Goal: Navigation & Orientation: Find specific page/section

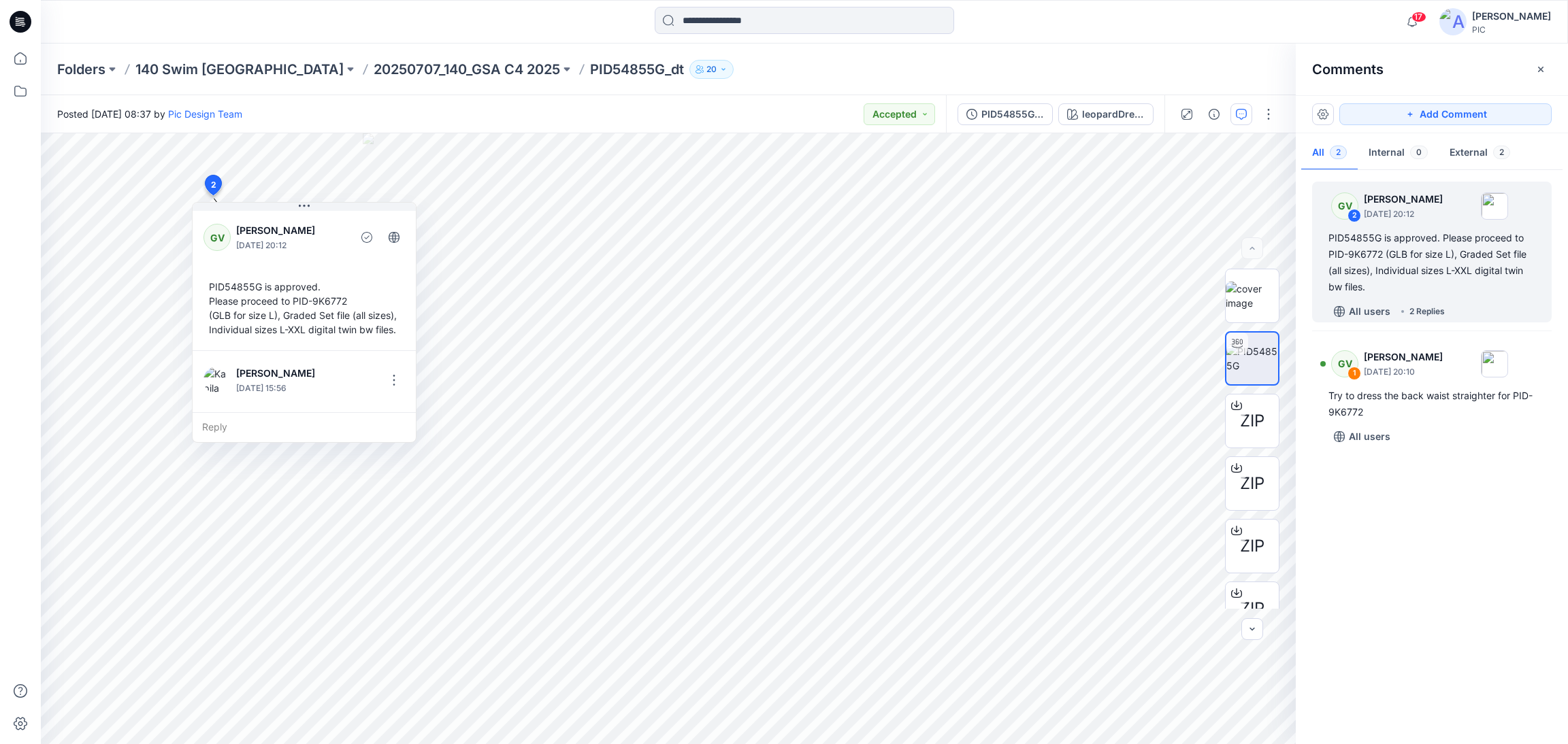
click at [12, 15] on icon at bounding box center [20, 22] width 22 height 22
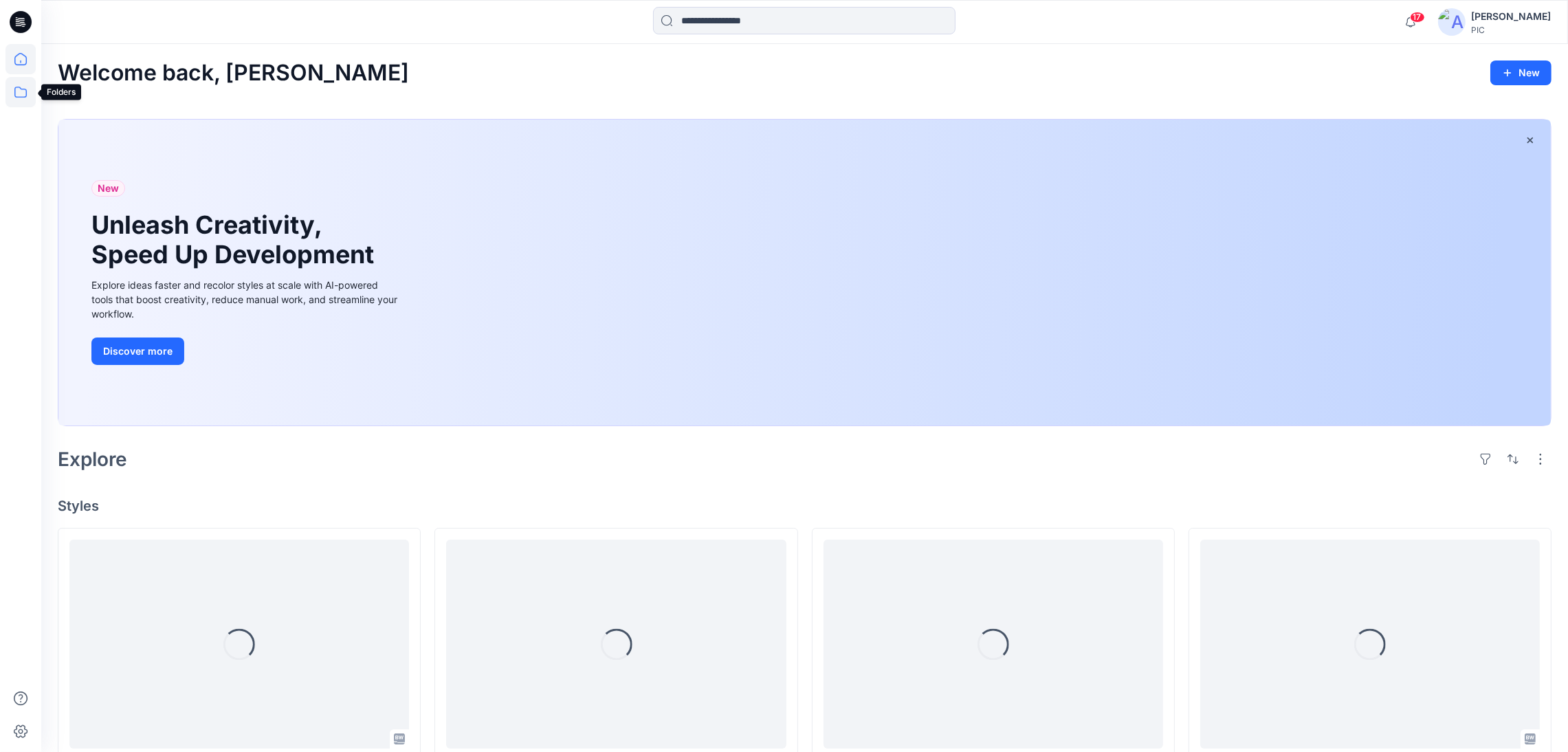
click at [16, 95] on icon at bounding box center [20, 92] width 31 height 31
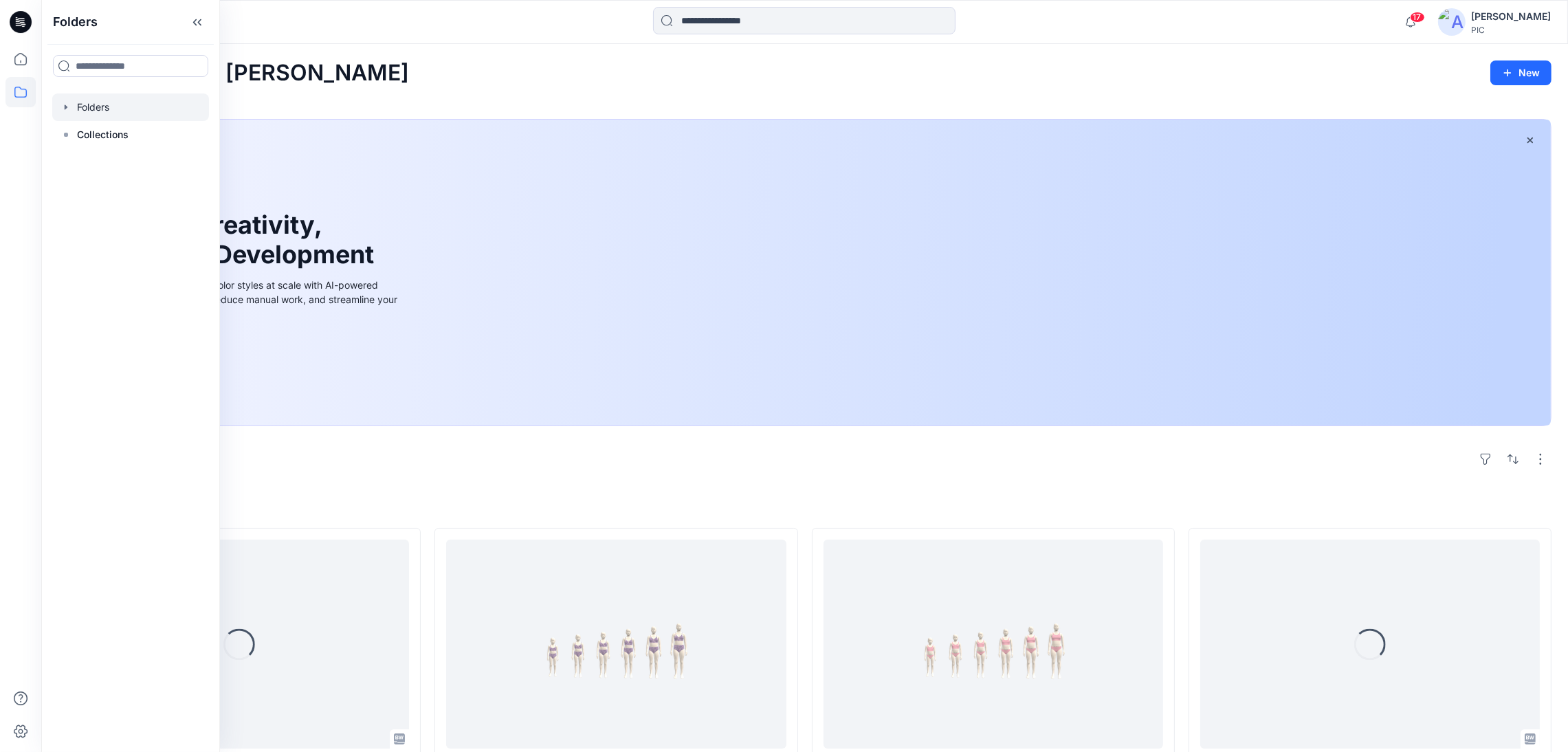
click at [108, 109] on div at bounding box center [130, 107] width 156 height 28
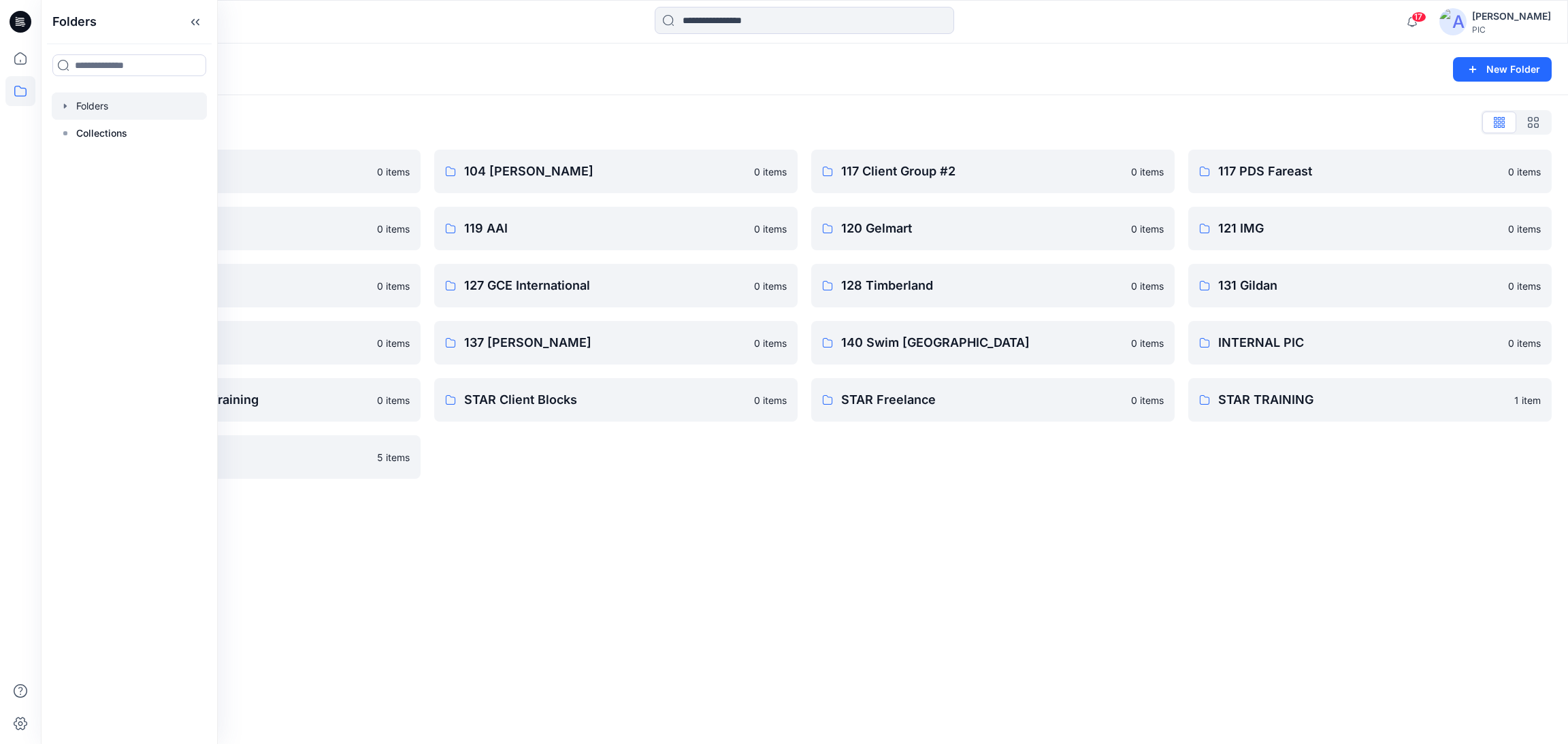
click at [916, 589] on div "Folders New Folder Folders List 103 HIS International 0 items 118 Add Black 0 i…" at bounding box center [804, 393] width 1527 height 701
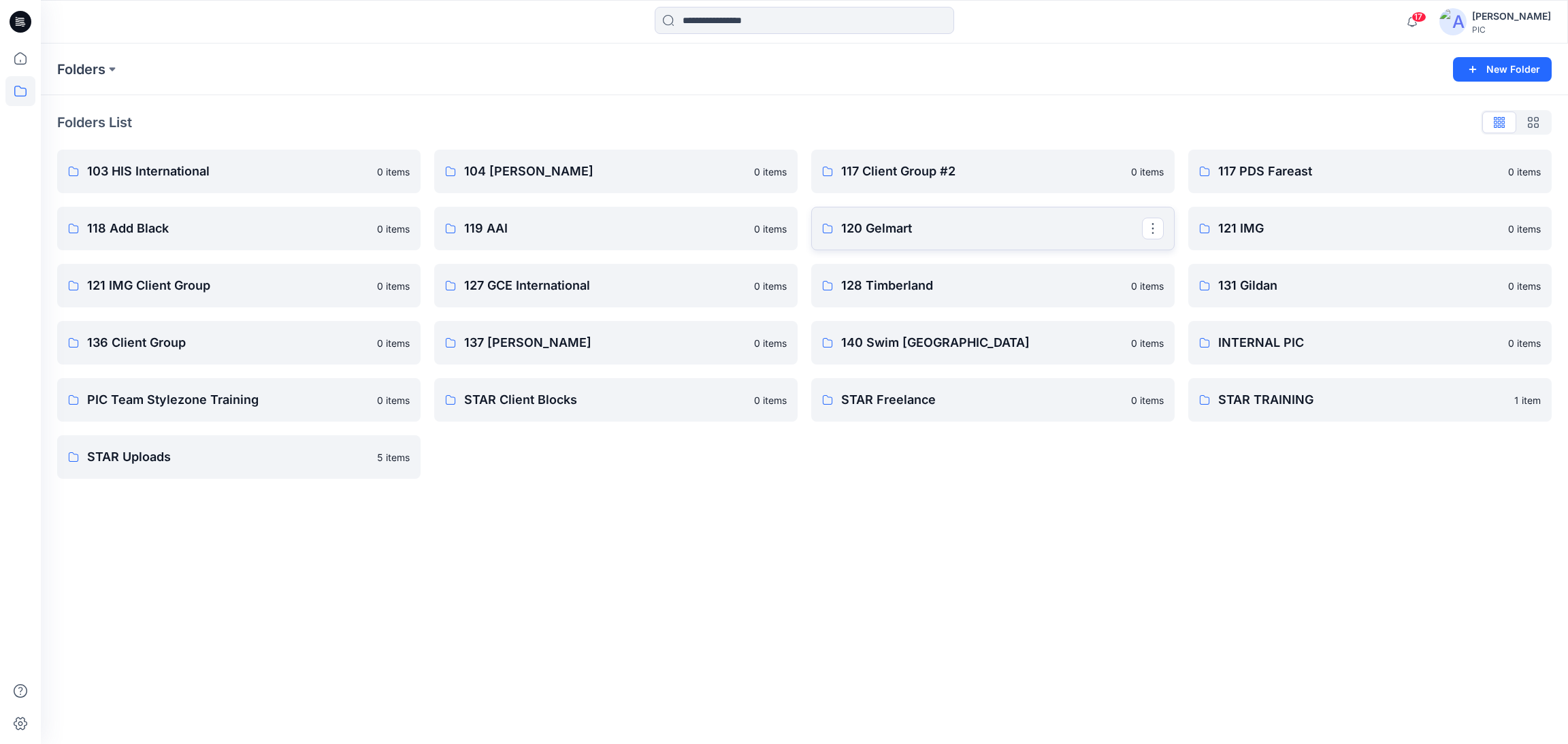
click at [921, 225] on p "120 Gelmart" at bounding box center [991, 228] width 301 height 19
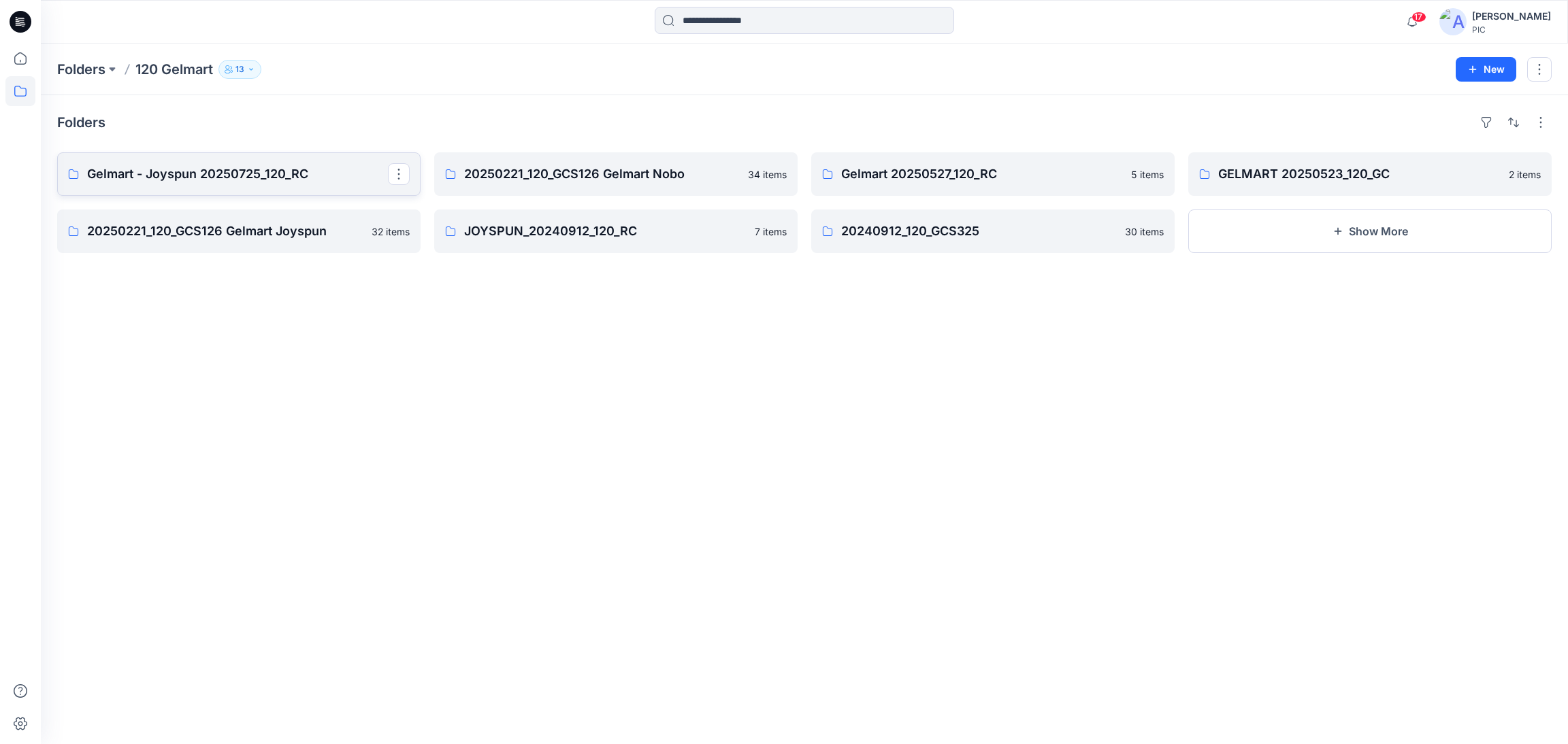
click at [290, 184] on link "Gelmart - Joyspun 20250725_120_RC" at bounding box center [239, 173] width 363 height 43
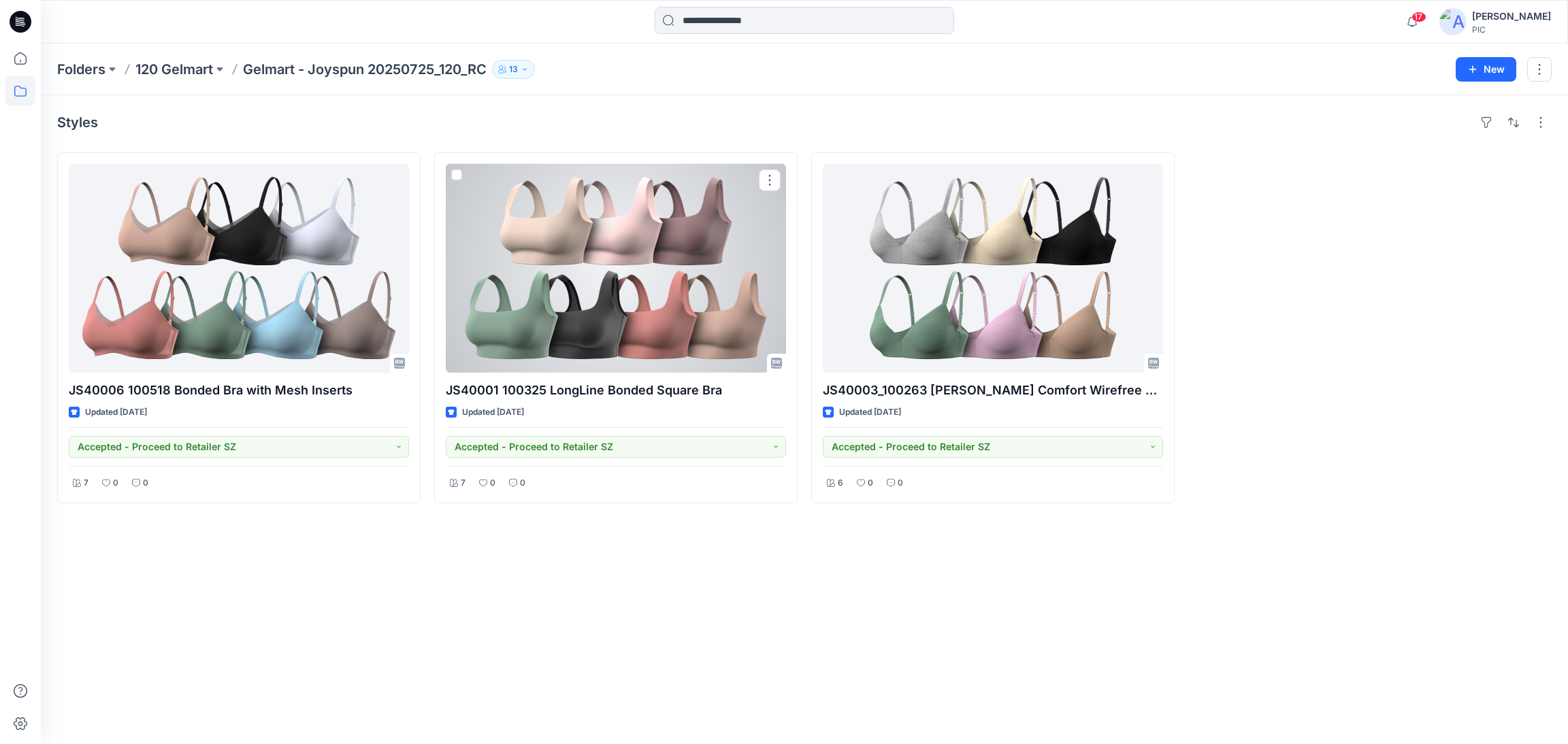
click at [699, 281] on div at bounding box center [615, 268] width 340 height 209
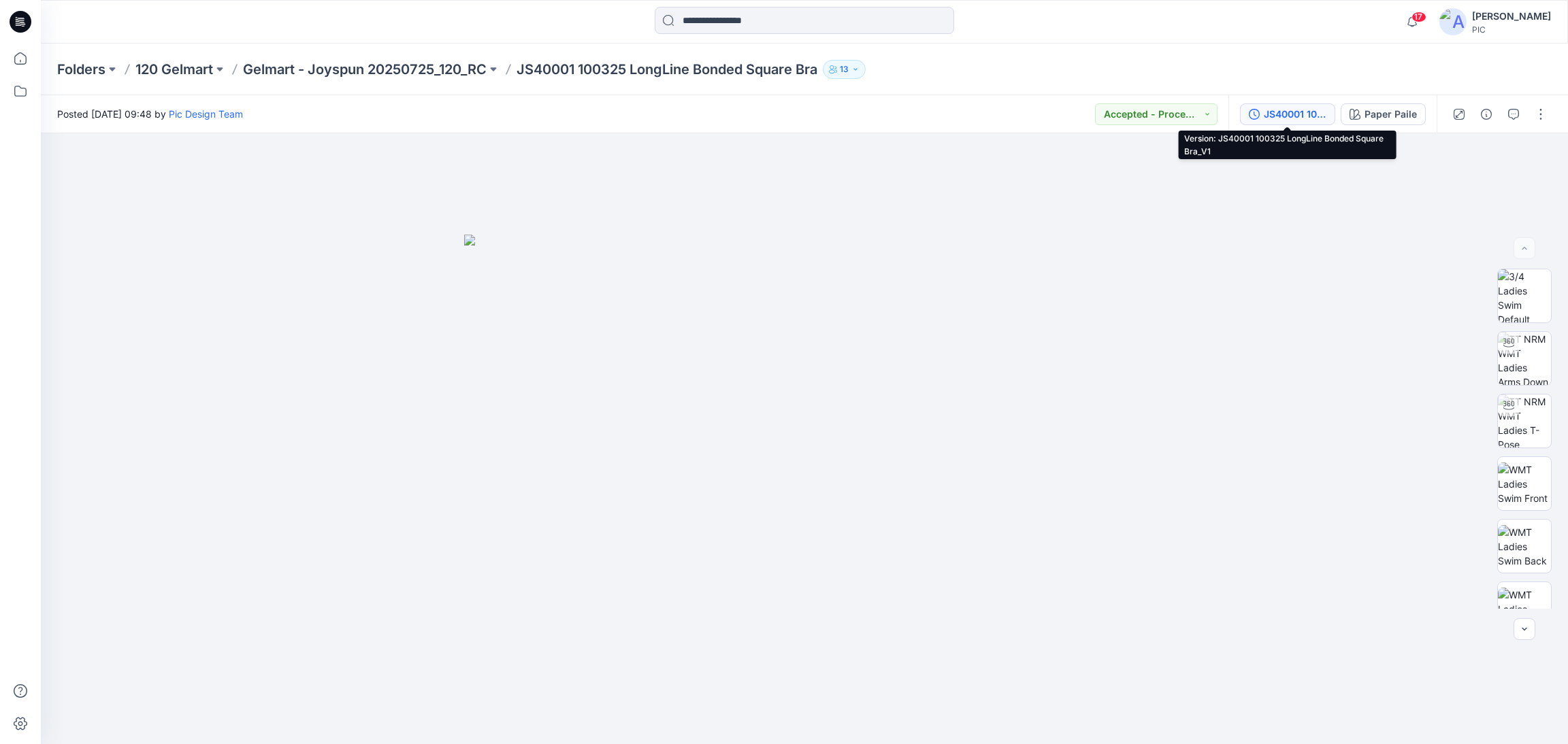
click at [1299, 110] on div "JS40001 100325 LongLine Bonded Square Bra_V1" at bounding box center [1295, 114] width 63 height 15
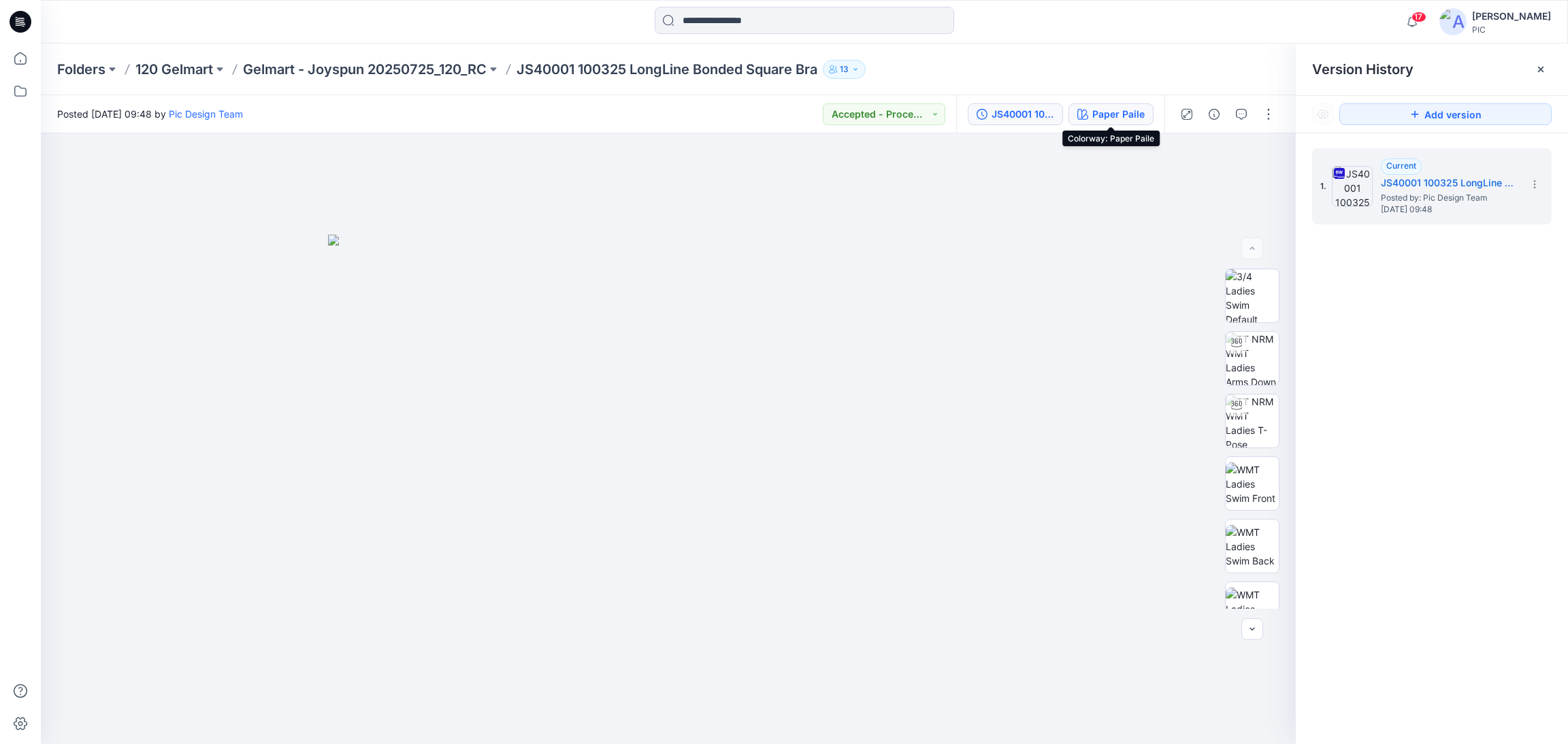
click at [1117, 115] on div "Paper Paile" at bounding box center [1118, 114] width 53 height 15
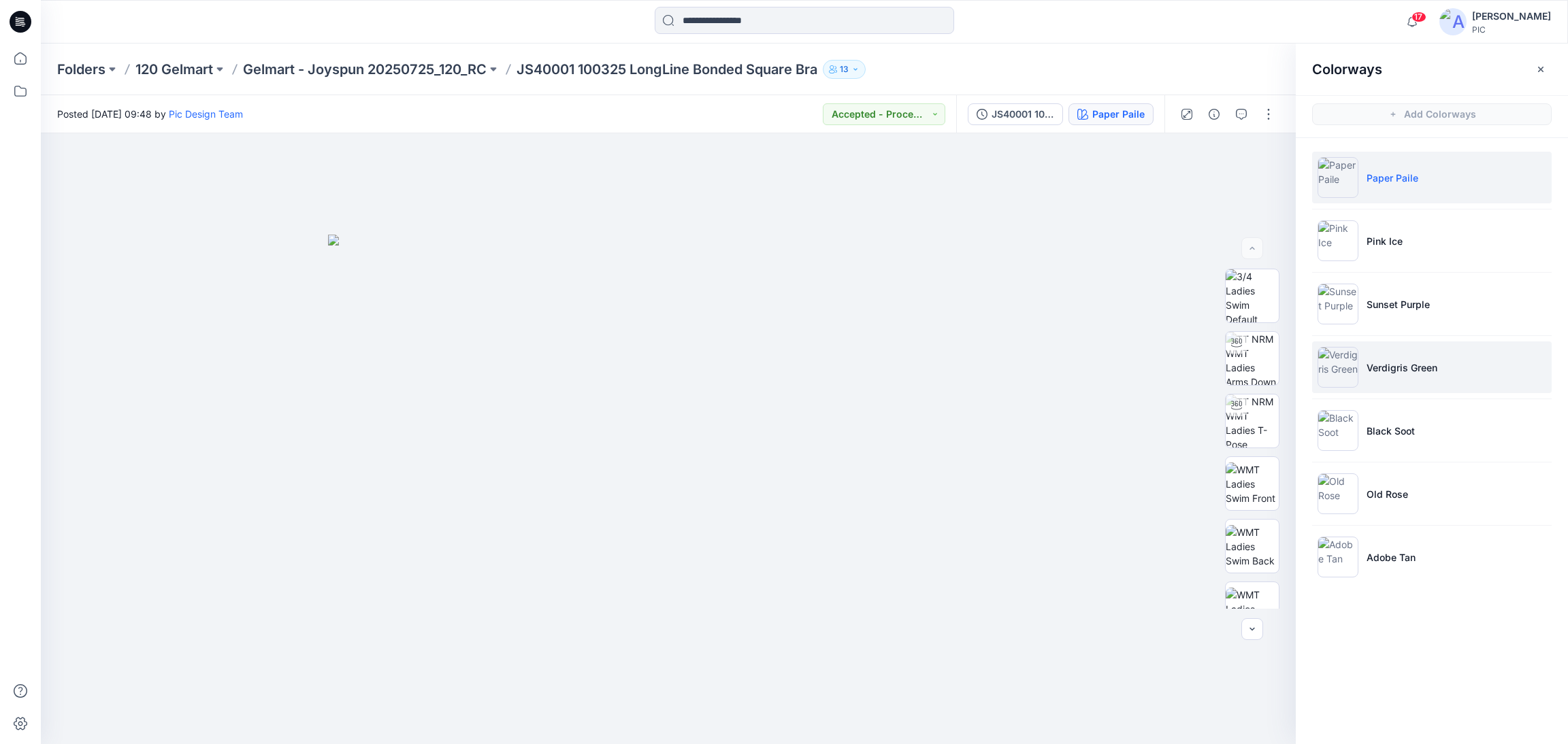
click at [1391, 371] on p "Verdigris Green" at bounding box center [1401, 368] width 71 height 15
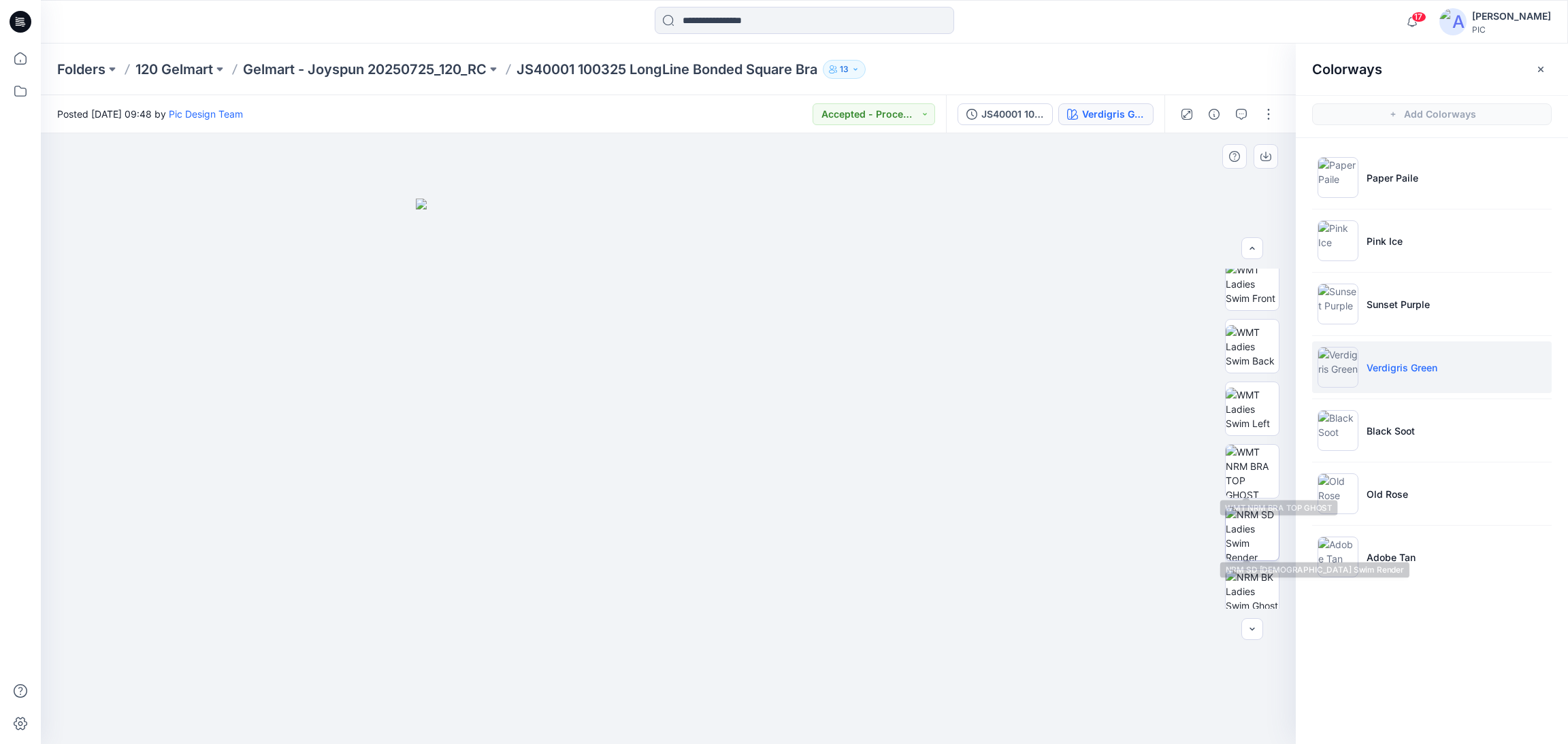
scroll to position [204, 0]
click at [1250, 472] on img at bounding box center [1252, 468] width 53 height 53
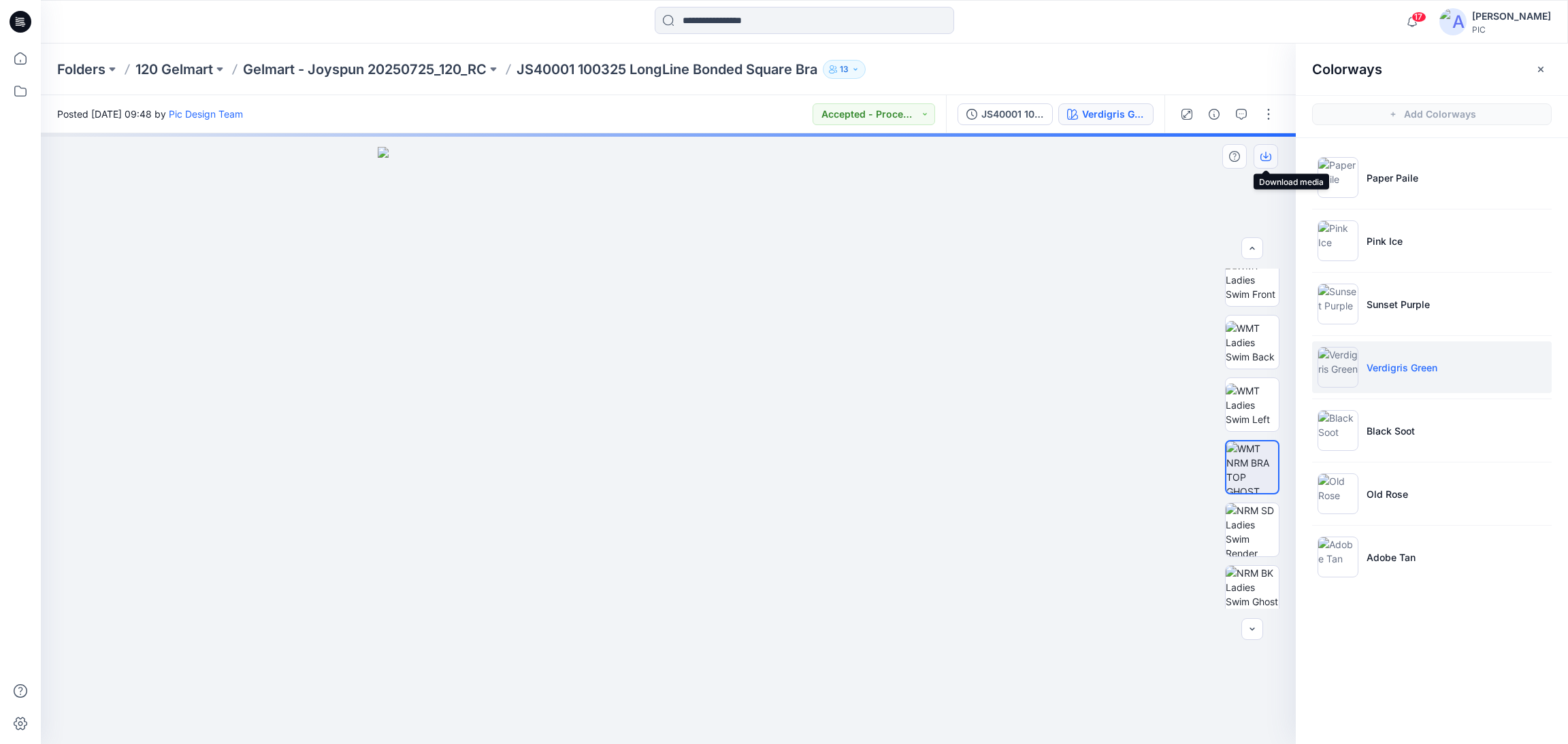
click at [1263, 156] on icon "button" at bounding box center [1266, 155] width 6 height 6
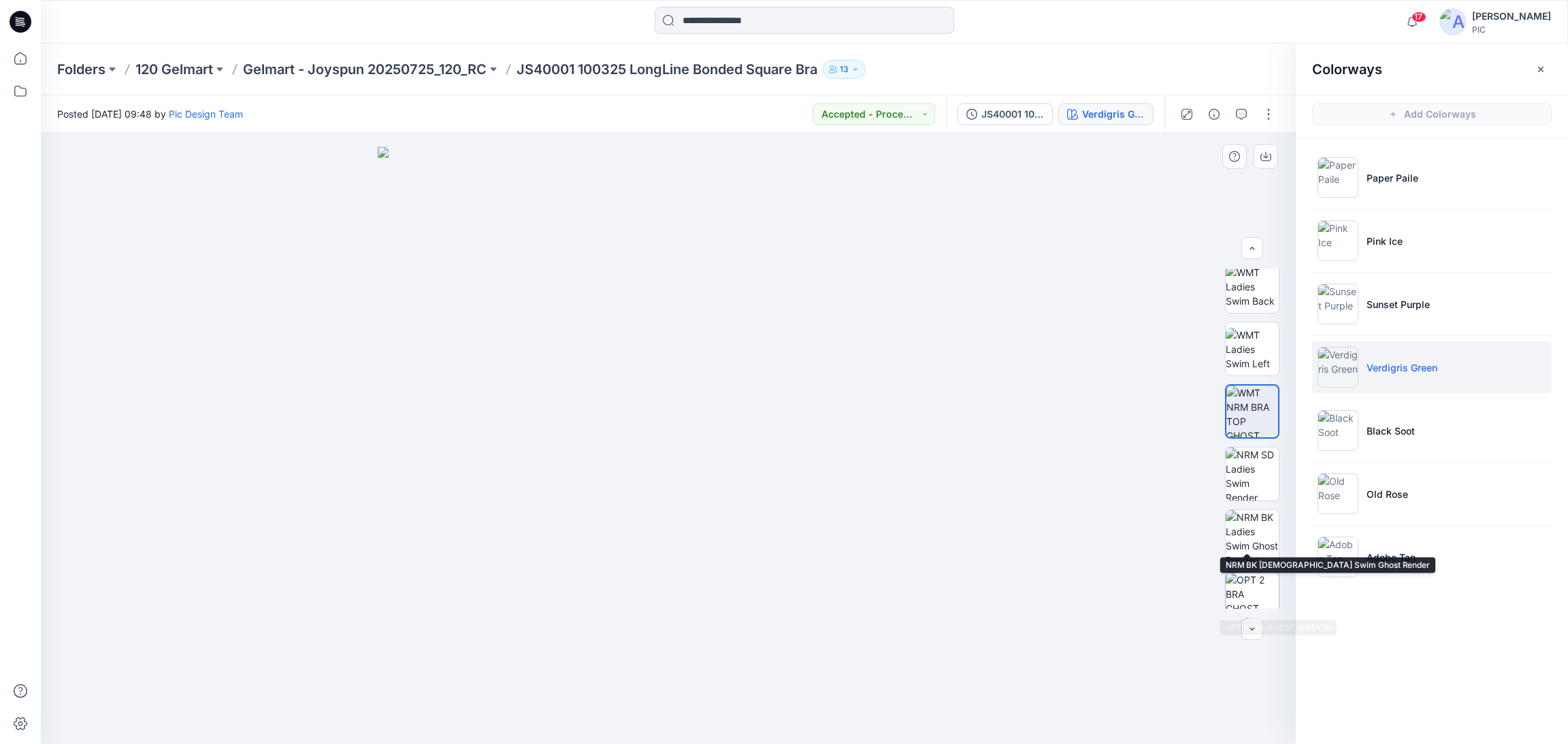
scroll to position [272, 0]
click at [1259, 529] on img at bounding box center [1252, 526] width 53 height 53
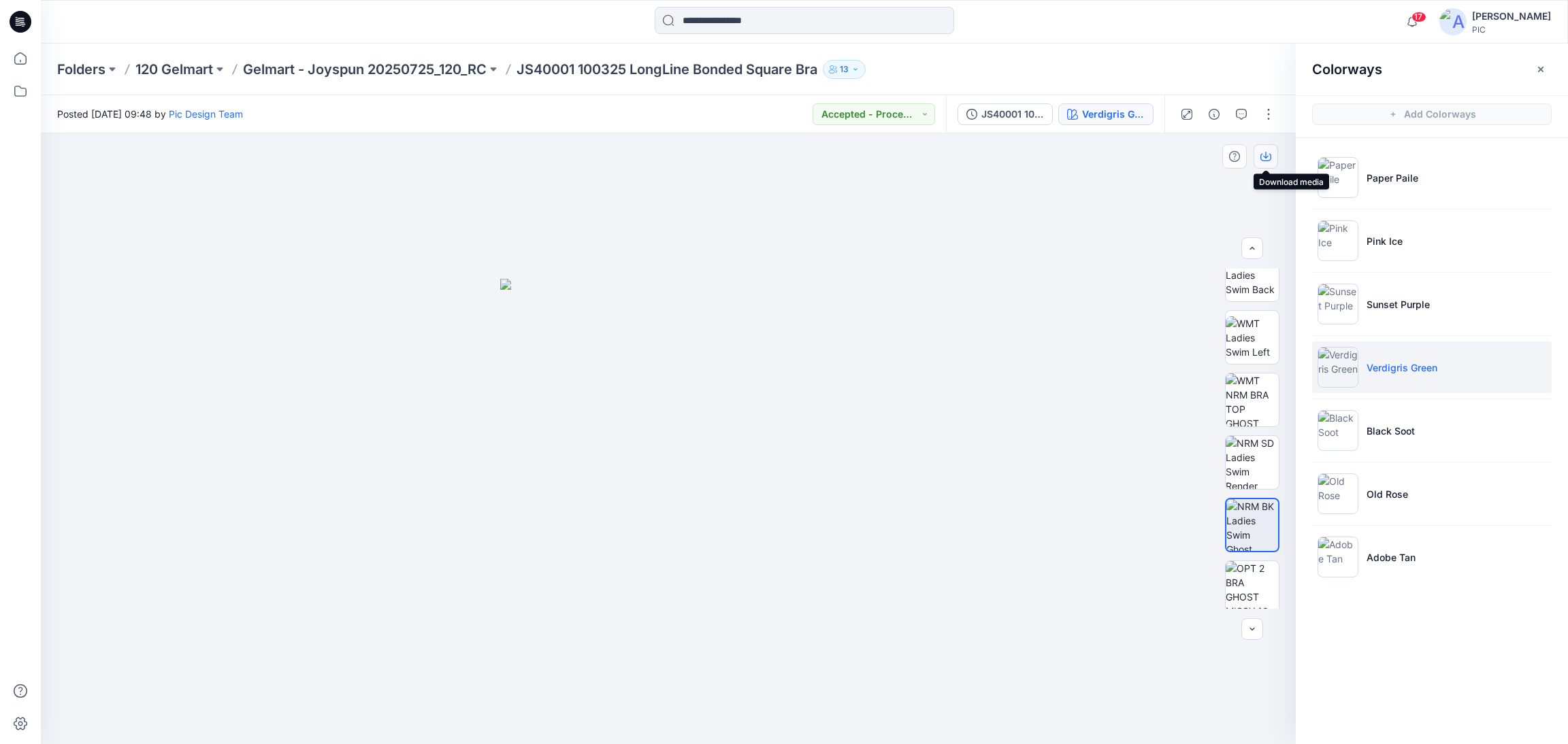
click at [1269, 158] on icon "button" at bounding box center [1266, 157] width 11 height 11
click at [1265, 159] on icon "button" at bounding box center [1266, 157] width 11 height 11
click at [1235, 408] on img at bounding box center [1252, 401] width 53 height 53
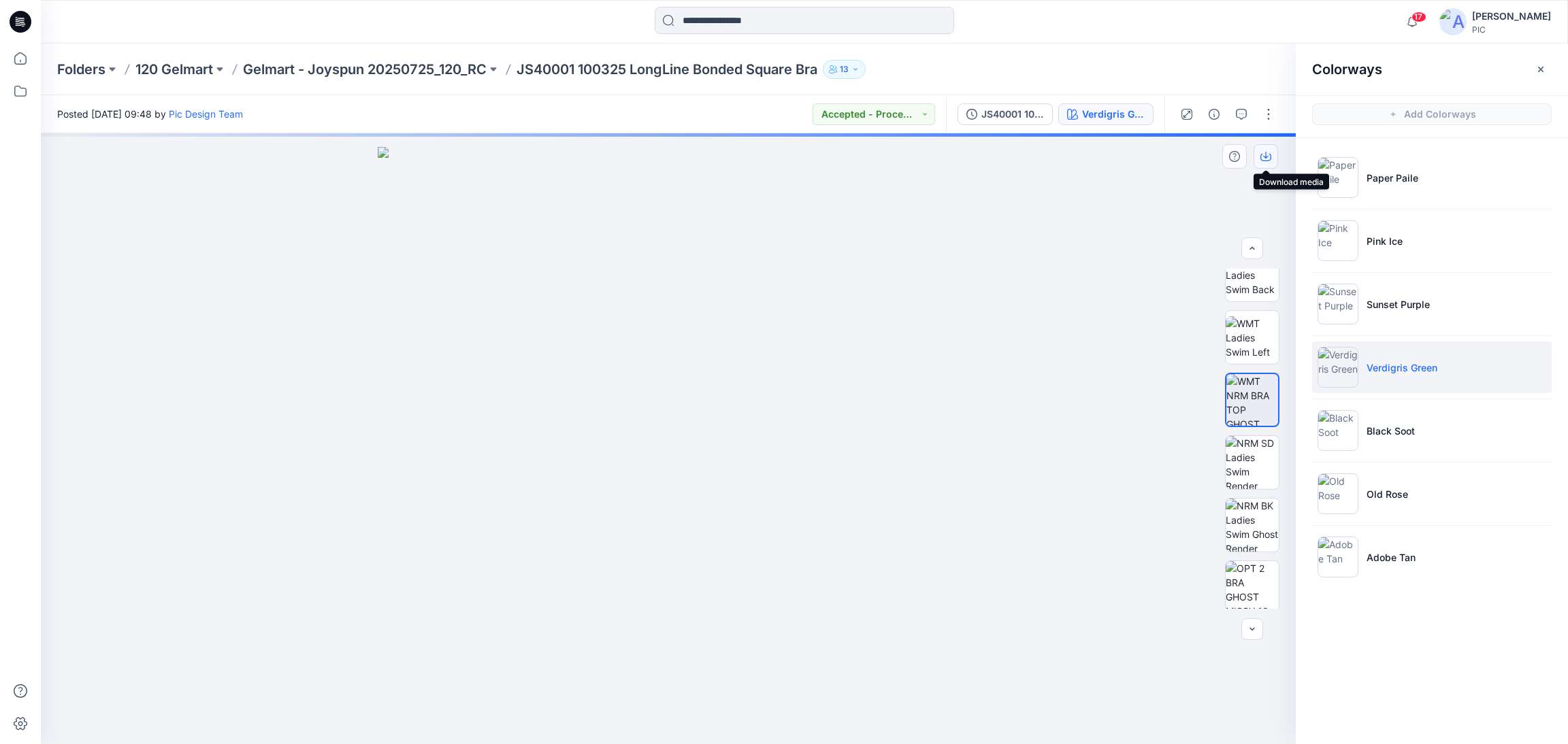
click at [1267, 157] on icon "button" at bounding box center [1266, 155] width 6 height 6
click at [1261, 155] on icon "button" at bounding box center [1266, 157] width 11 height 7
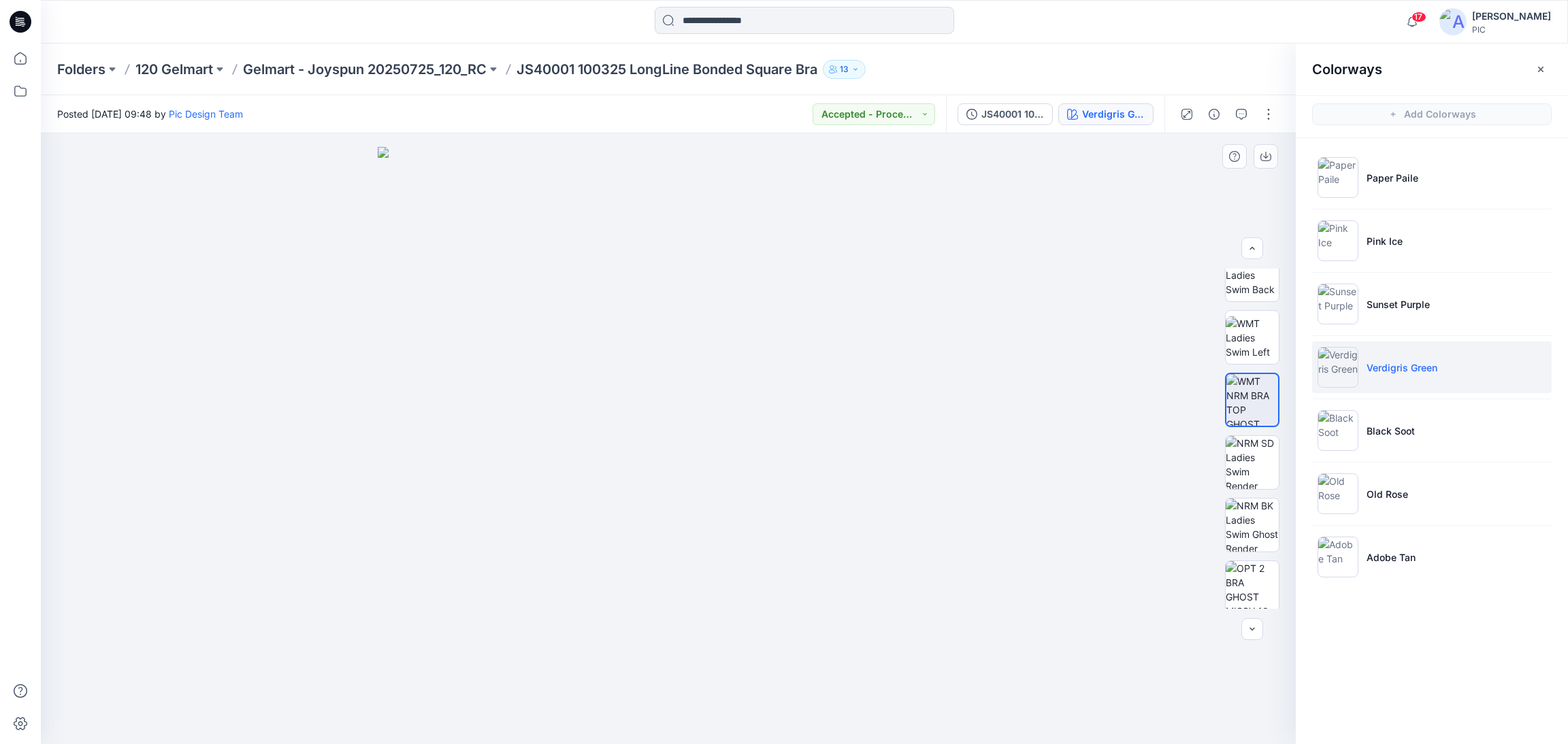
click at [906, 421] on img at bounding box center [668, 446] width 581 height 598
click at [1268, 160] on icon "button" at bounding box center [1266, 157] width 11 height 11
click at [1233, 585] on img at bounding box center [1252, 587] width 53 height 53
click at [1264, 157] on icon "button" at bounding box center [1266, 157] width 11 height 11
click at [887, 374] on img at bounding box center [667, 438] width 592 height 610
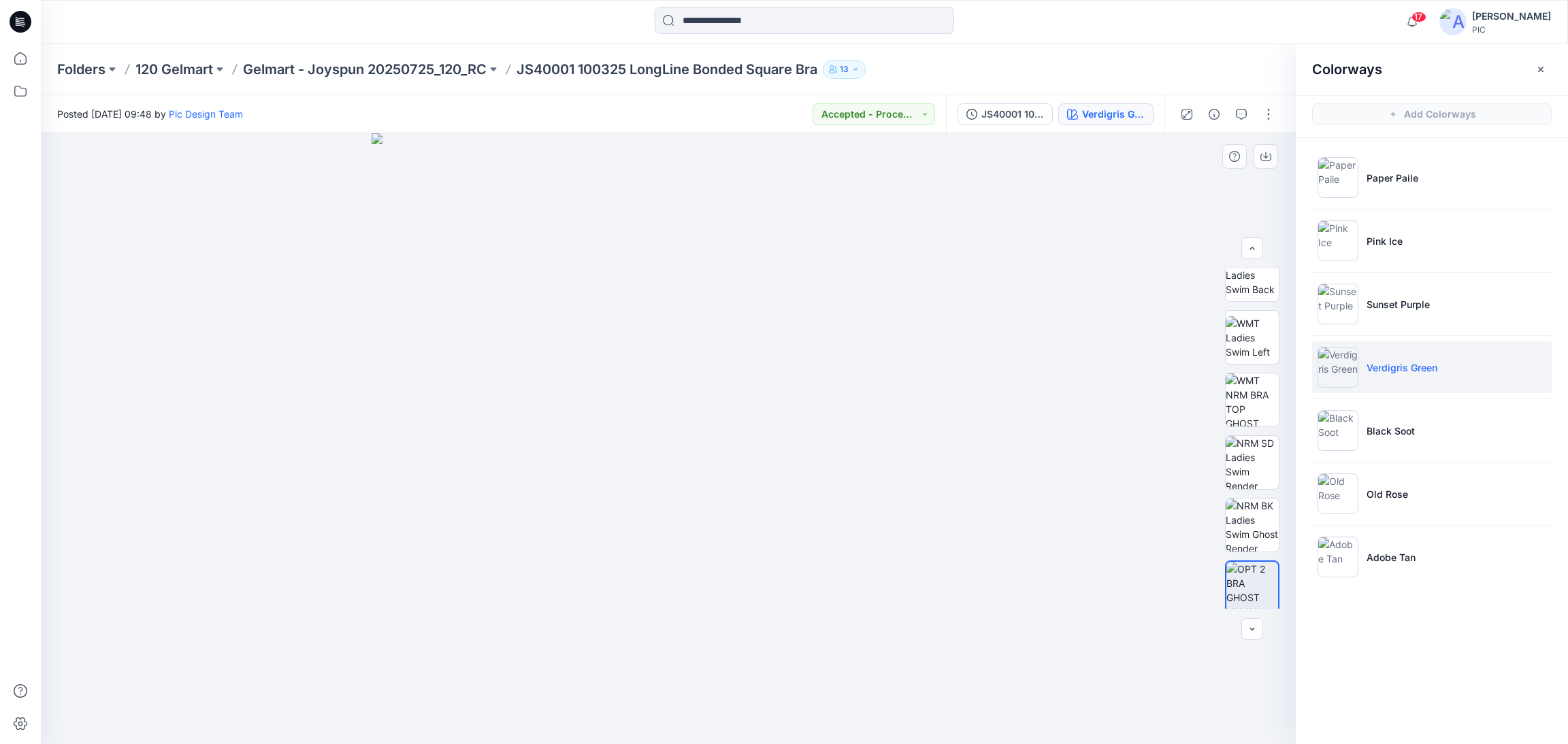
click at [891, 359] on img at bounding box center [667, 438] width 592 height 610
click at [1248, 393] on img at bounding box center [1252, 401] width 53 height 53
click at [1255, 150] on button "button" at bounding box center [1266, 157] width 25 height 25
click at [1265, 152] on icon "button" at bounding box center [1266, 155] width 6 height 6
drag, startPoint x: 1059, startPoint y: 489, endPoint x: 1079, endPoint y: 492, distance: 20.2
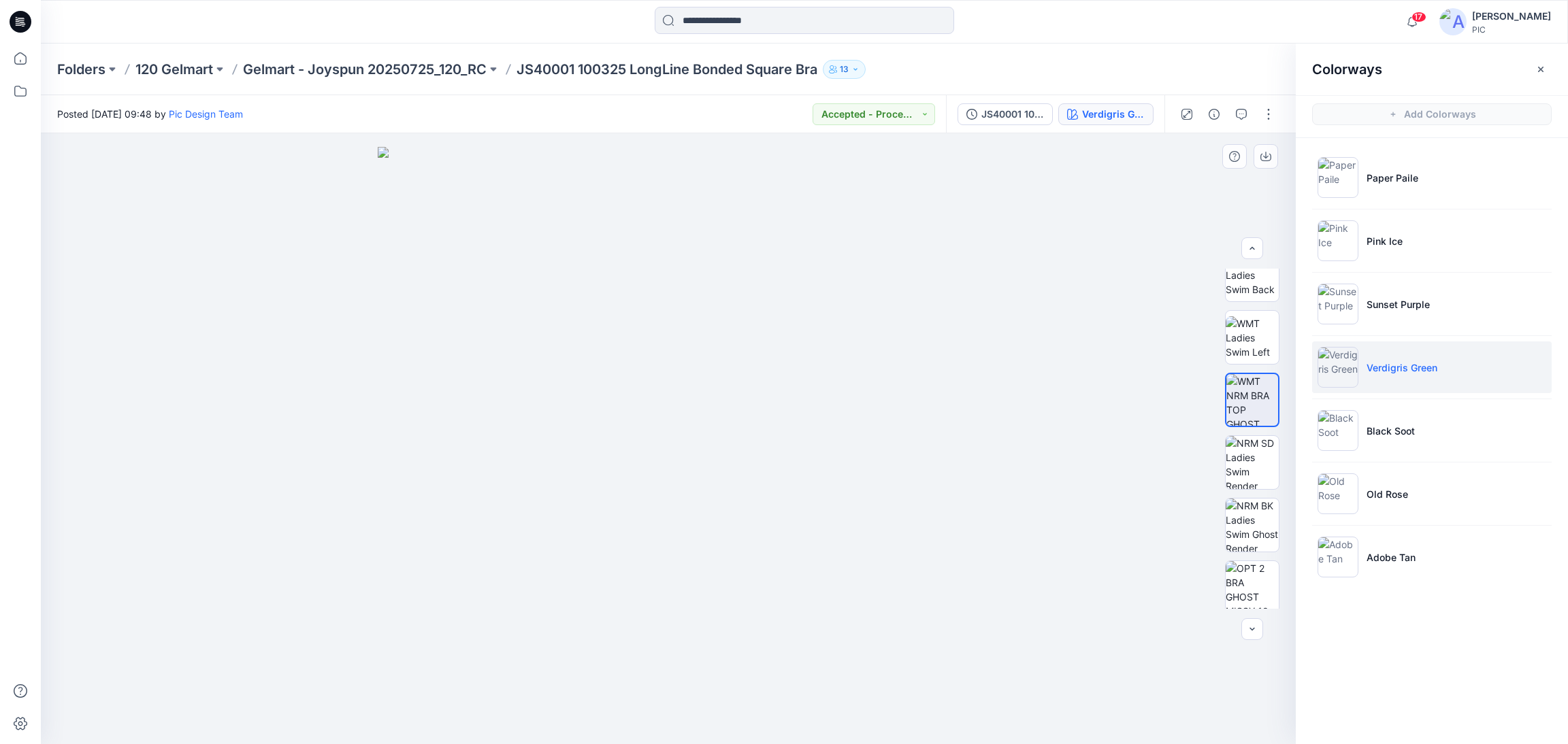
click at [1059, 490] on div at bounding box center [668, 438] width 1255 height 610
click at [1244, 462] on img at bounding box center [1252, 463] width 53 height 53
click at [1257, 381] on img at bounding box center [1252, 401] width 53 height 53
click at [1265, 157] on icon "button" at bounding box center [1266, 155] width 6 height 6
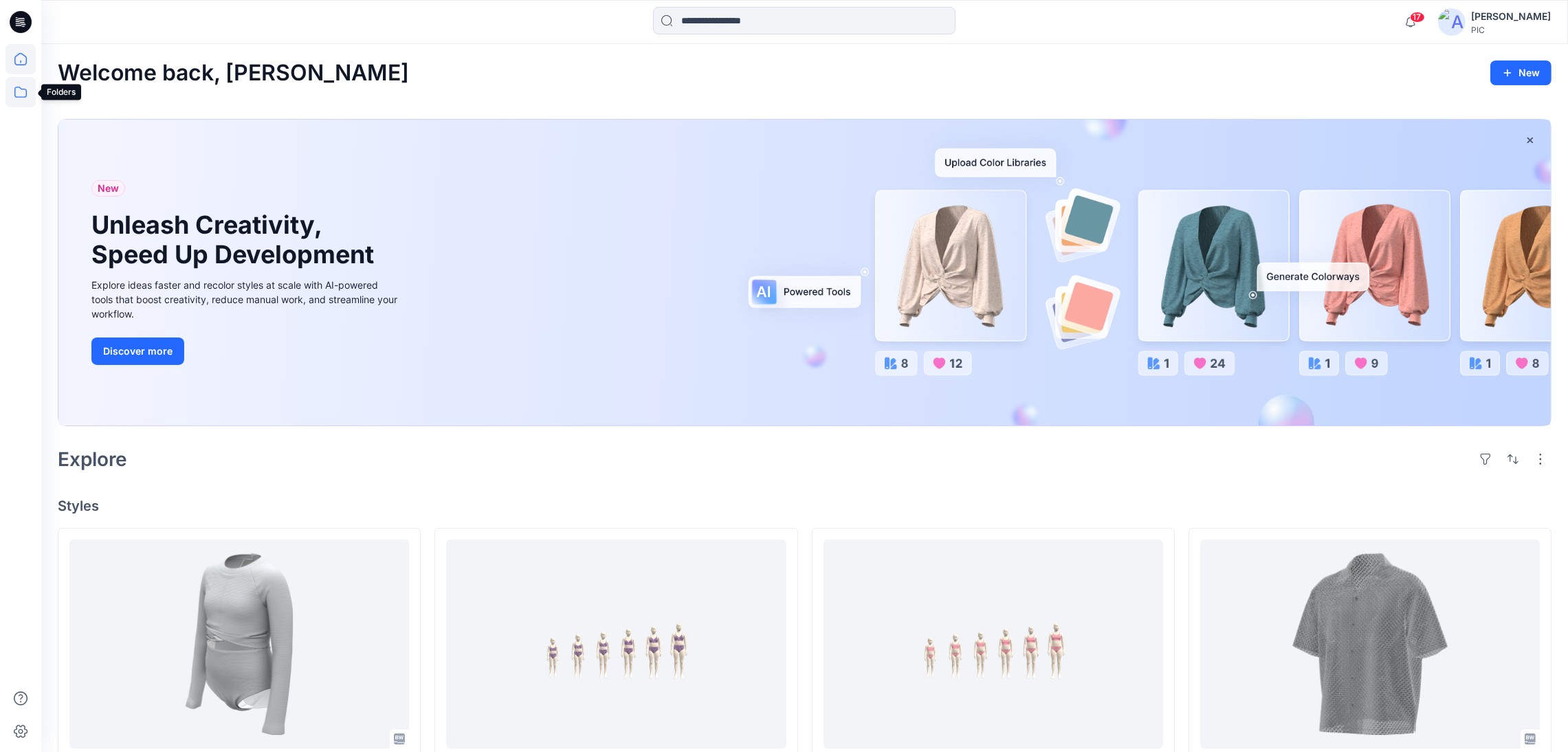
click at [28, 87] on icon at bounding box center [20, 92] width 31 height 31
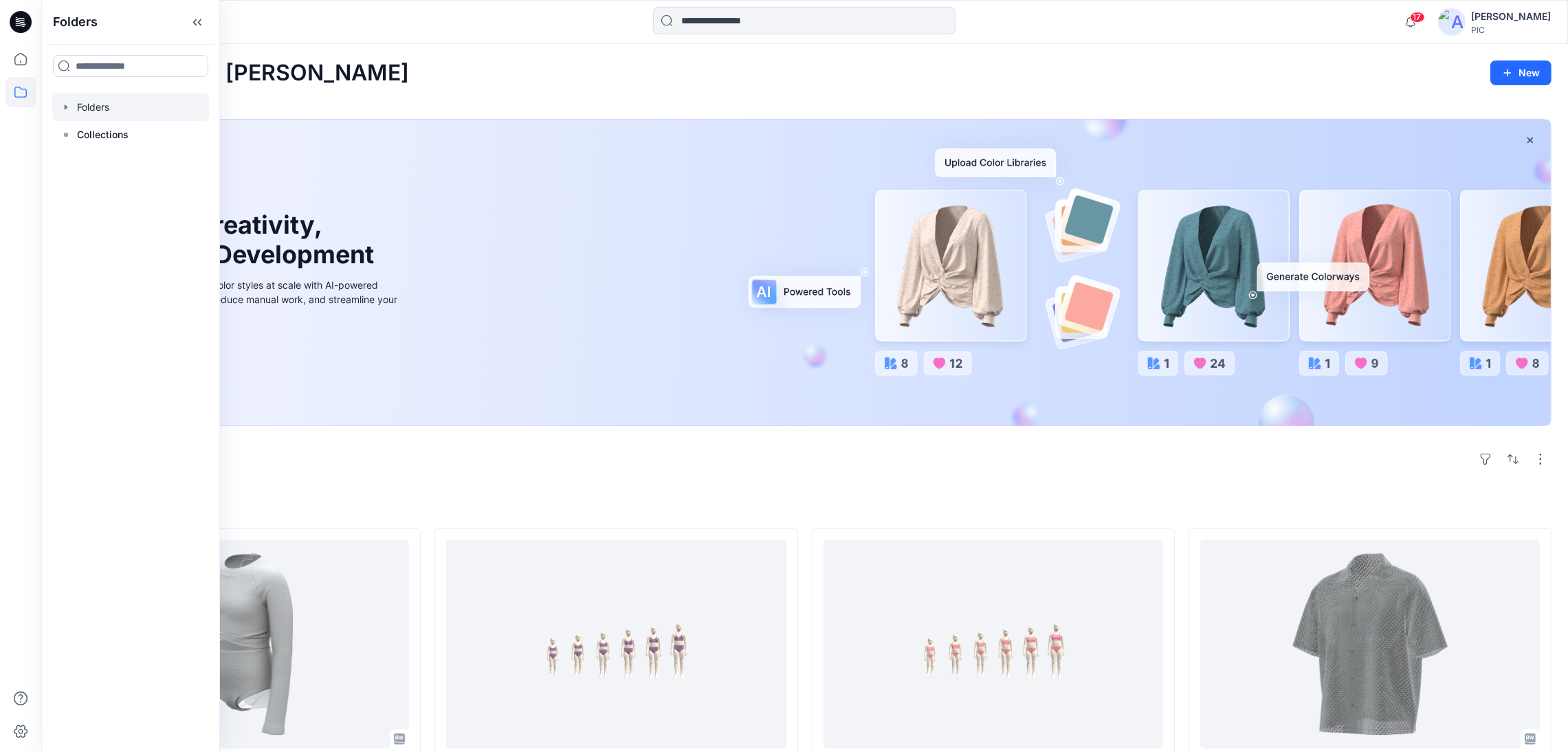
click at [110, 102] on div at bounding box center [130, 107] width 156 height 28
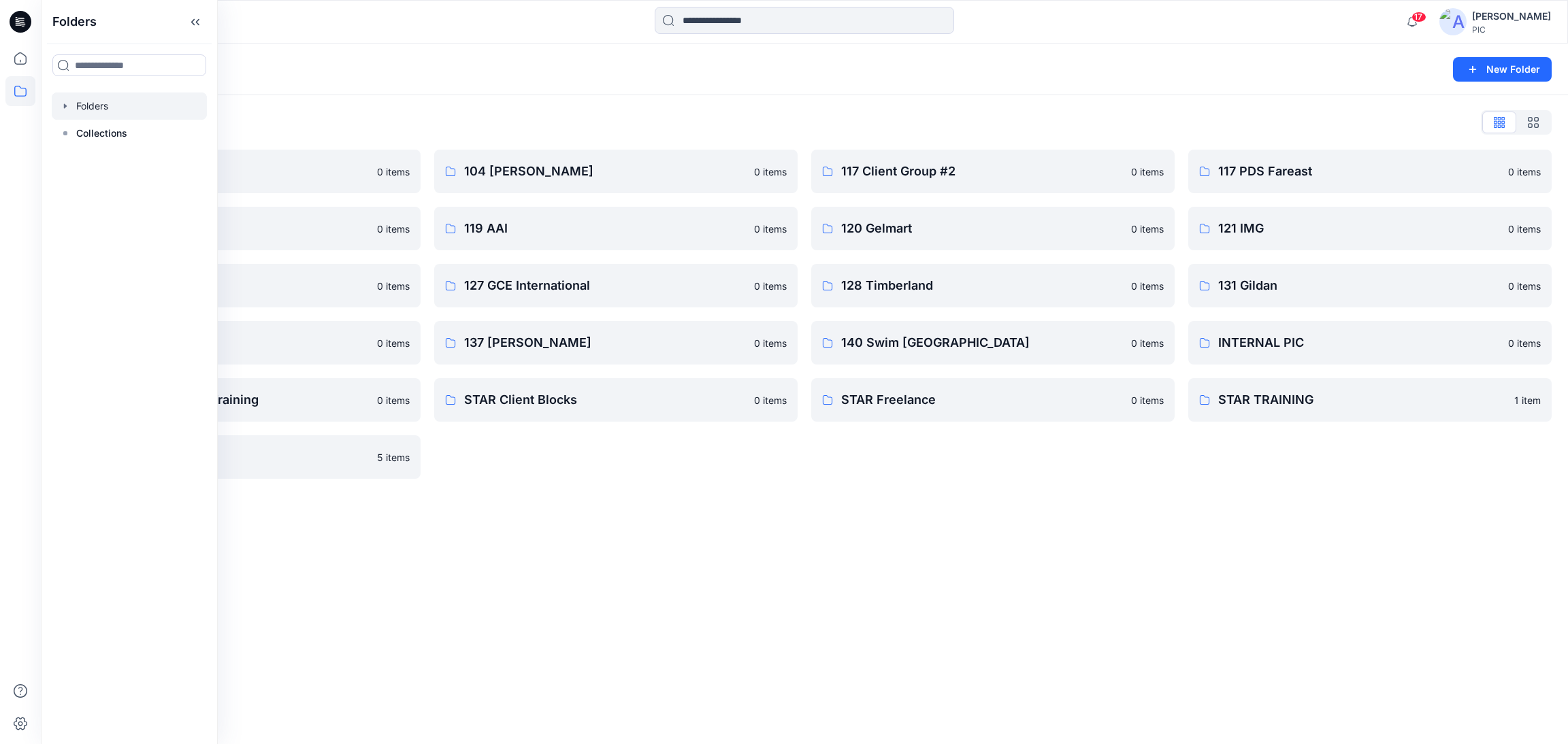
click at [520, 499] on div "Folders New Folder Folders List 103 HIS International 0 items 118 Add Black 0 i…" at bounding box center [804, 393] width 1527 height 701
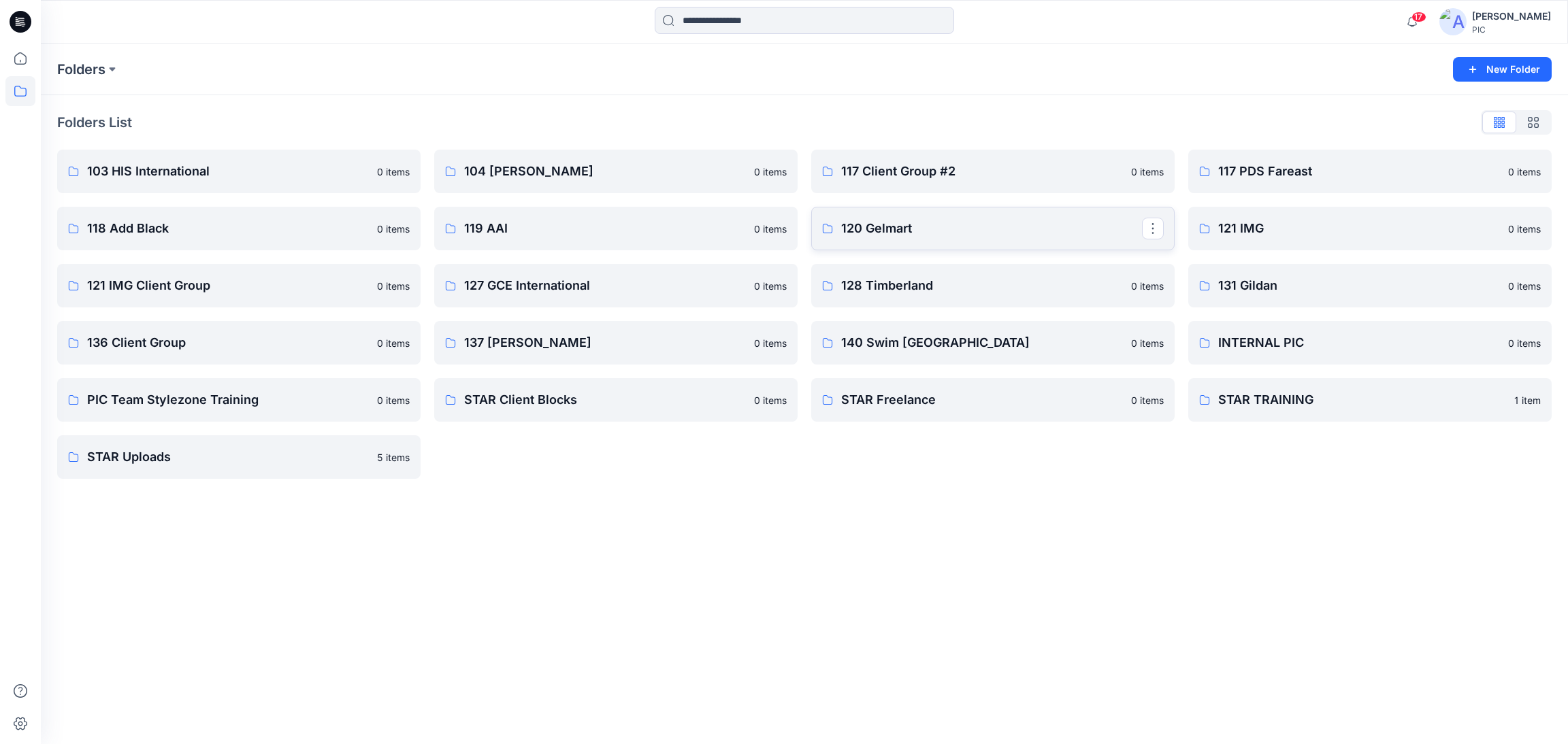
click at [893, 233] on p "120 Gelmart" at bounding box center [991, 228] width 301 height 19
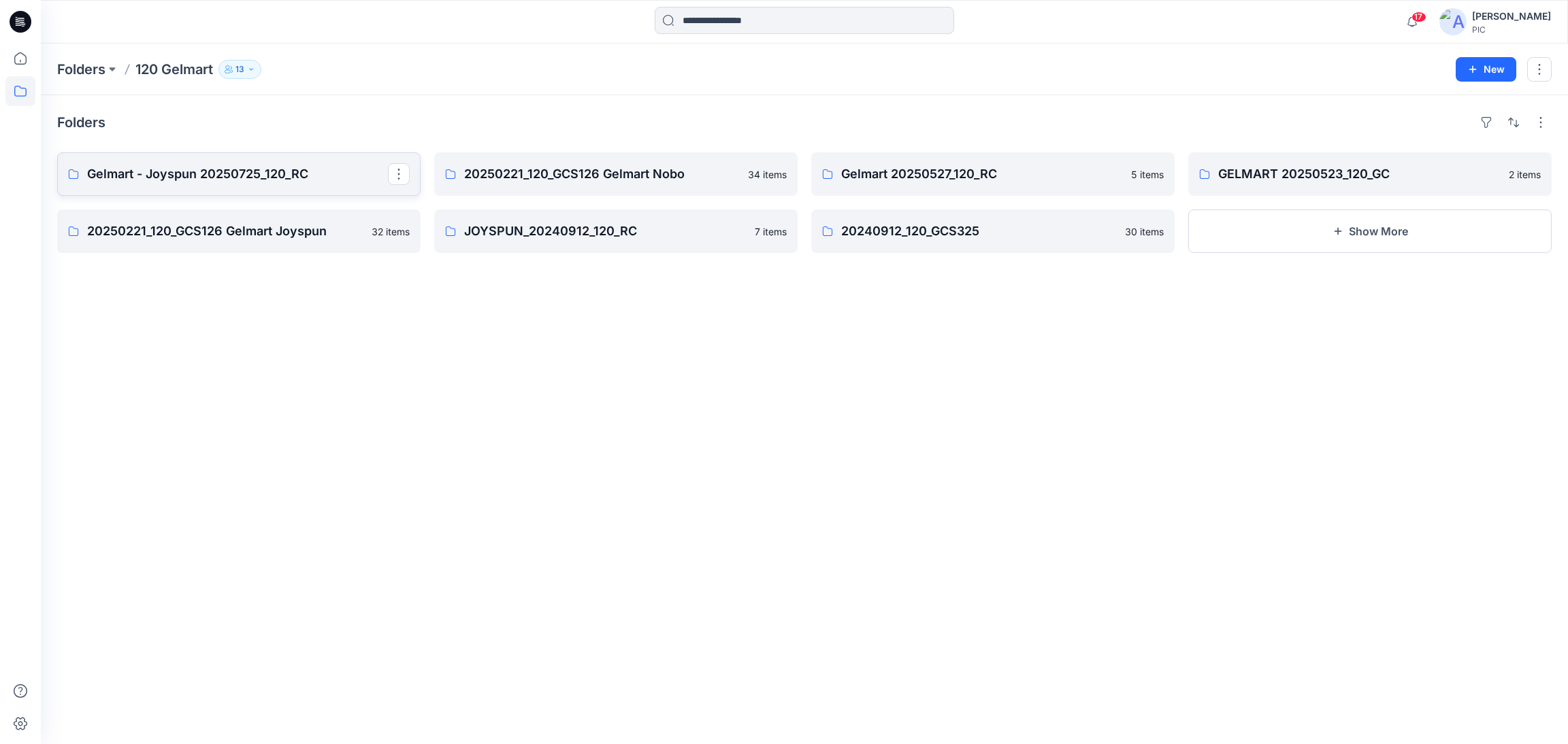
click at [278, 180] on p "Gelmart - Joyspun 20250725_120_RC" at bounding box center [238, 174] width 301 height 19
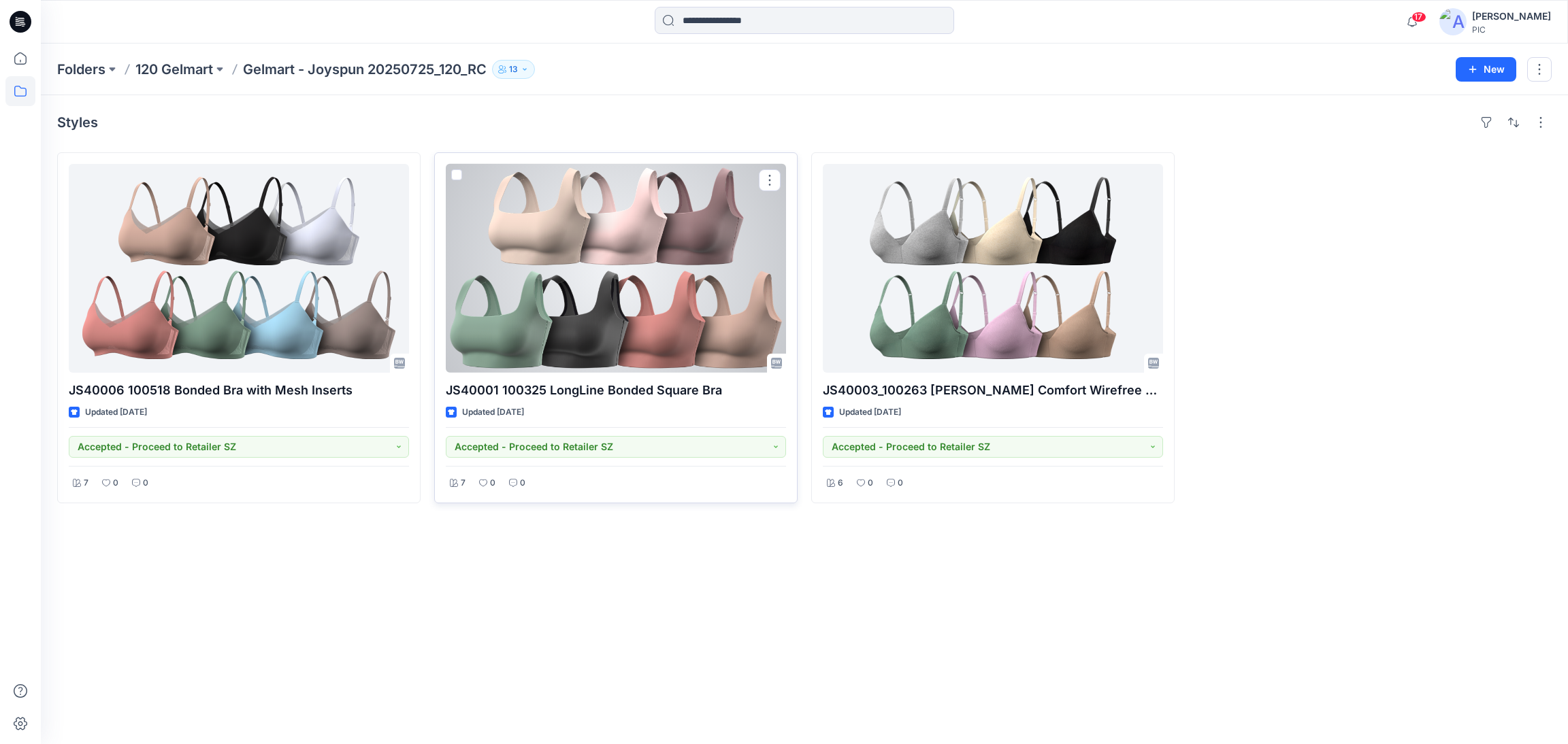
click at [705, 308] on div at bounding box center [615, 268] width 340 height 209
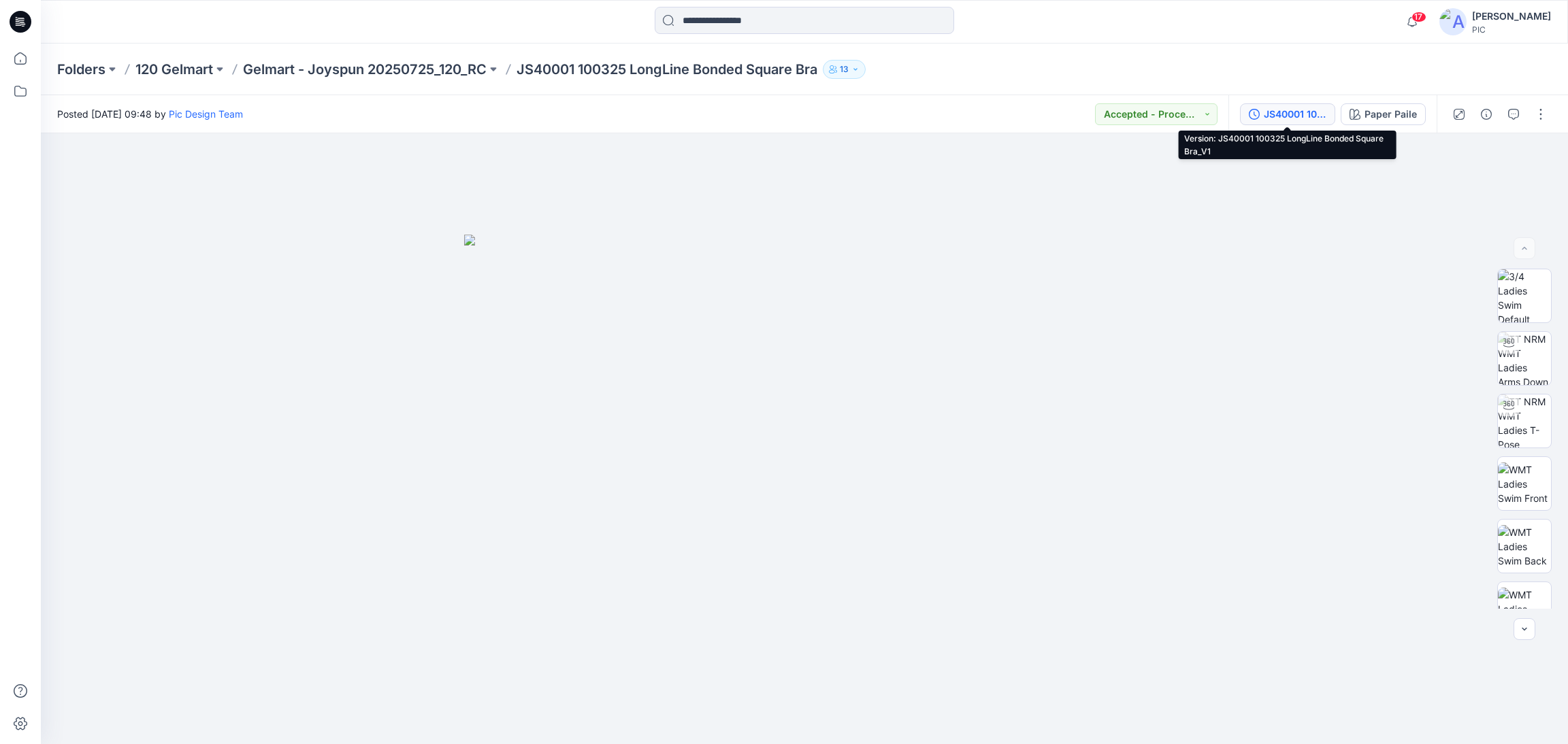
click at [1293, 118] on div "JS40001 100325 LongLine Bonded Square Bra_V1" at bounding box center [1295, 114] width 63 height 15
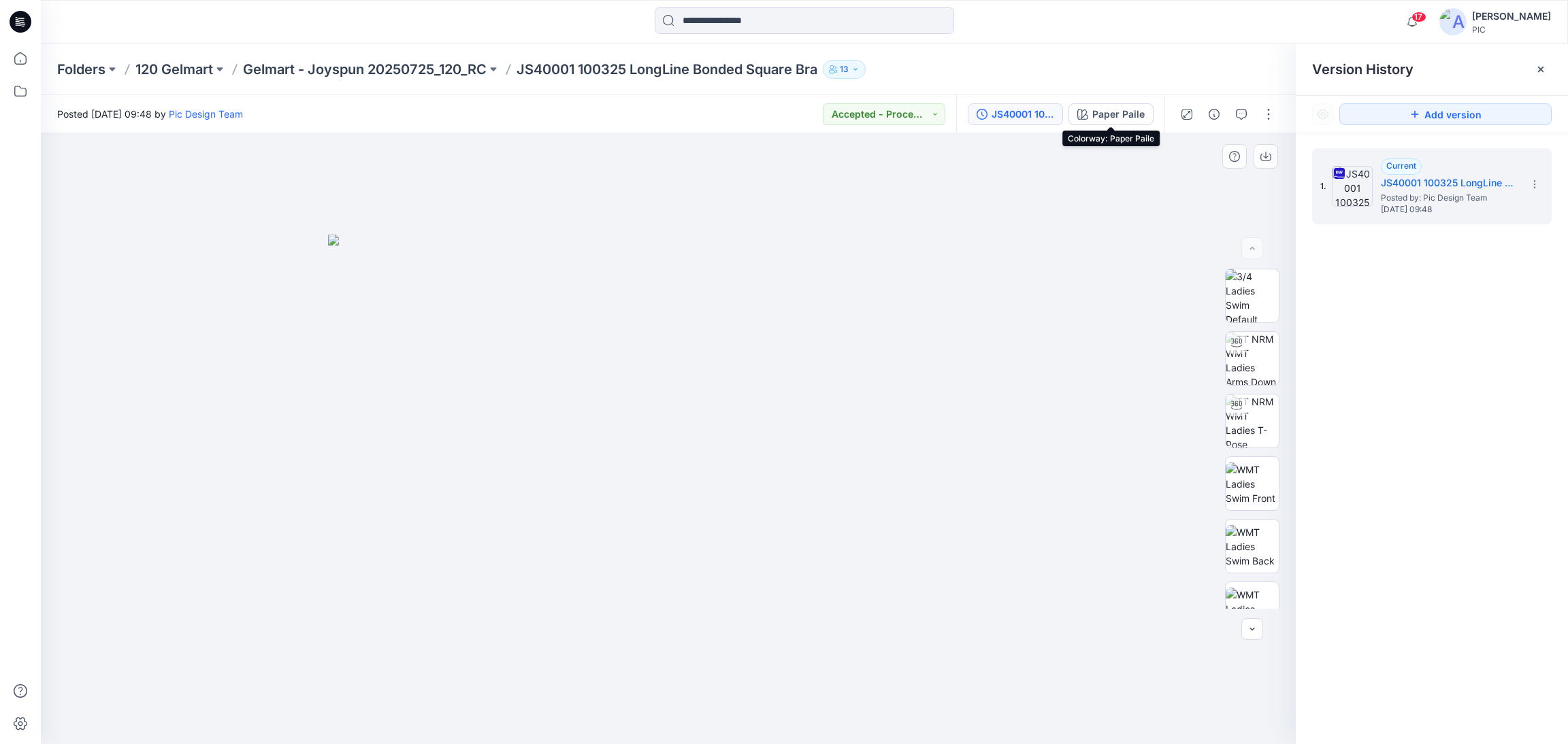
drag, startPoint x: 1121, startPoint y: 114, endPoint x: 1178, endPoint y: 136, distance: 61.1
click at [1120, 114] on div "Paper Paile" at bounding box center [1118, 114] width 53 height 15
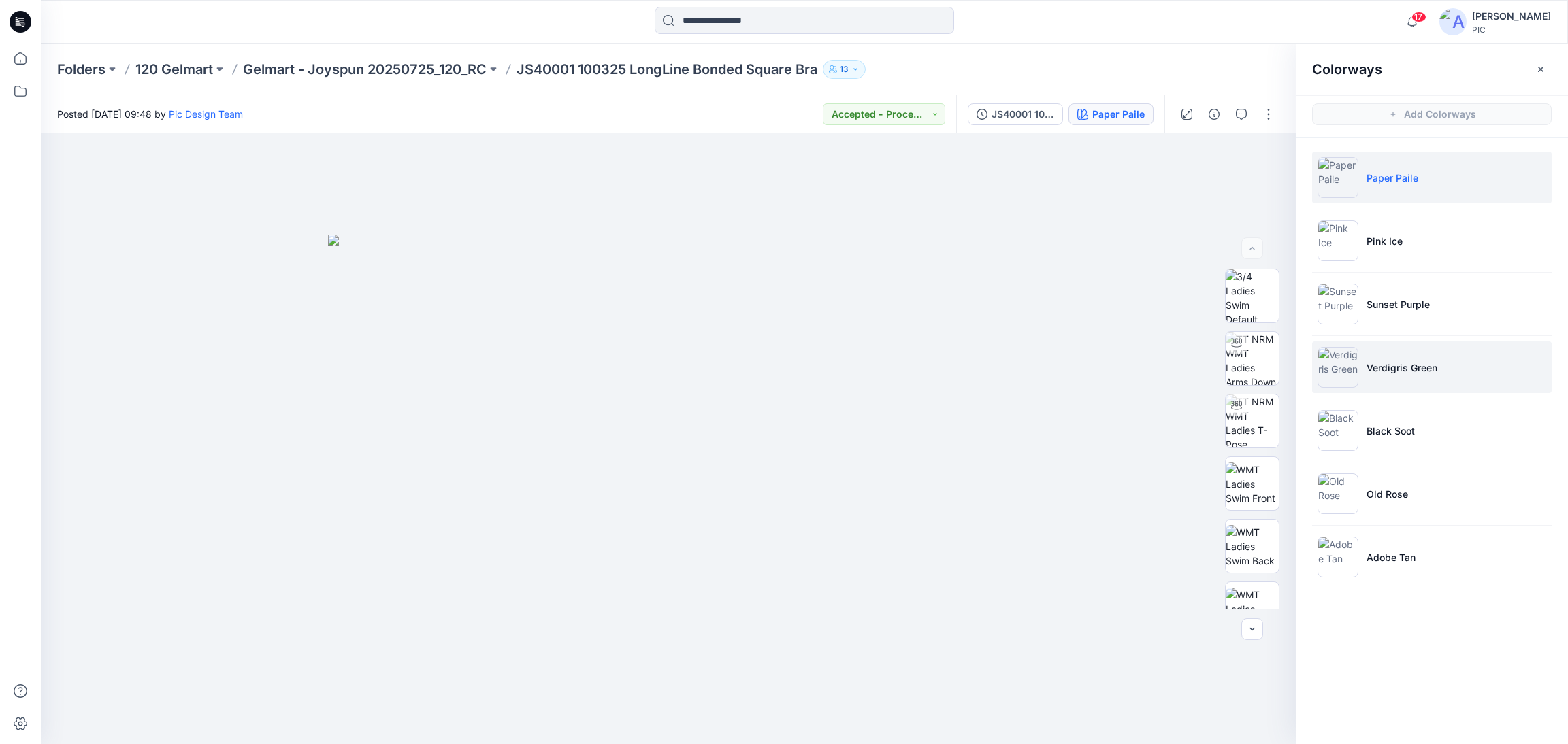
click at [1336, 368] on img at bounding box center [1338, 367] width 41 height 41
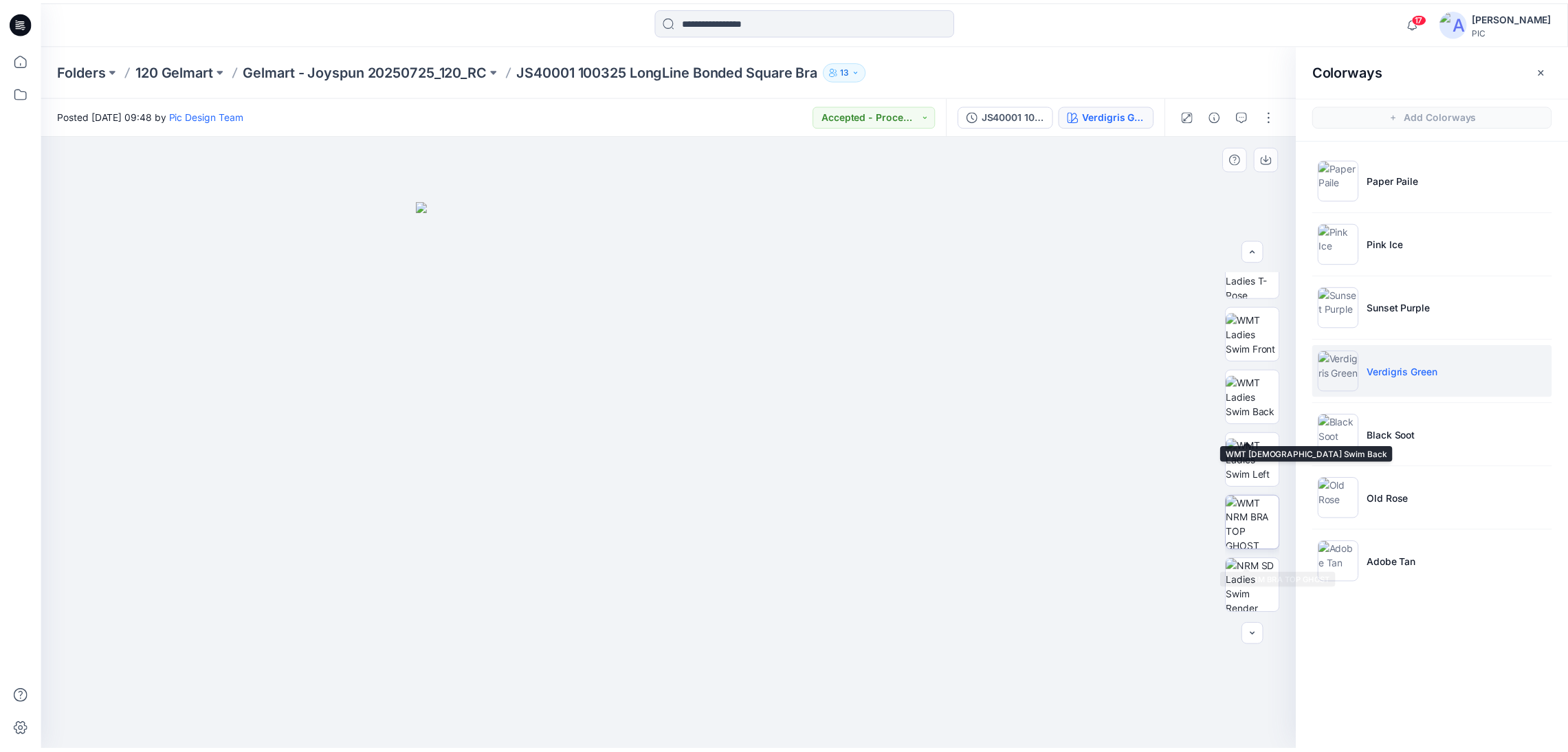
scroll to position [207, 0]
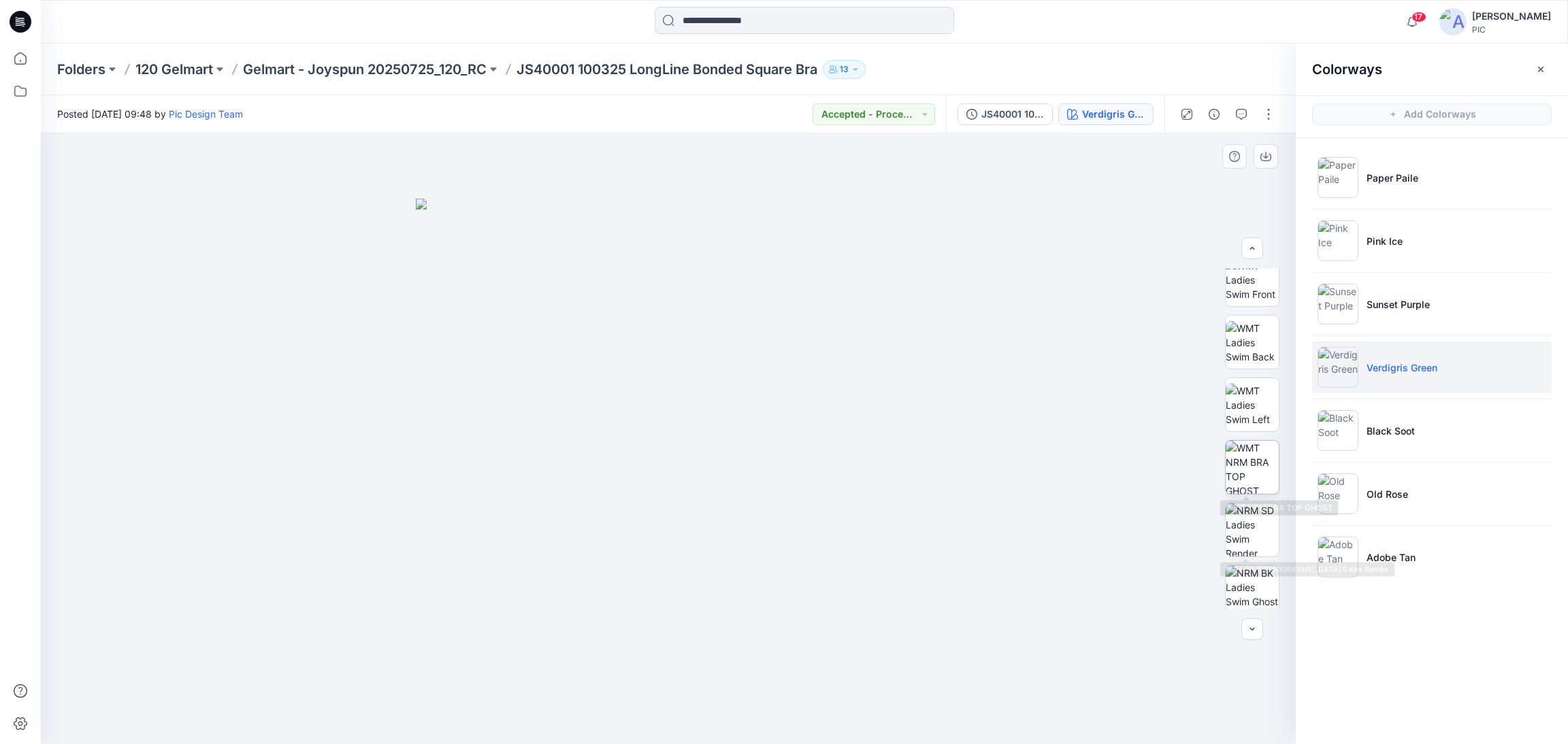
click at [1252, 481] on img at bounding box center [1252, 468] width 53 height 53
click at [1268, 159] on icon "button" at bounding box center [1266, 157] width 11 height 11
click at [1265, 158] on icon "button" at bounding box center [1266, 157] width 11 height 11
click at [1134, 323] on div at bounding box center [668, 438] width 1255 height 610
click at [280, 66] on p "Gelmart - Joyspun 20250725_120_RC" at bounding box center [365, 69] width 243 height 19
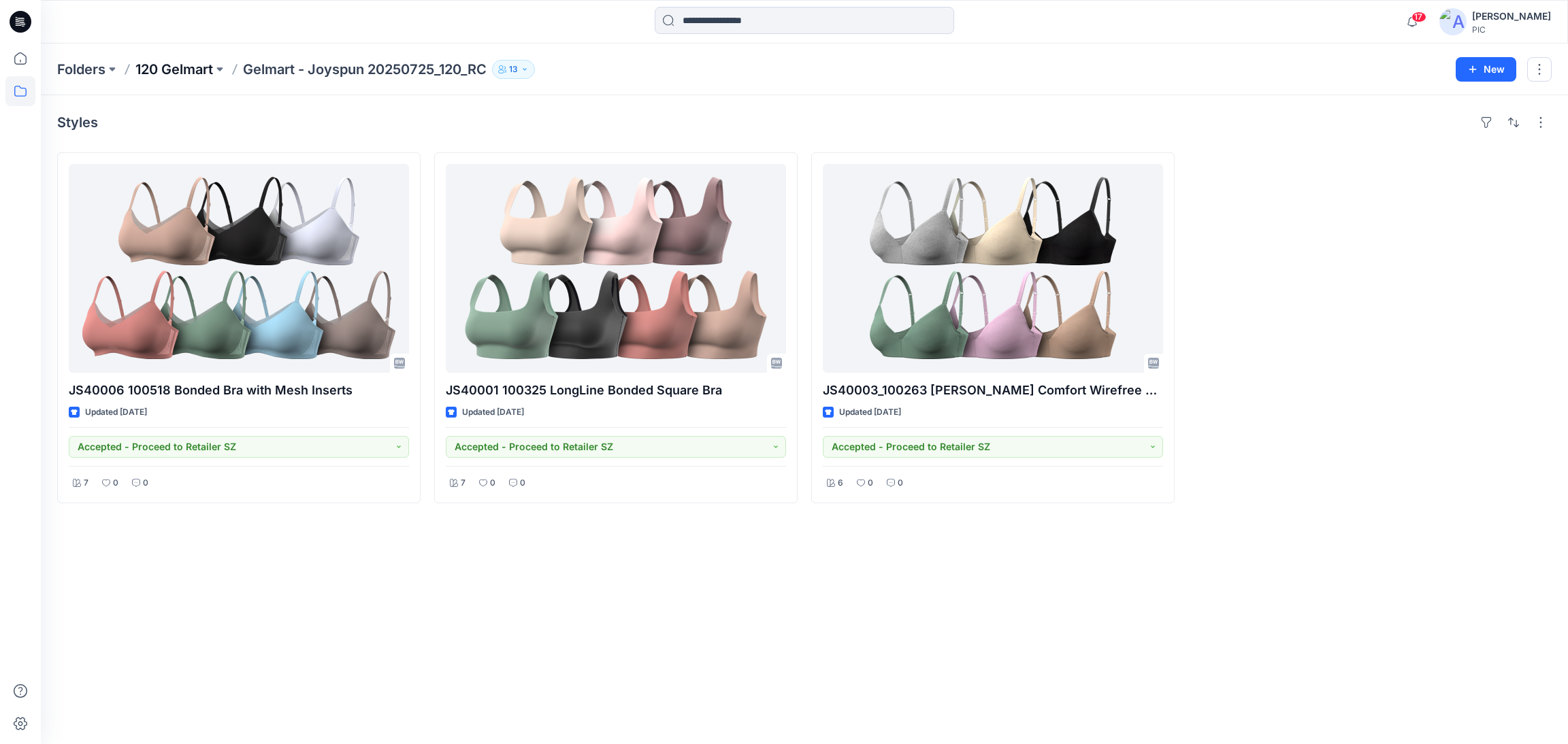
click at [166, 62] on p "120 Gelmart" at bounding box center [174, 69] width 77 height 19
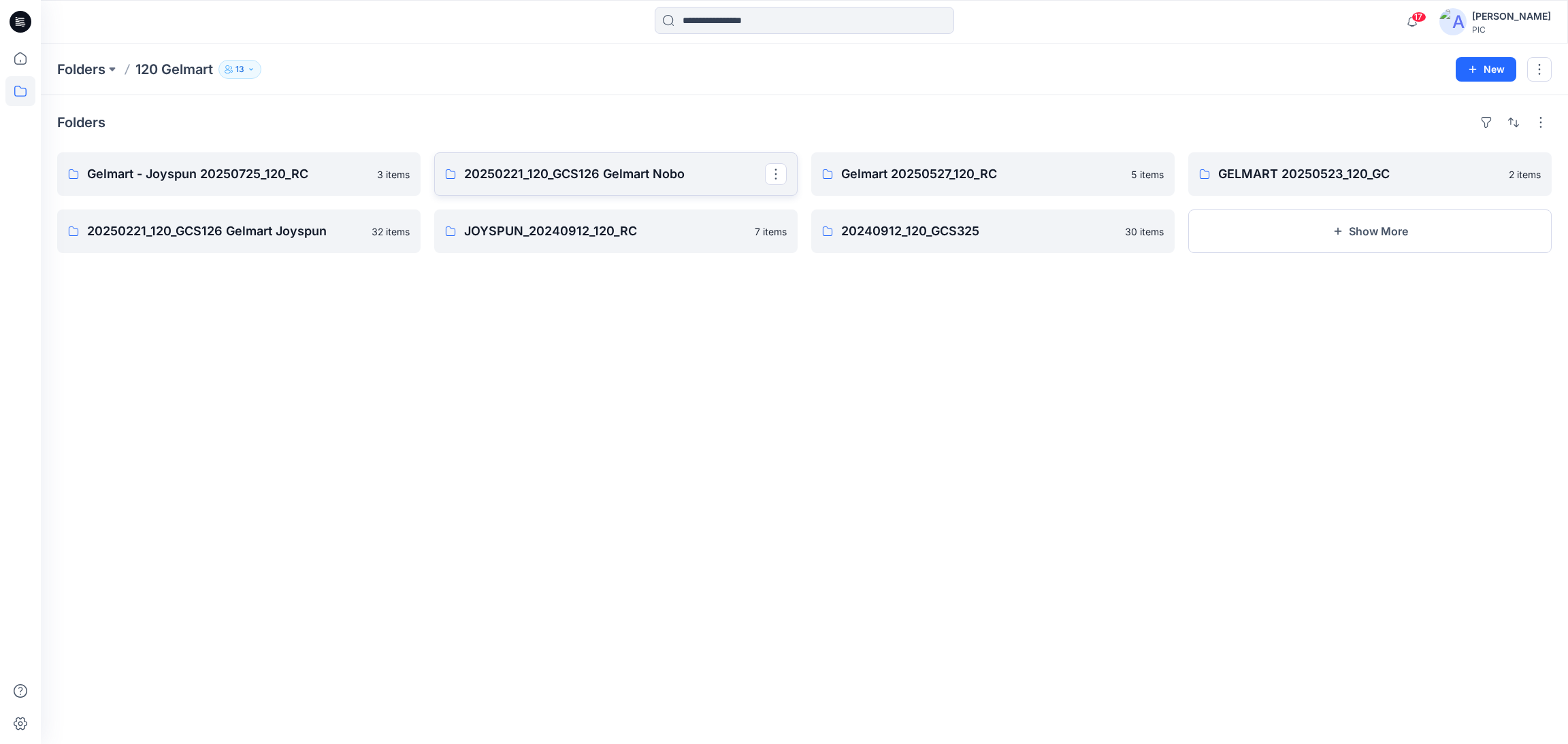
click at [476, 173] on p "20250221_120_GCS126 Gelmart Nobo" at bounding box center [614, 174] width 301 height 19
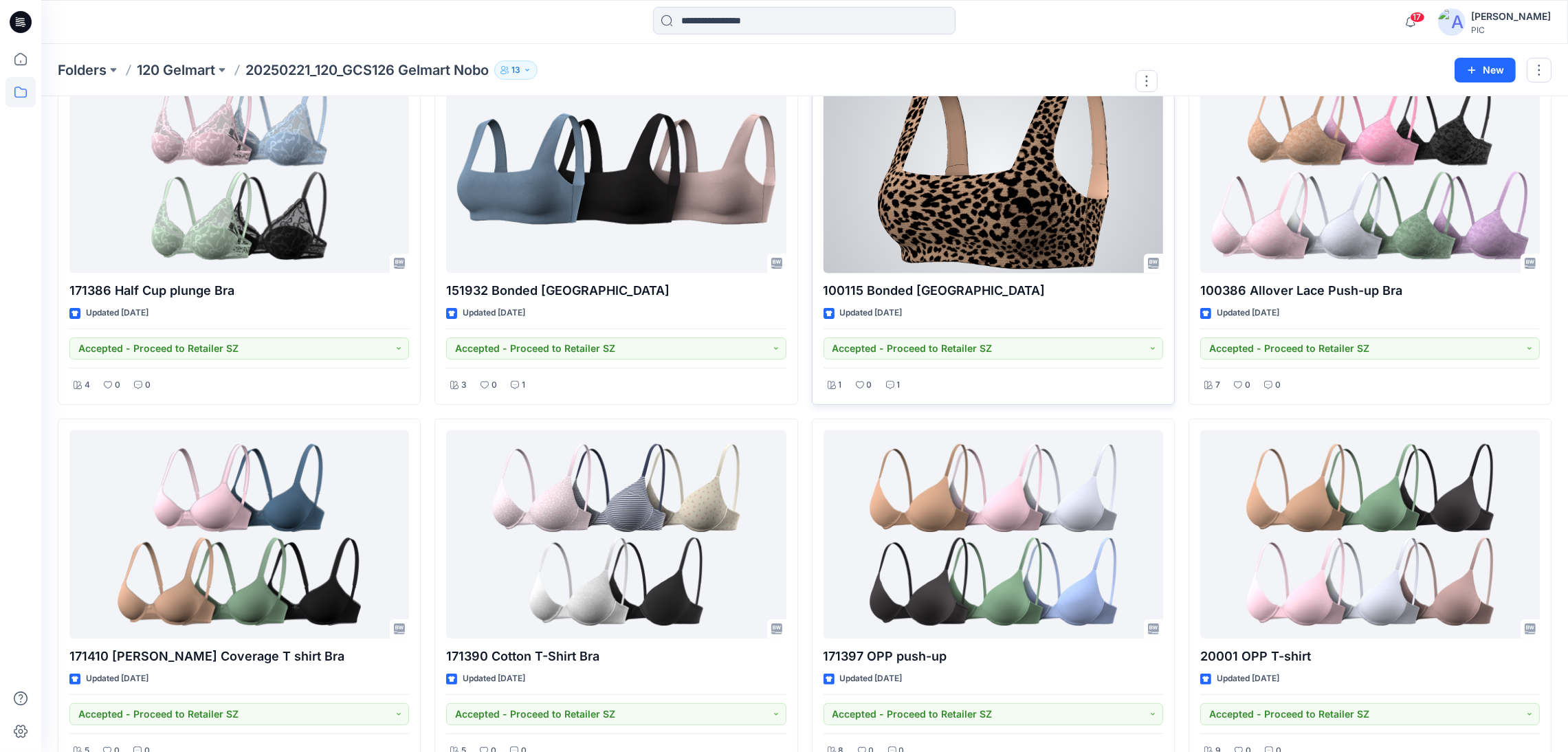
scroll to position [480, 0]
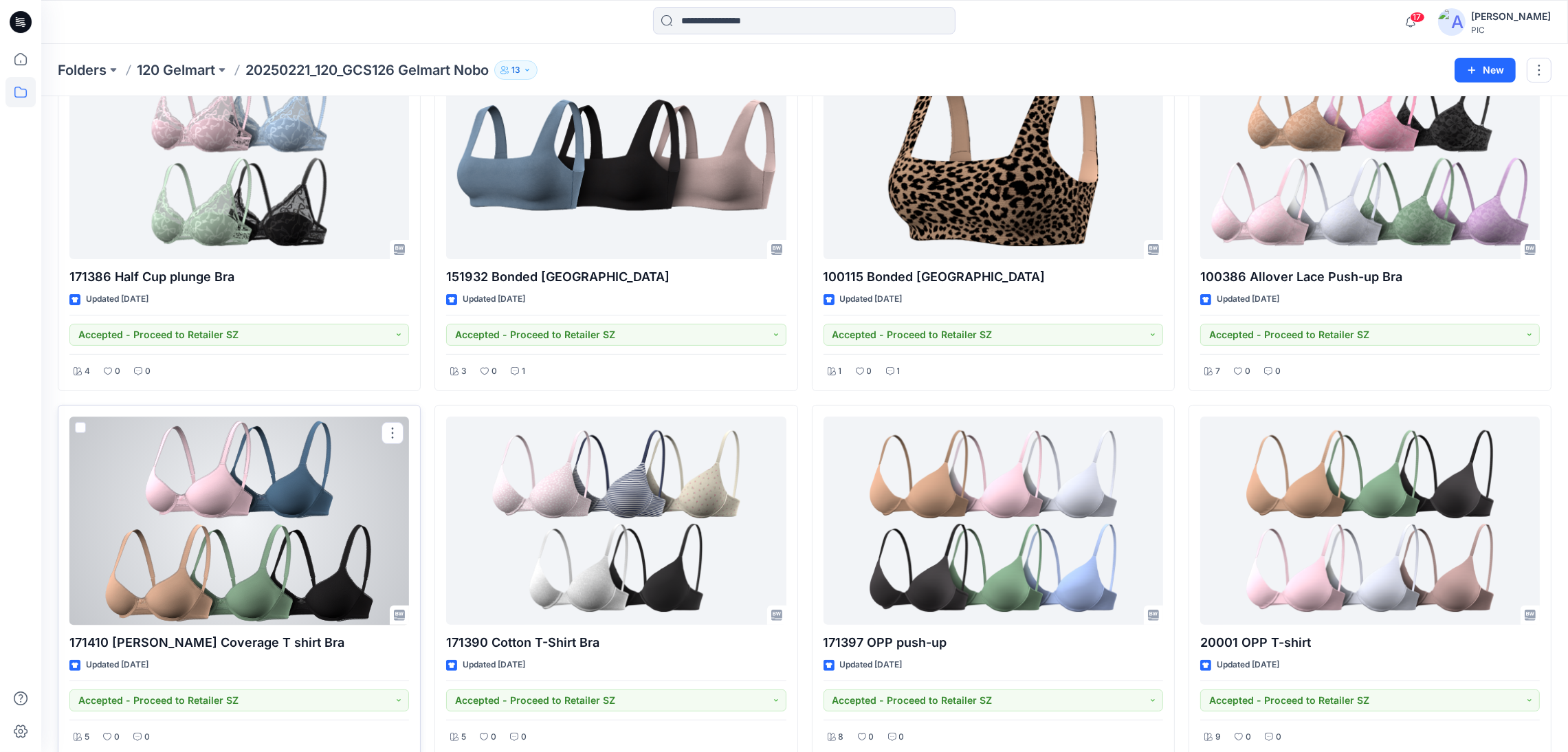
click at [286, 495] on div at bounding box center [239, 521] width 340 height 208
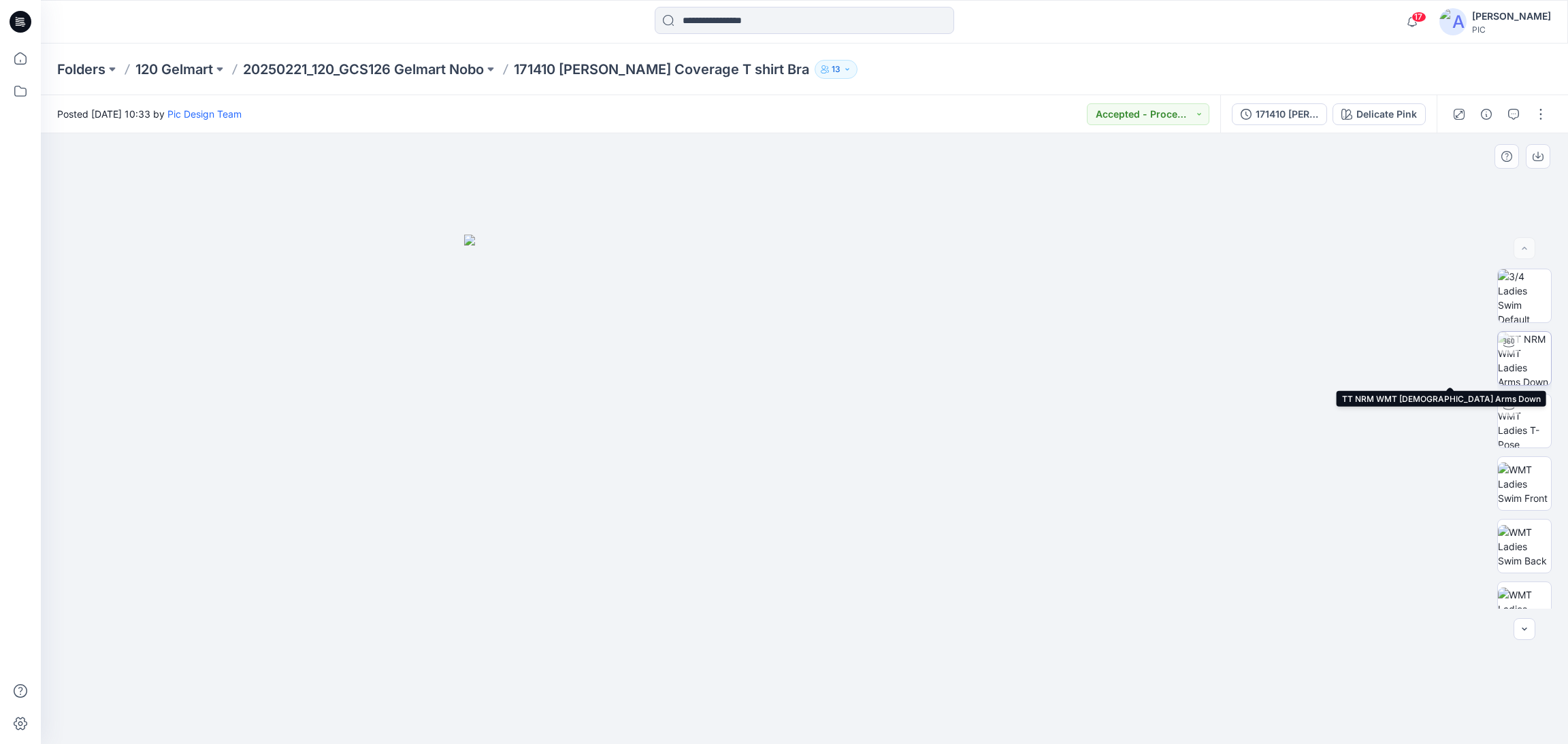
click at [1520, 357] on img at bounding box center [1525, 359] width 53 height 53
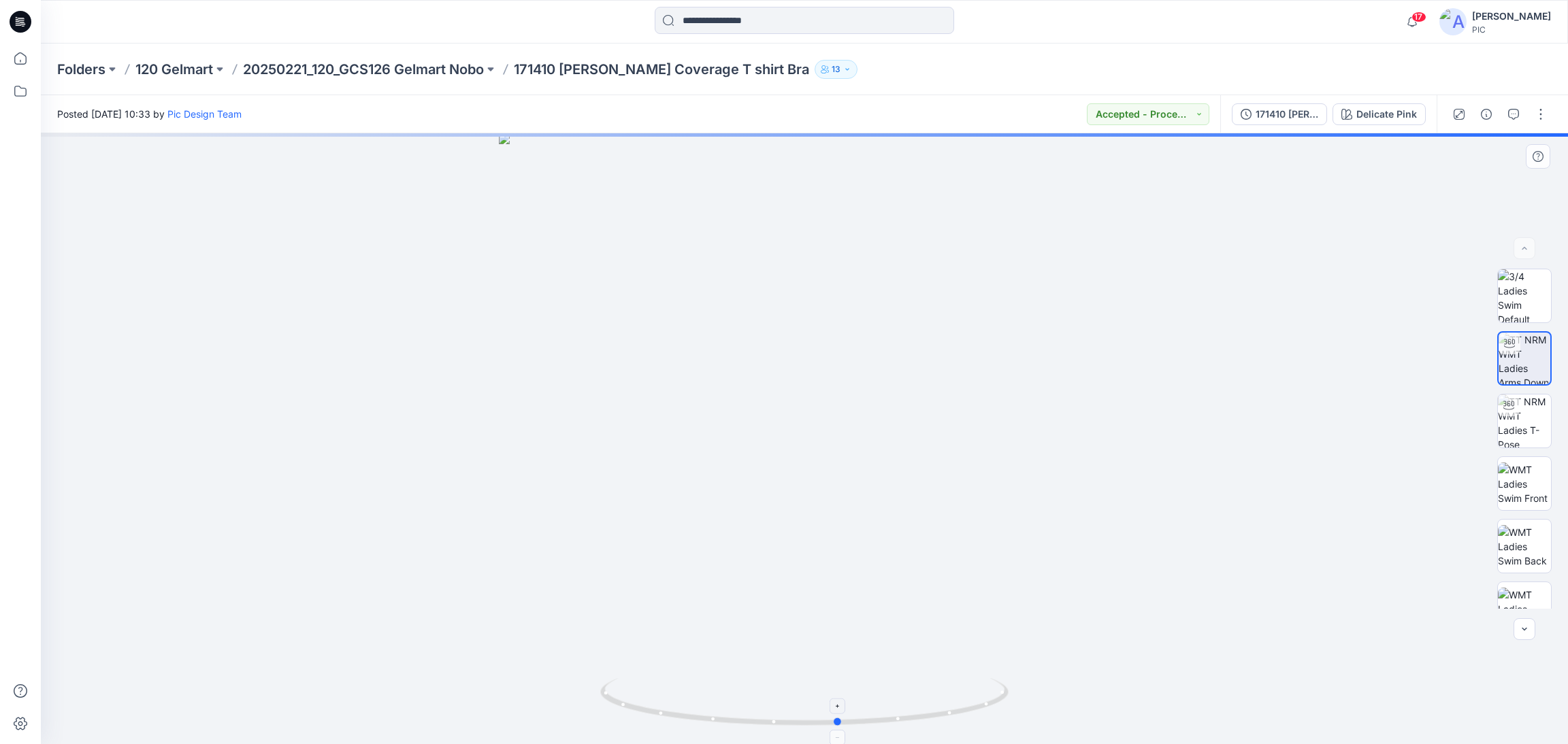
drag, startPoint x: 859, startPoint y: 693, endPoint x: 889, endPoint y: 692, distance: 30.0
click at [889, 692] on icon at bounding box center [806, 703] width 412 height 51
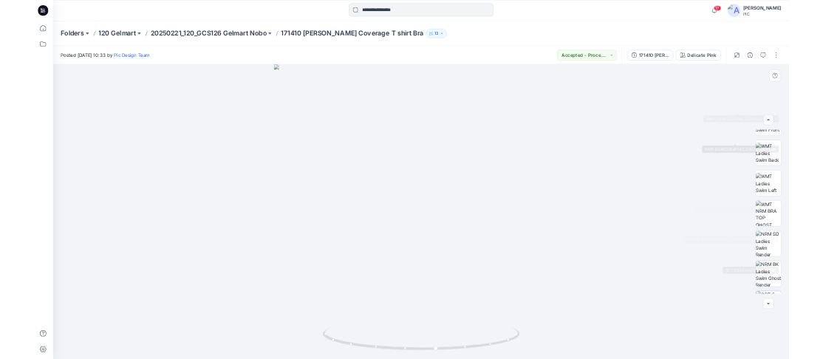
scroll to position [369, 0]
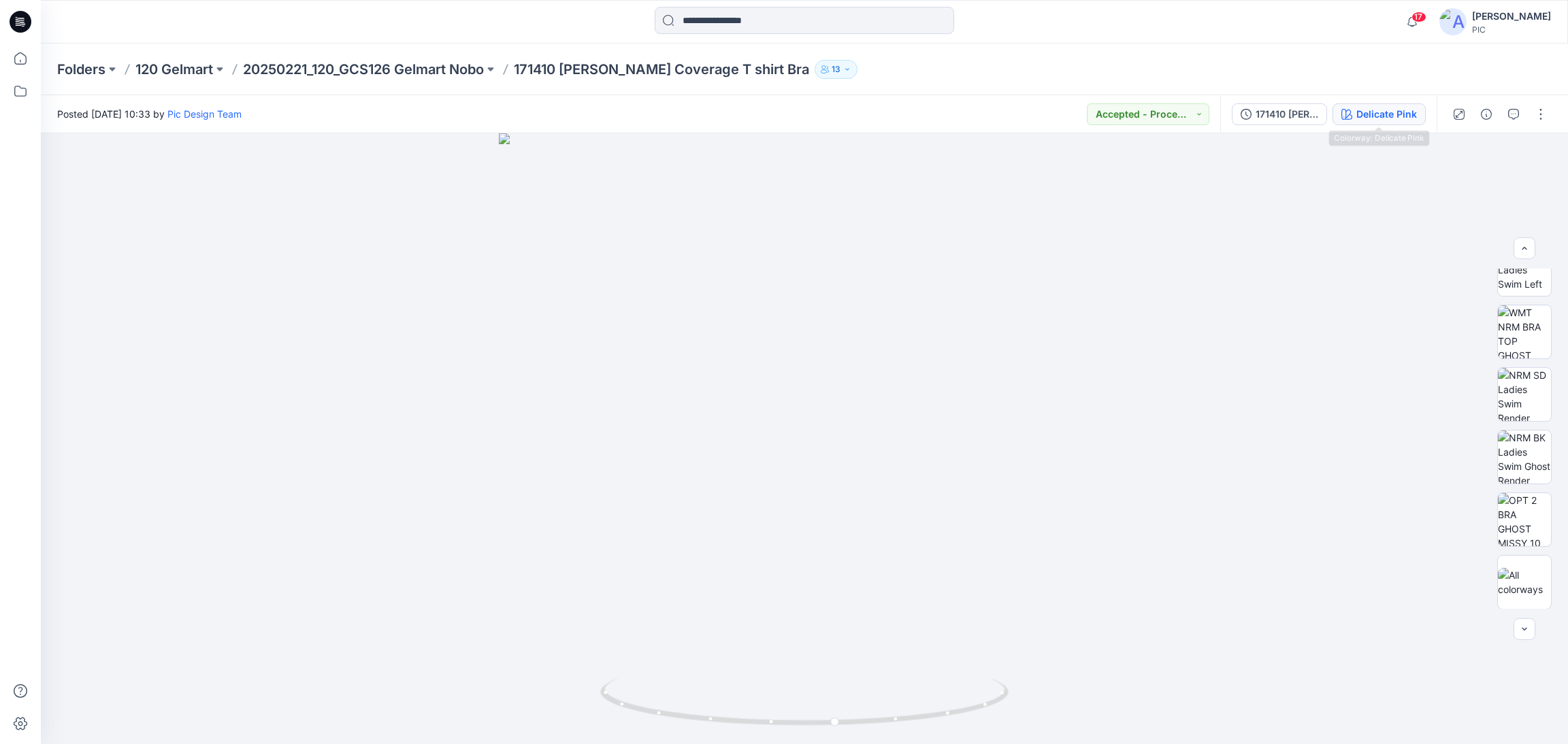
click at [1390, 119] on div "Delicate Pink" at bounding box center [1387, 114] width 61 height 15
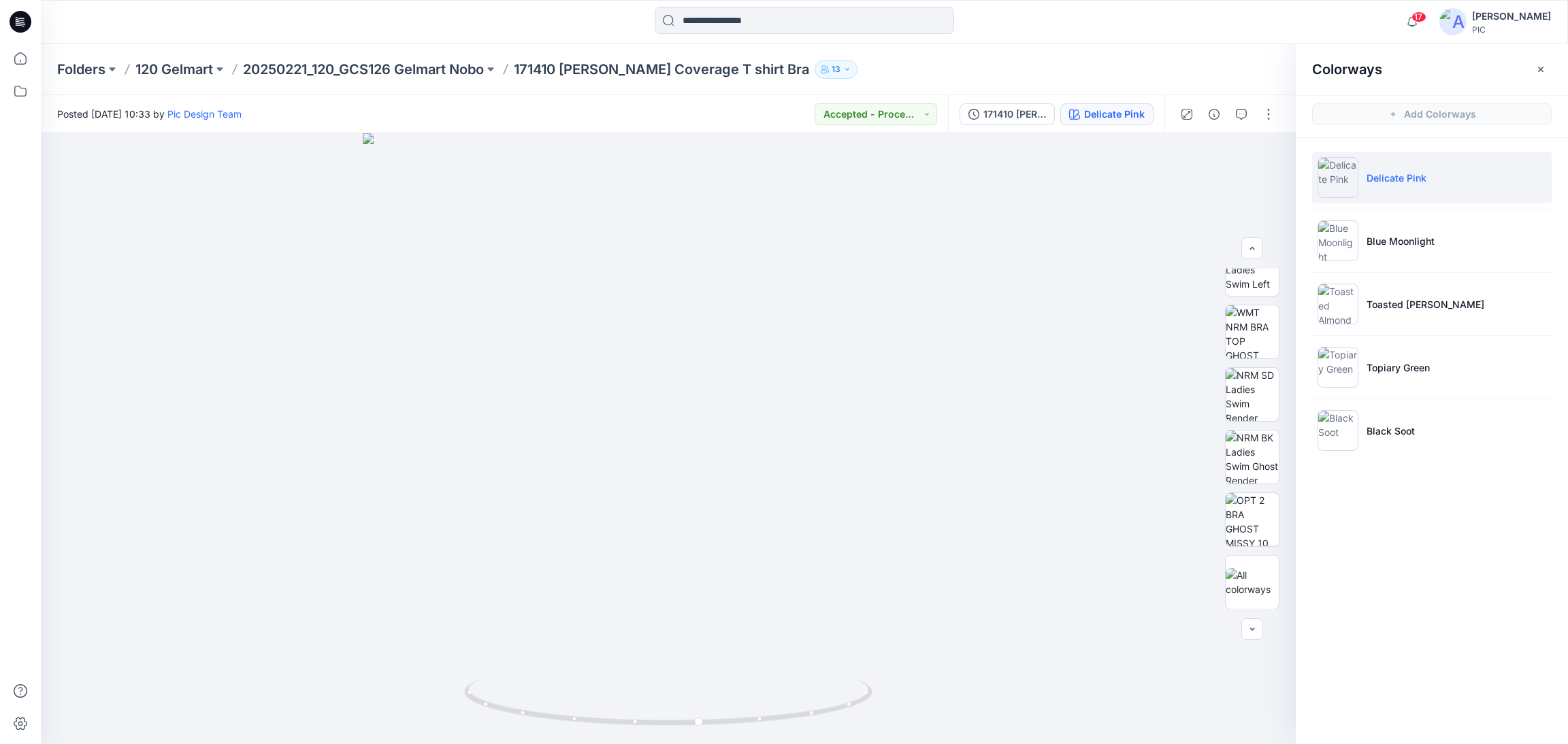
click at [1457, 568] on div "Colorways Add Colorways Delicate Pink Blue Moonlight Toasted Almond Topiary Gre…" at bounding box center [1433, 393] width 273 height 701
click at [1341, 311] on img at bounding box center [1338, 304] width 41 height 41
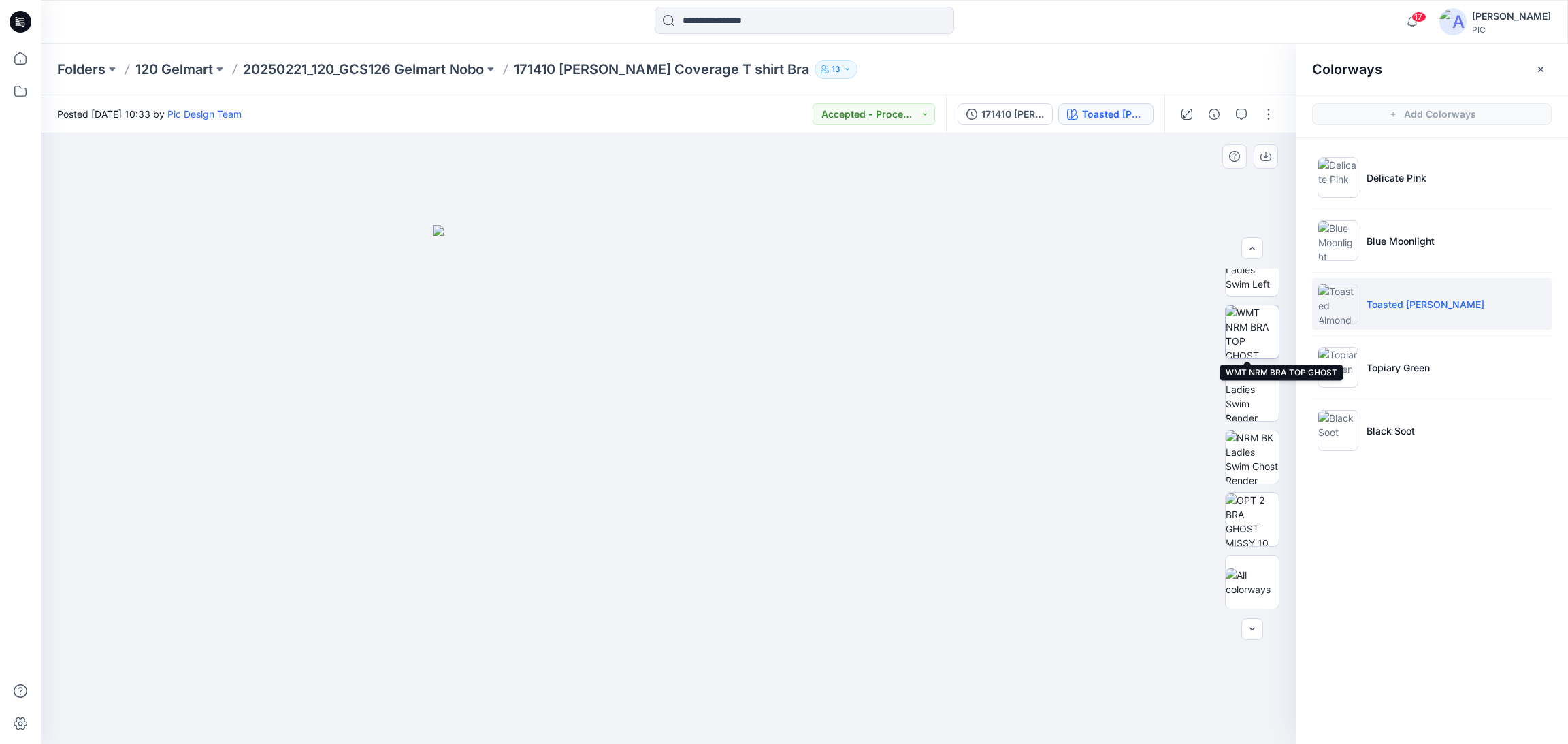
click at [1260, 340] on img at bounding box center [1252, 332] width 53 height 53
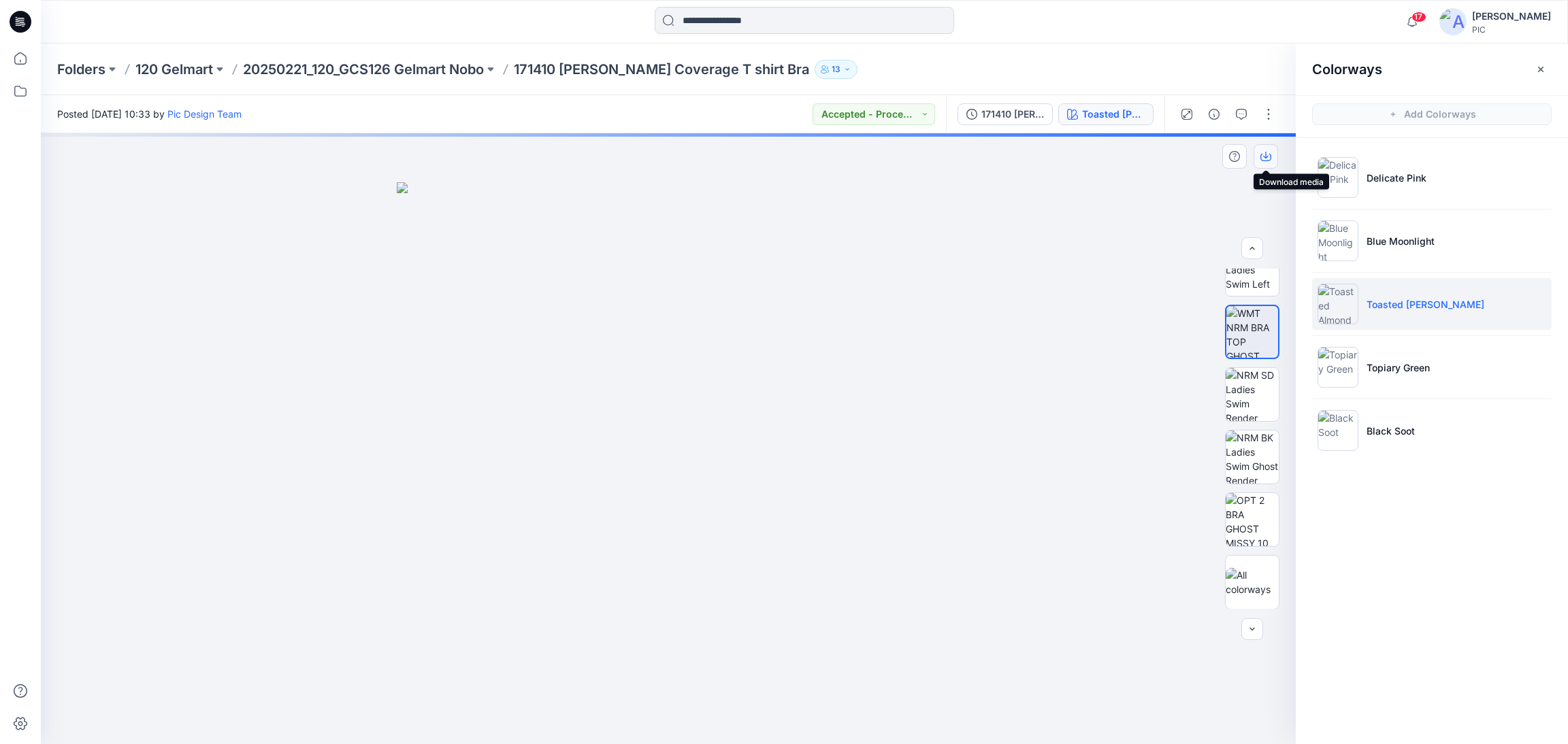
click at [1267, 157] on icon "button" at bounding box center [1266, 155] width 6 height 6
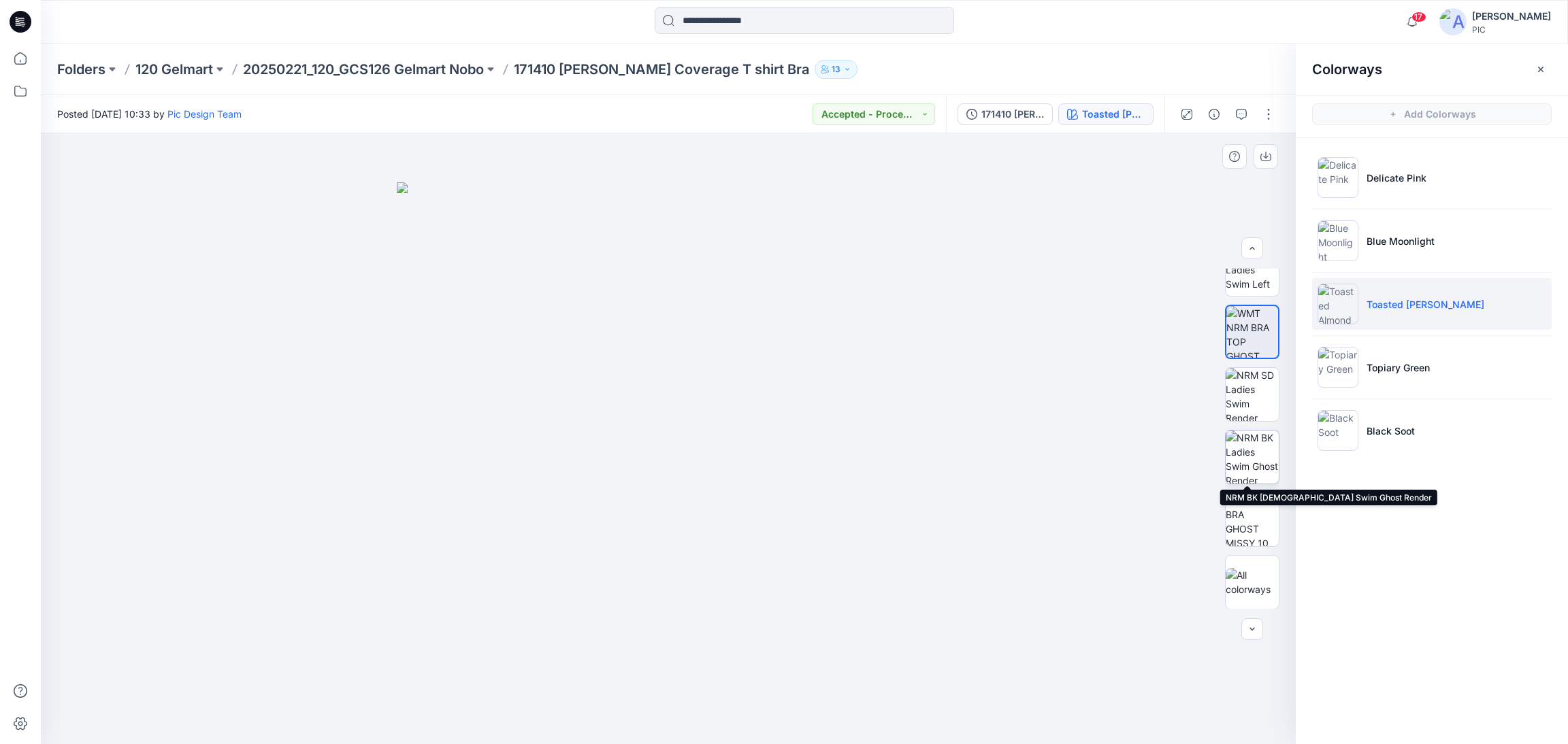
click at [1245, 462] on img at bounding box center [1252, 458] width 53 height 53
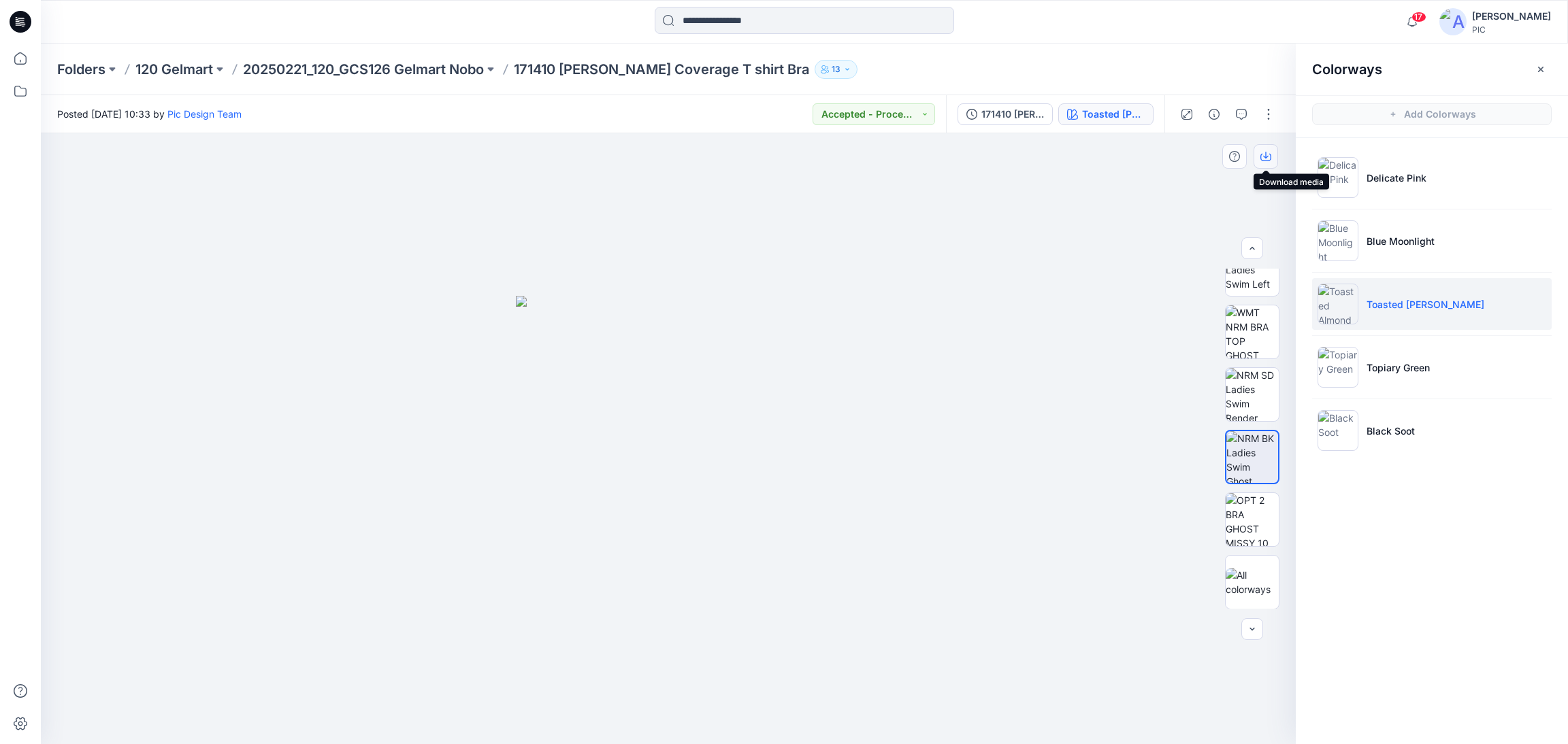
click at [1265, 157] on icon "button" at bounding box center [1266, 155] width 6 height 6
click at [1255, 339] on img at bounding box center [1252, 332] width 53 height 53
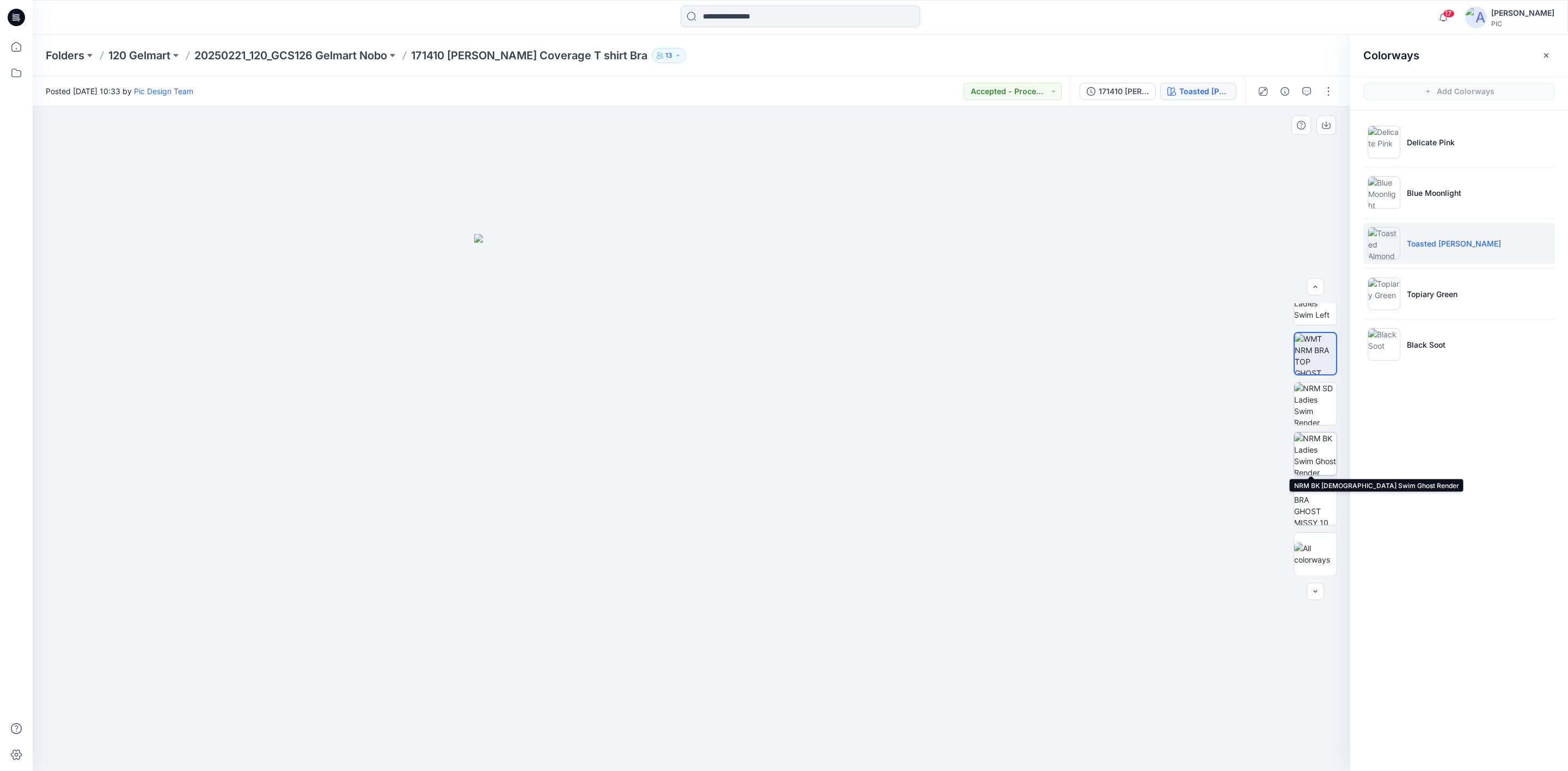
click at [1241, 463] on img at bounding box center [1315, 454] width 43 height 43
click at [1241, 358] on img at bounding box center [1315, 353] width 43 height 43
click at [1241, 460] on img at bounding box center [1315, 454] width 43 height 43
click at [218, 49] on p "20250221_120_GCS126 Gelmart Nobo" at bounding box center [291, 55] width 193 height 15
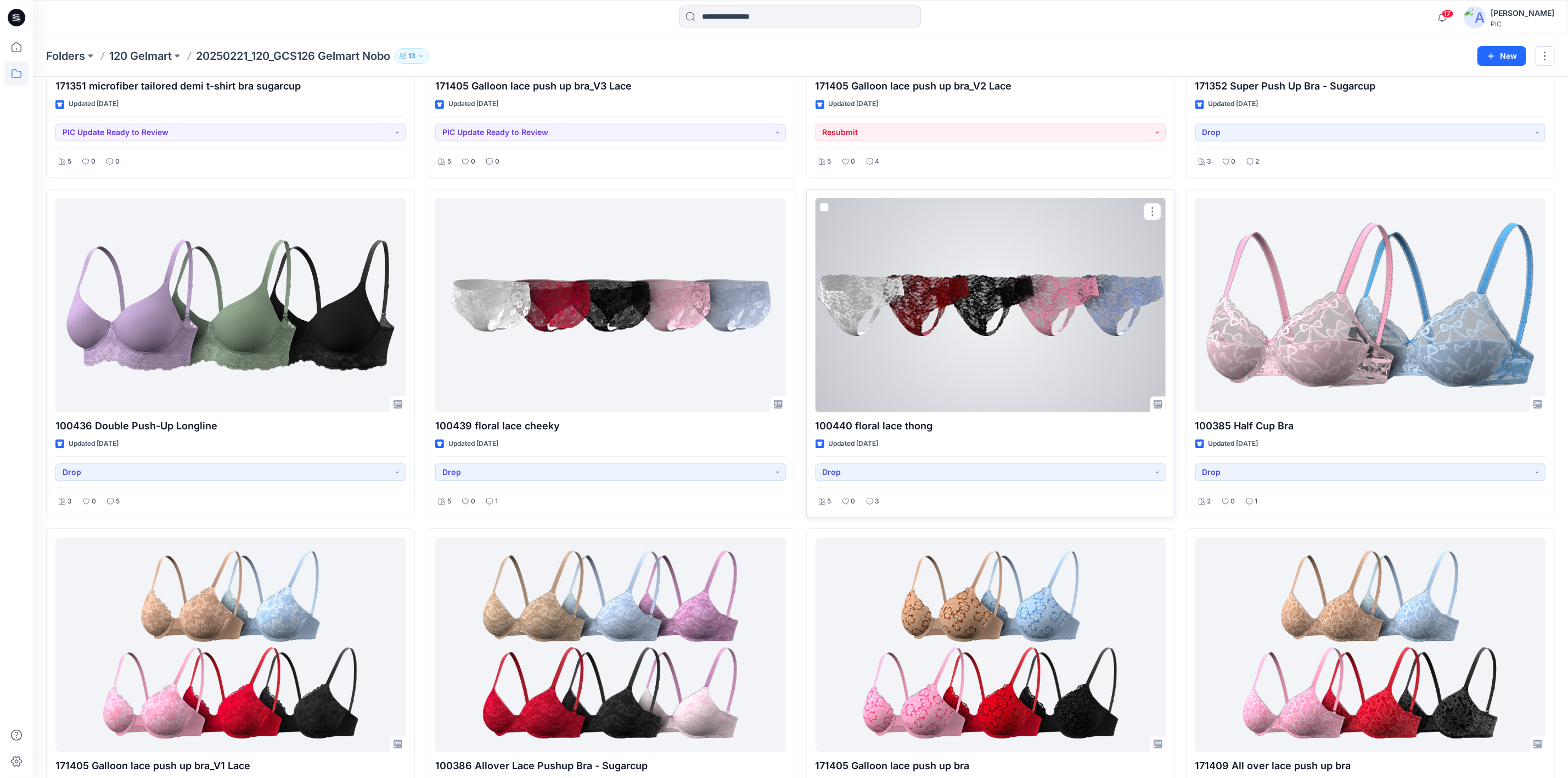
scroll to position [2246, 0]
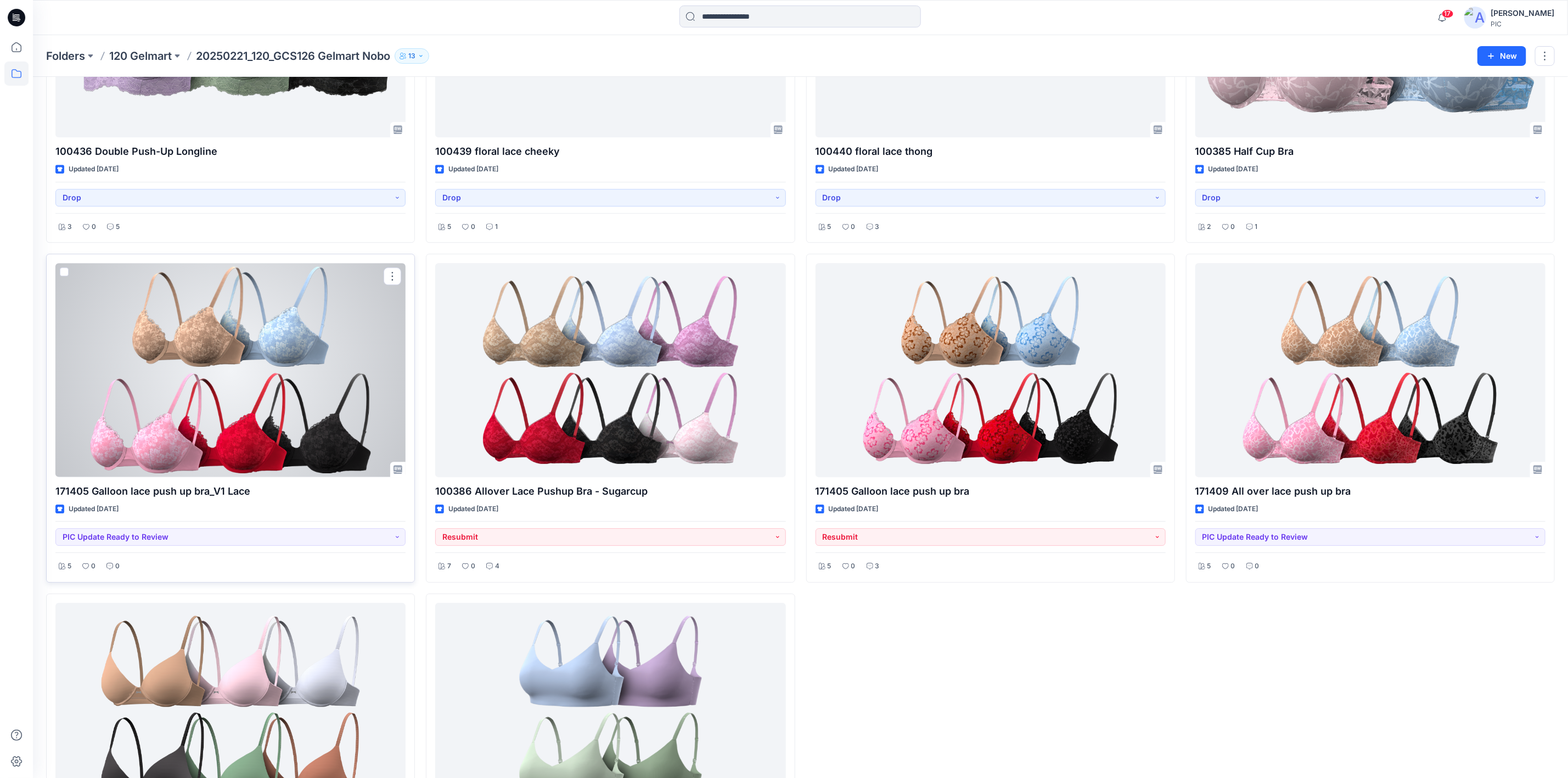
click at [261, 372] on div at bounding box center [230, 369] width 350 height 213
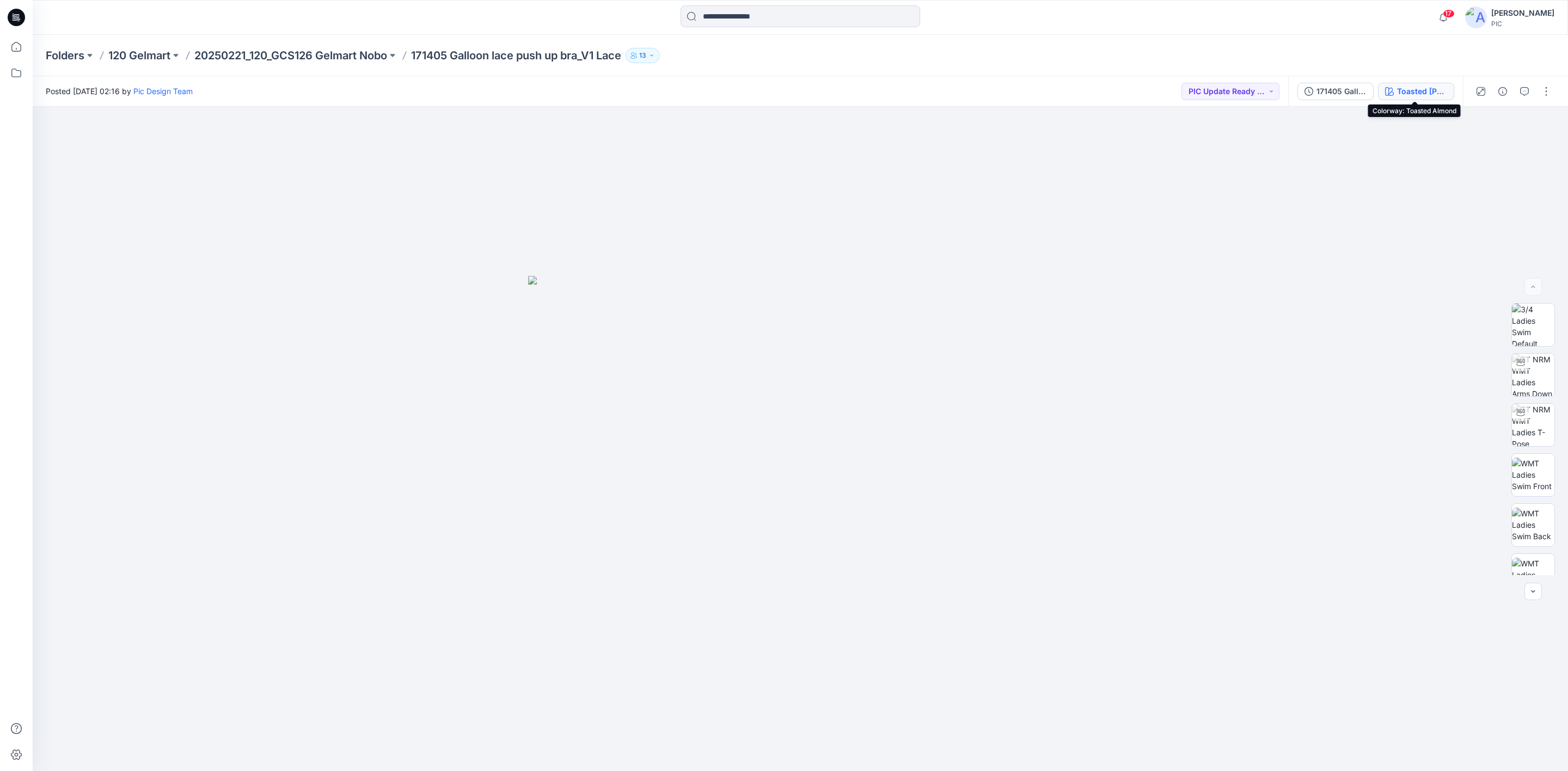
click at [1241, 87] on button "Toasted Almond" at bounding box center [1415, 91] width 76 height 18
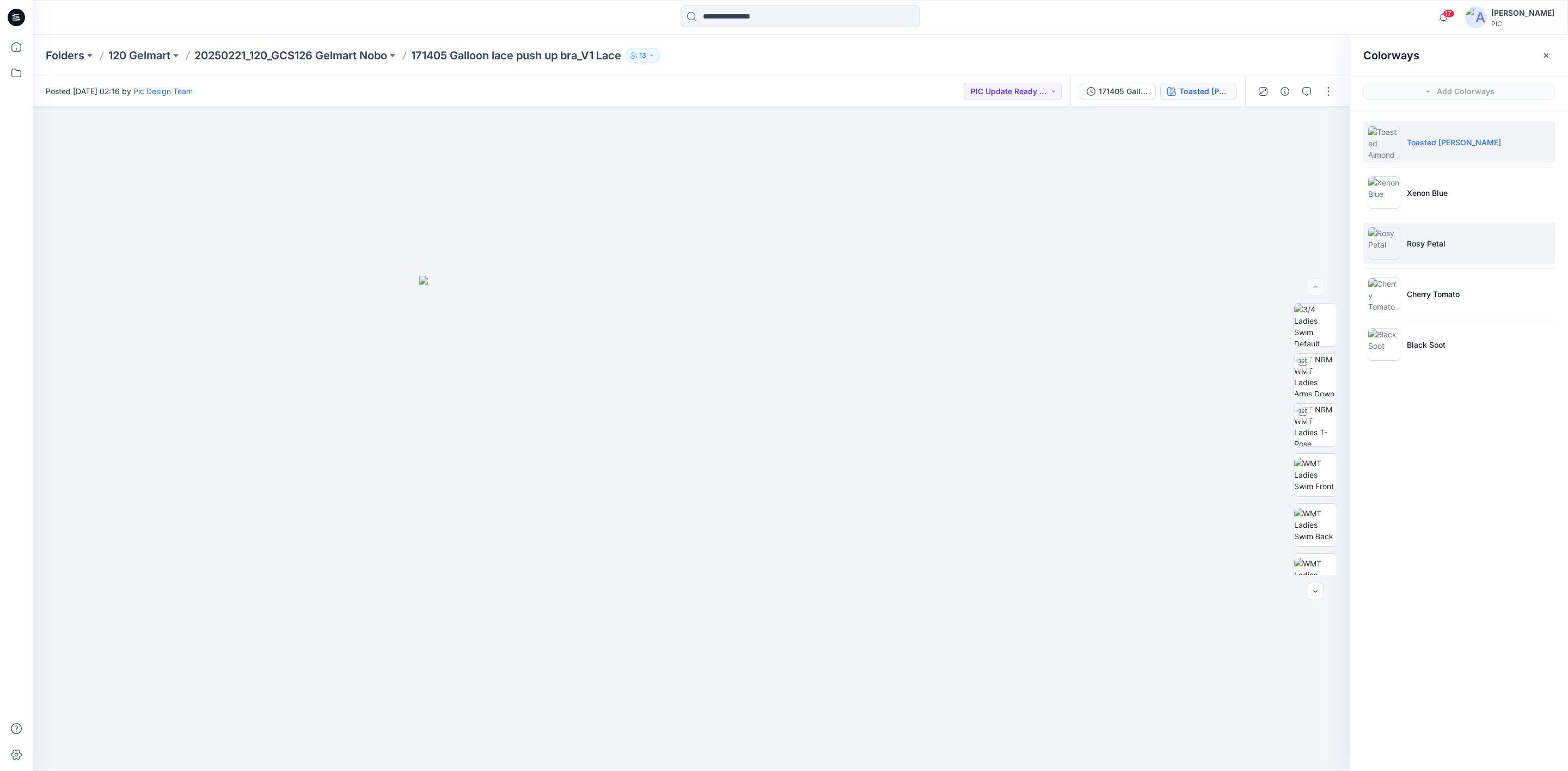
click at [1241, 241] on img at bounding box center [1384, 243] width 32 height 32
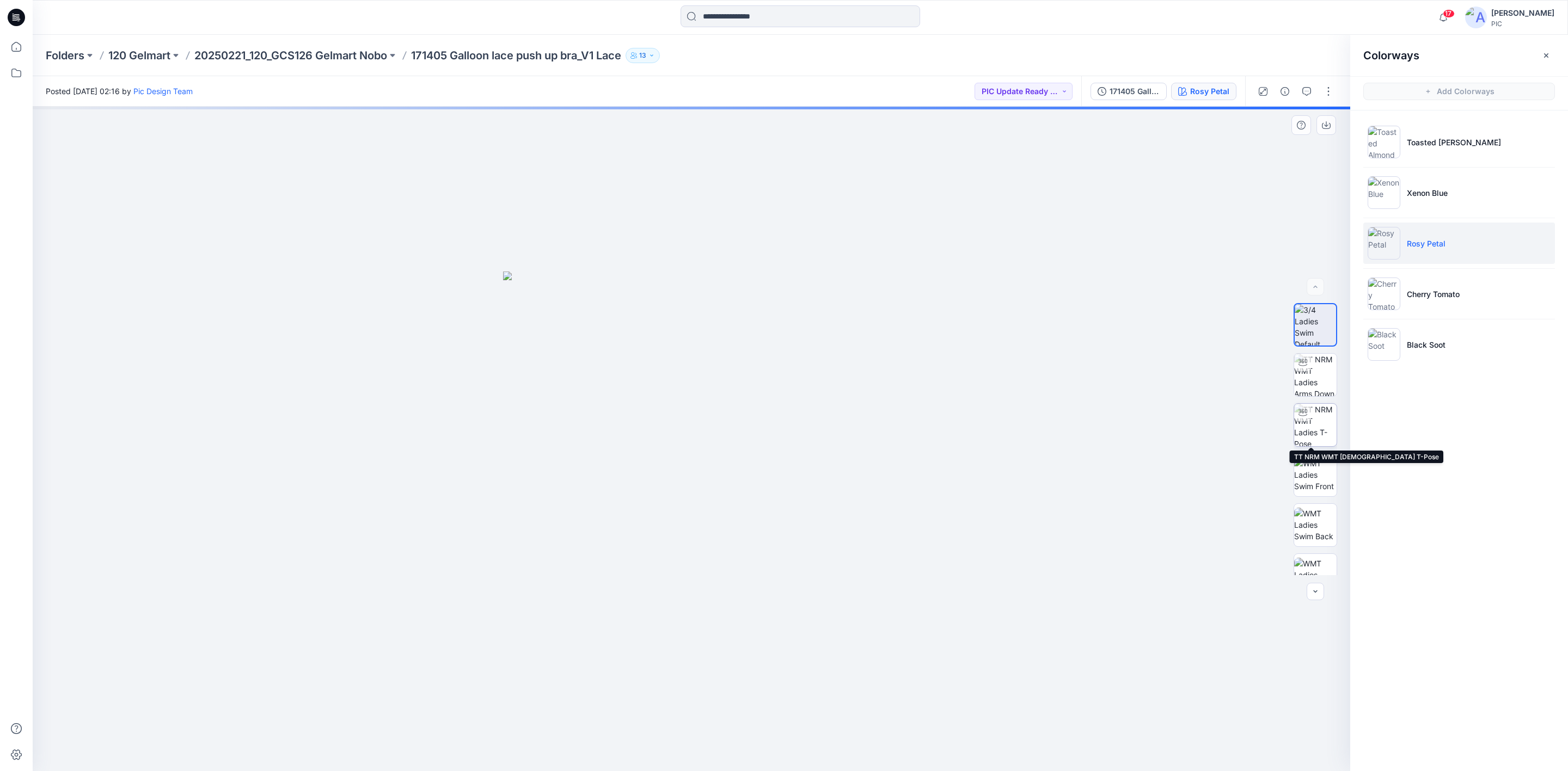
click at [1241, 424] on img at bounding box center [1315, 425] width 43 height 43
drag, startPoint x: 698, startPoint y: 731, endPoint x: 1103, endPoint y: 634, distance: 416.5
click at [1055, 566] on div at bounding box center [691, 439] width 1317 height 664
click at [1241, 404] on img at bounding box center [1315, 404] width 43 height 43
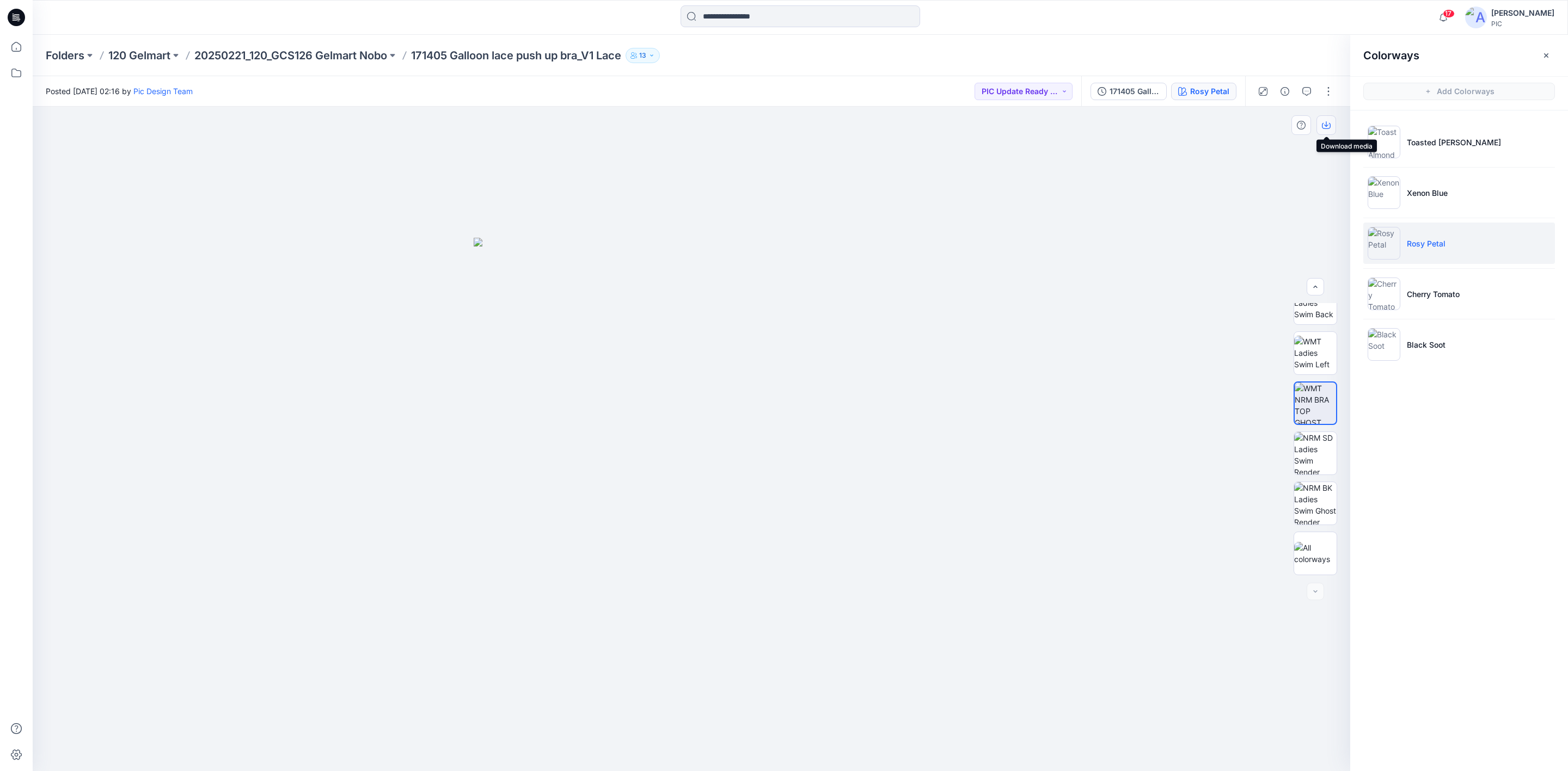
click at [1241, 124] on icon "button" at bounding box center [1326, 125] width 9 height 9
click at [1241, 504] on img at bounding box center [1315, 504] width 43 height 43
click at [1241, 124] on icon "button" at bounding box center [1326, 125] width 9 height 9
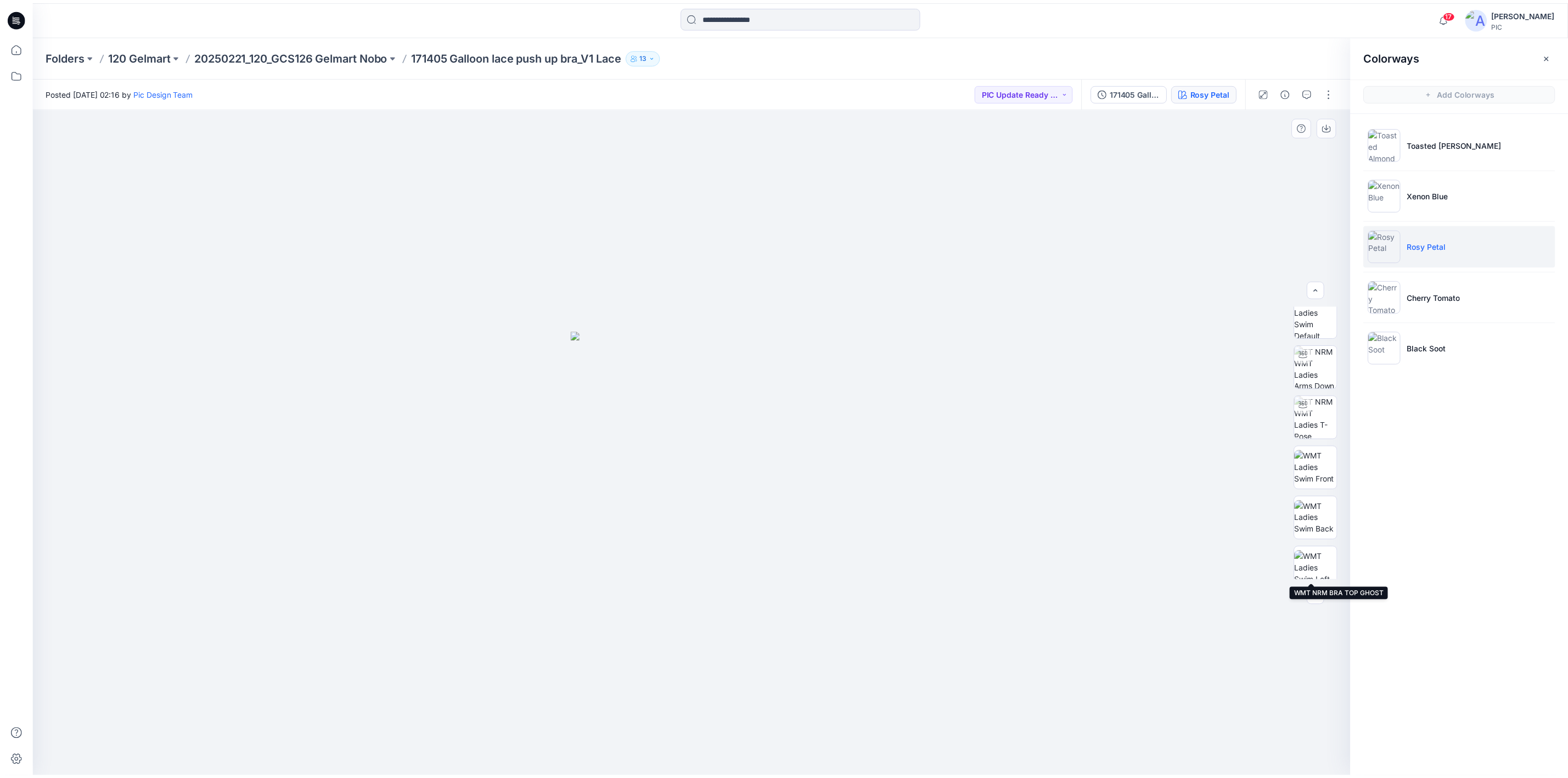
scroll to position [4, 0]
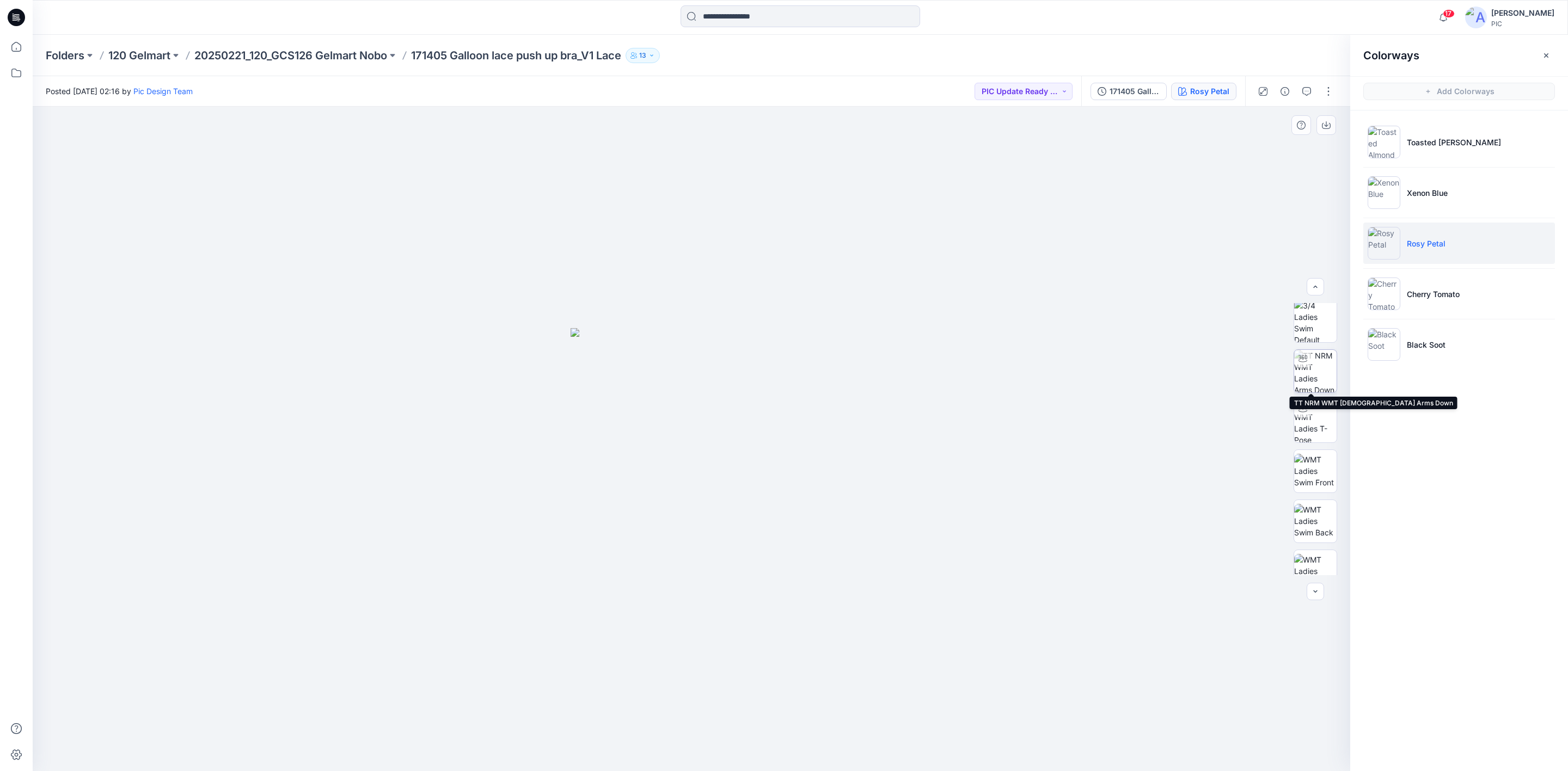
click at [1241, 374] on img at bounding box center [1315, 371] width 43 height 43
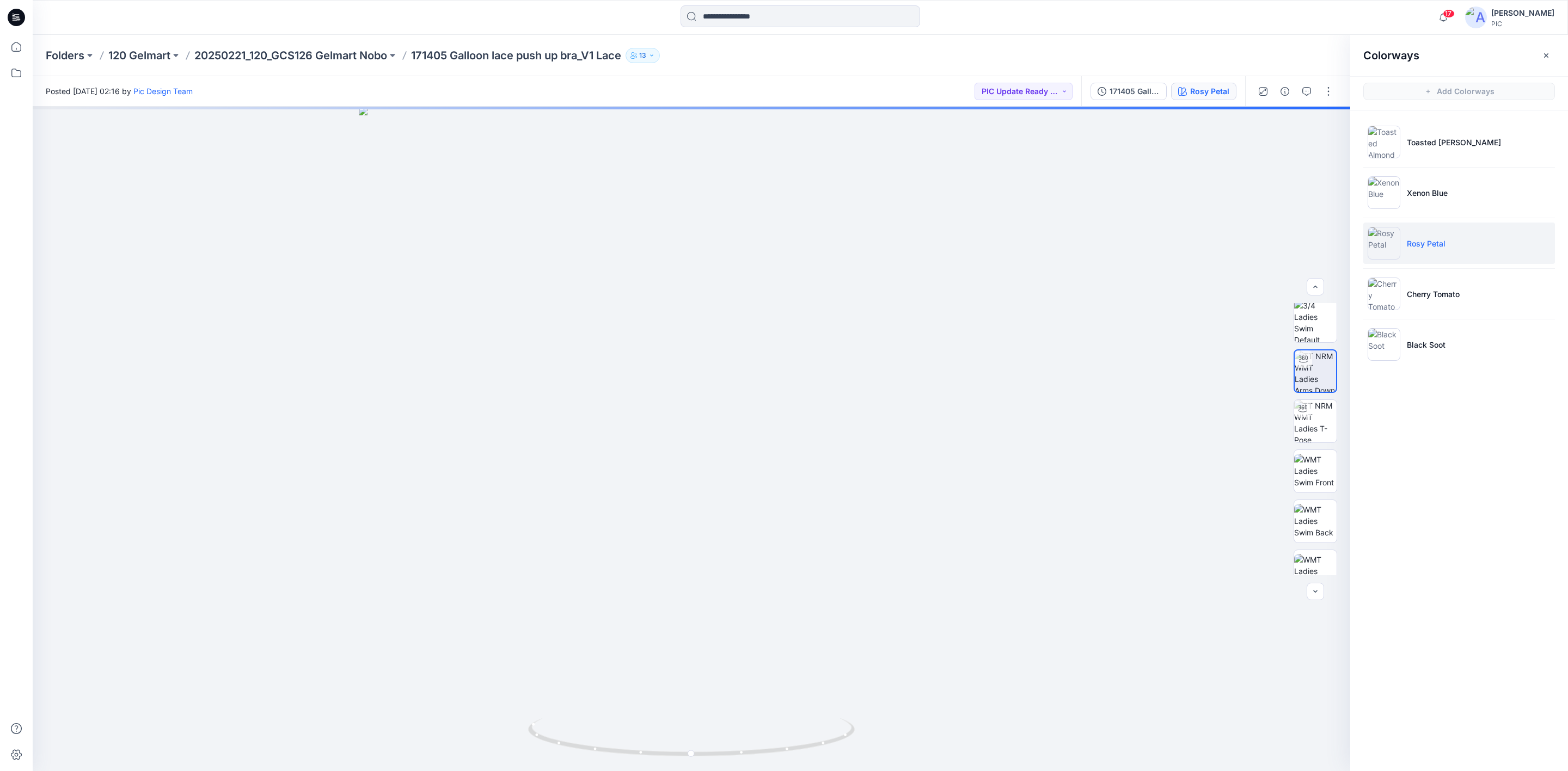
click at [435, 49] on p "171405 Galloon lace push up bra_V1 Lace" at bounding box center [516, 55] width 210 height 15
click at [306, 57] on p "20250221_120_GCS126 Gelmart Nobo" at bounding box center [291, 55] width 193 height 15
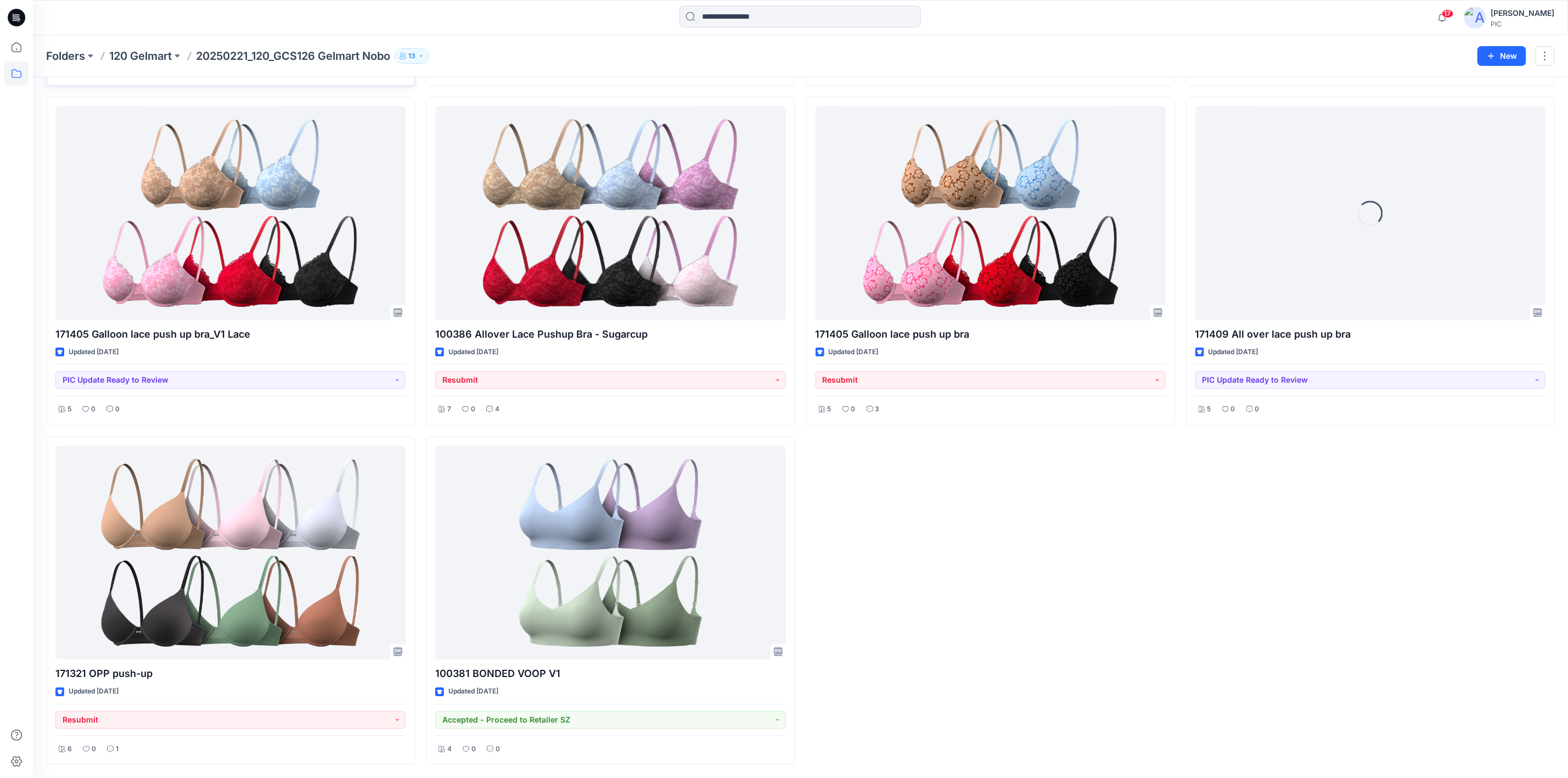
scroll to position [2411, 0]
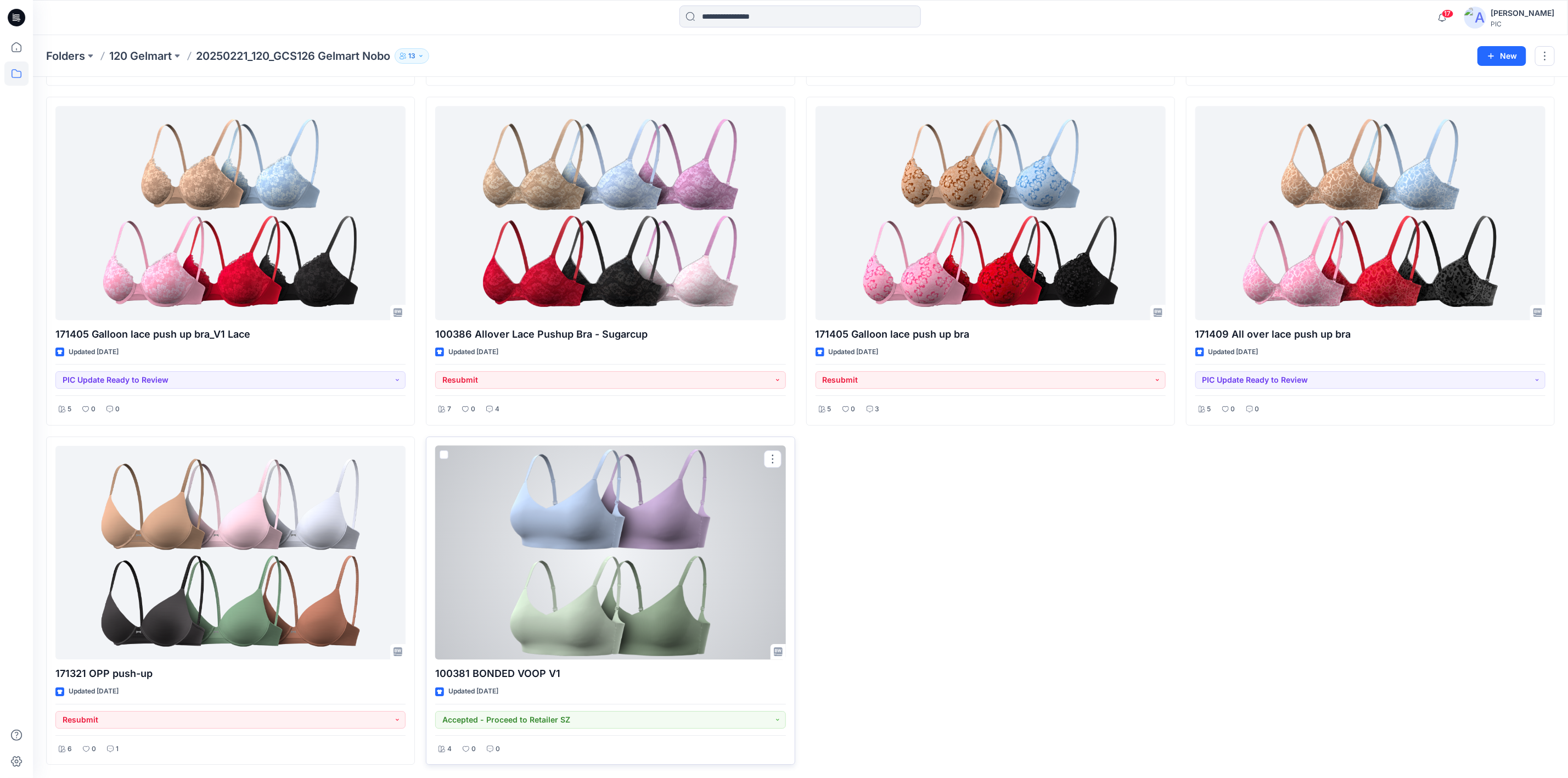
click at [565, 526] on div at bounding box center [610, 552] width 350 height 213
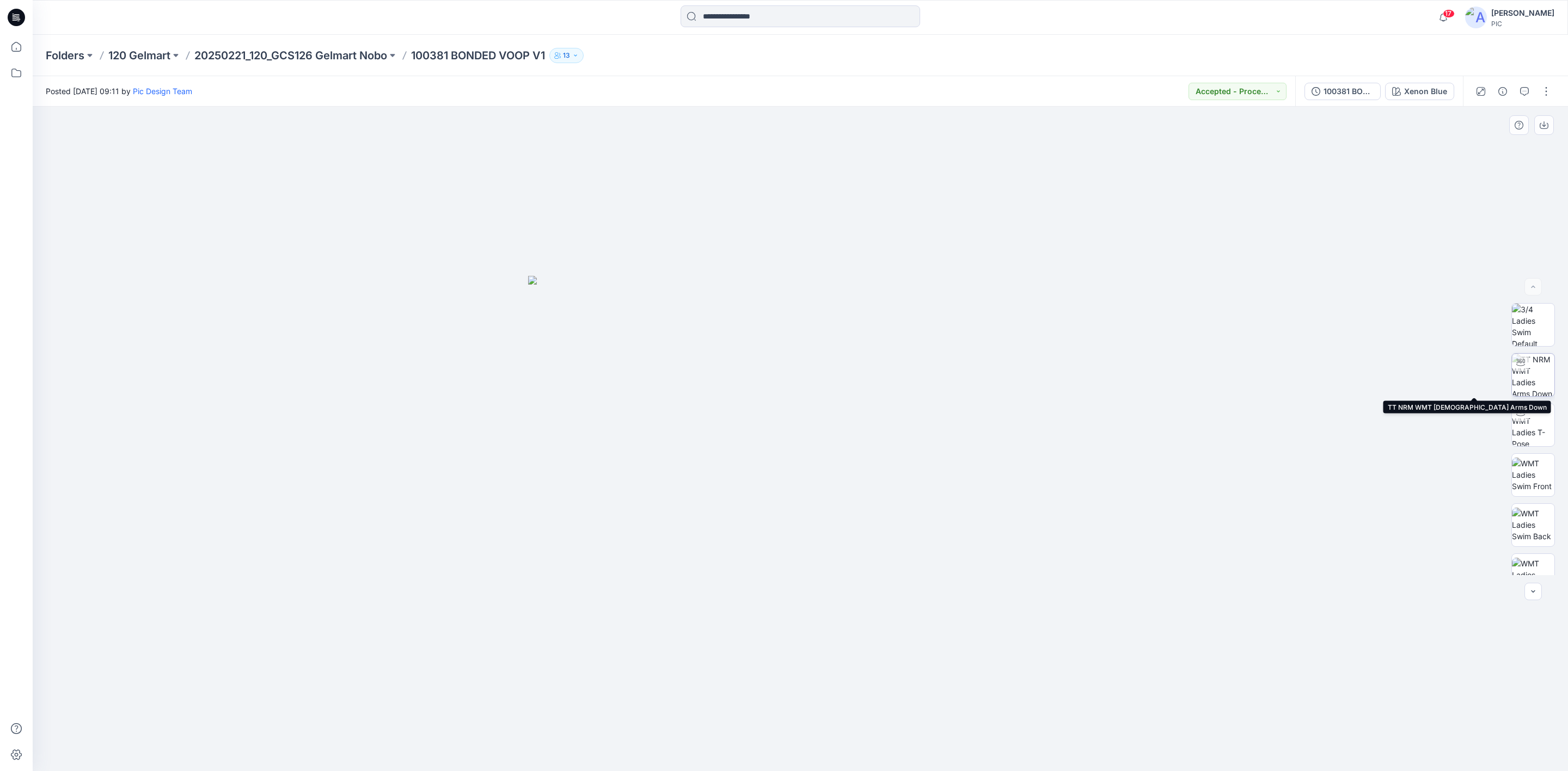
click at [1241, 377] on img at bounding box center [1533, 375] width 43 height 43
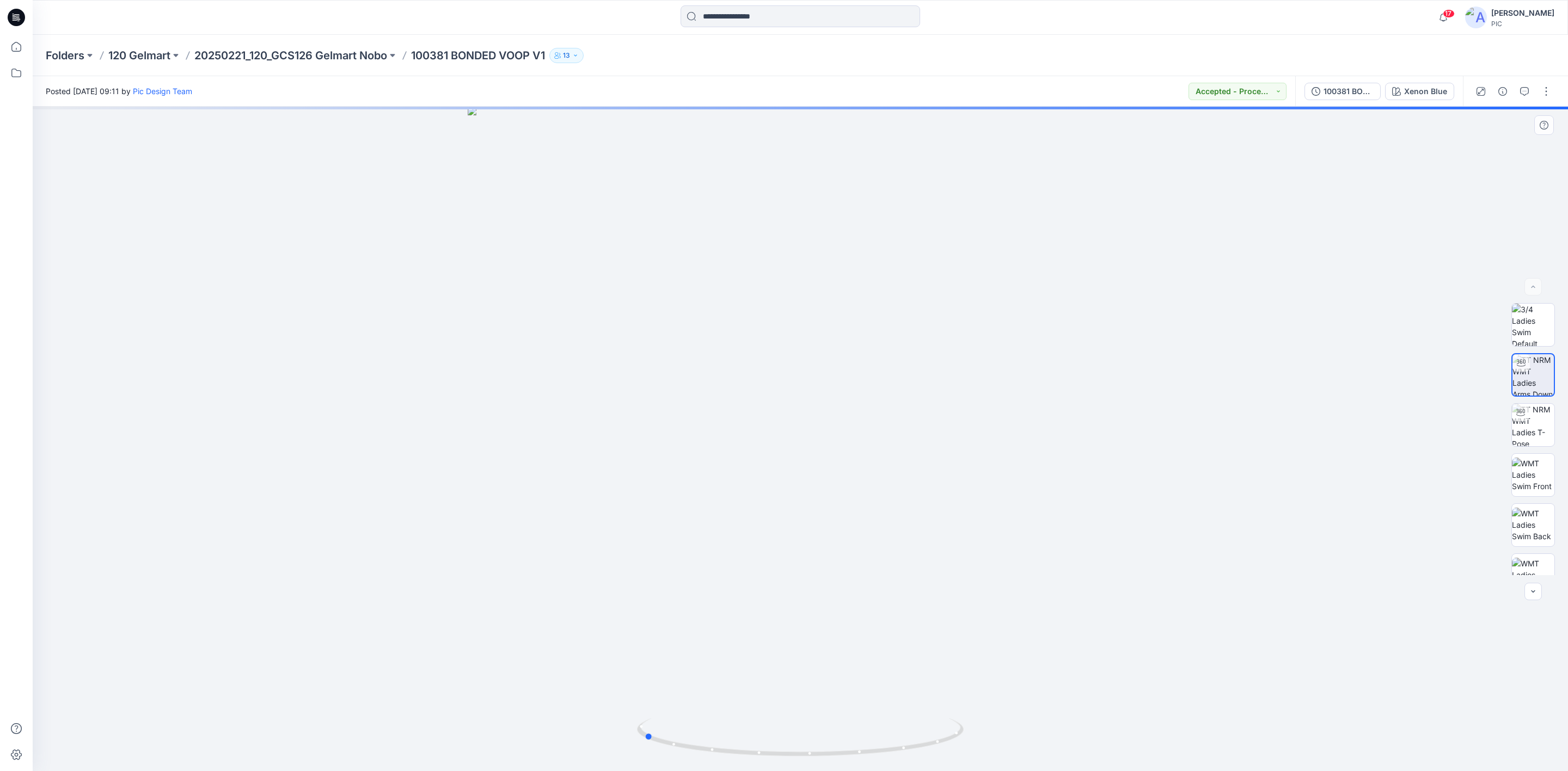
drag, startPoint x: 802, startPoint y: 715, endPoint x: 972, endPoint y: 702, distance: 170.5
click at [972, 566] on div at bounding box center [799, 439] width 1535 height 664
drag, startPoint x: 309, startPoint y: 66, endPoint x: 299, endPoint y: 62, distance: 10.8
click at [309, 66] on div "Folders 120 Gelmart 20250221_120_GCS126 Gelmart Nobo 100381 BONDED VOOP V1 13" at bounding box center [799, 55] width 1535 height 41
click at [299, 57] on p "20250221_120_GCS126 Gelmart Nobo" at bounding box center [291, 55] width 193 height 15
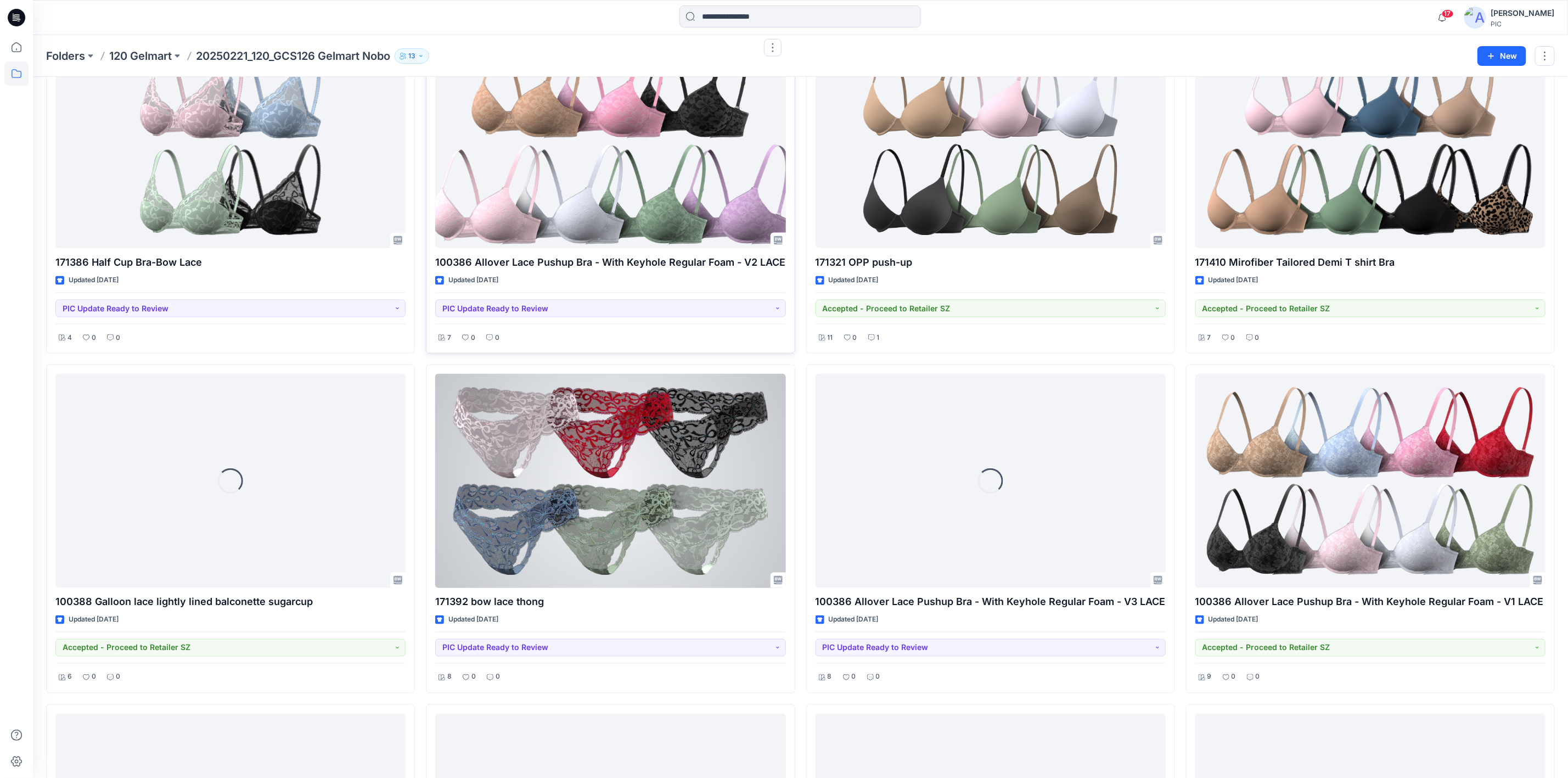
scroll to position [1207, 0]
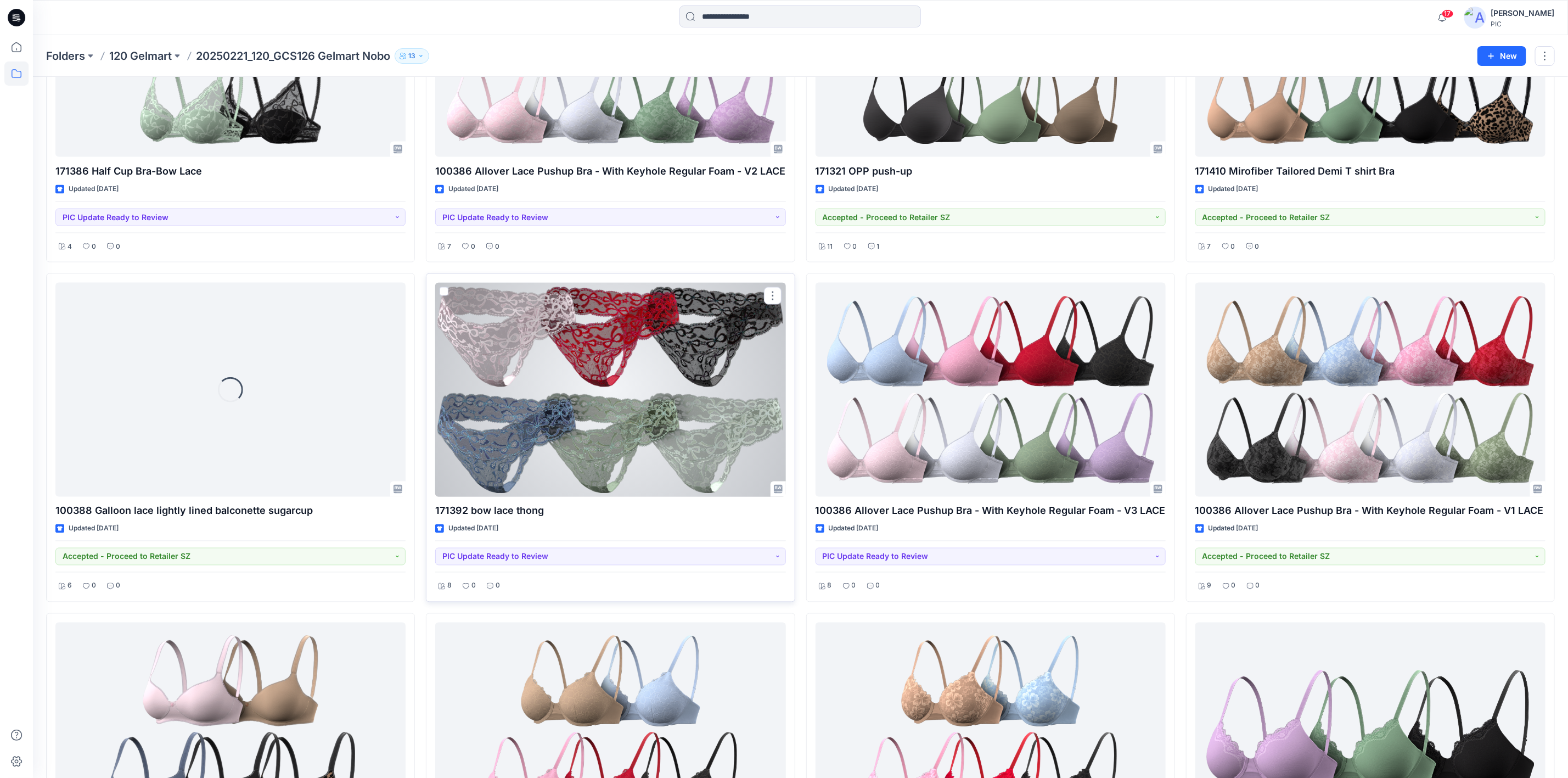
click at [568, 367] on div at bounding box center [610, 389] width 350 height 213
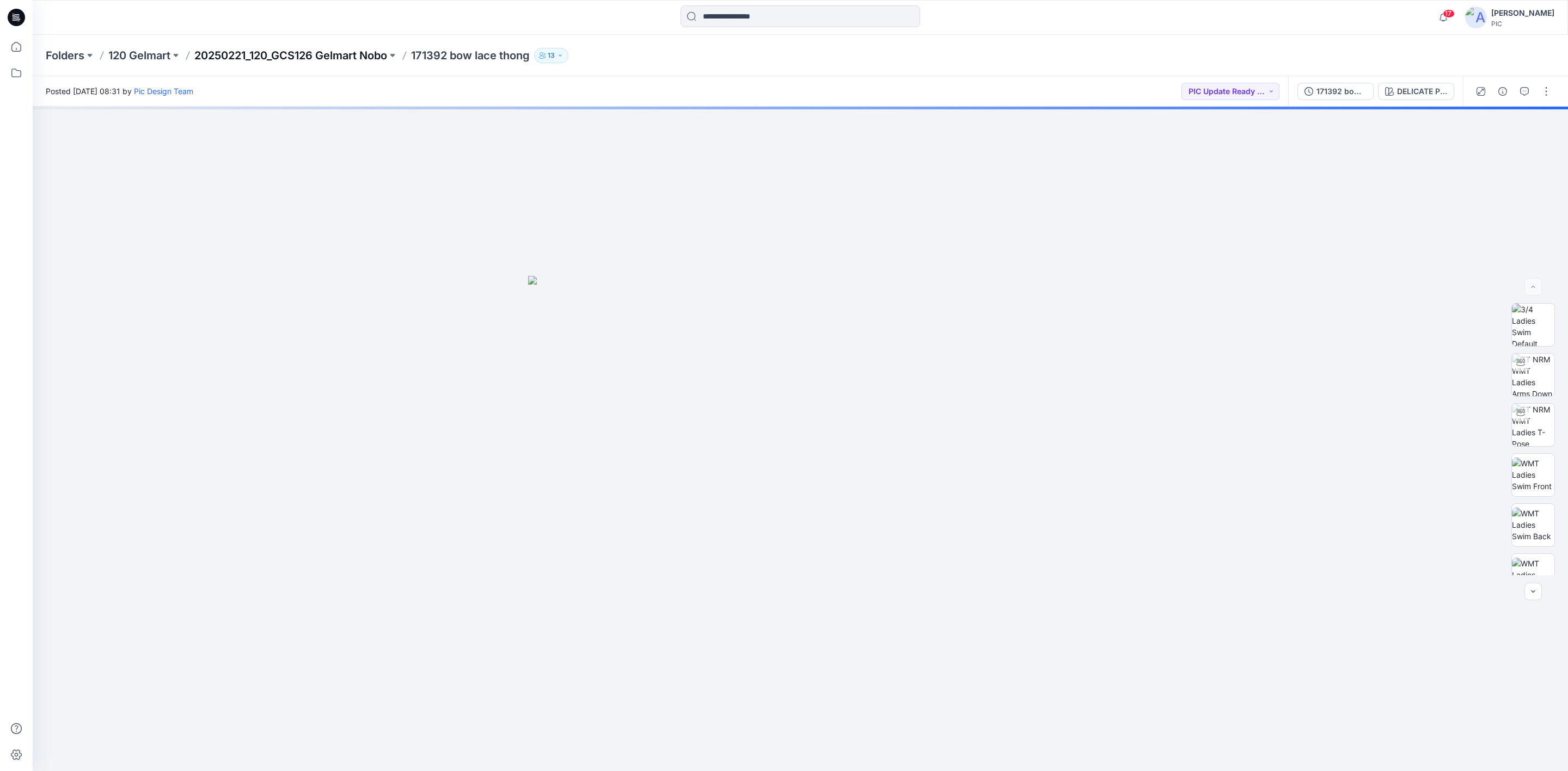
click at [259, 52] on p "20250221_120_GCS126 Gelmart Nobo" at bounding box center [291, 55] width 193 height 15
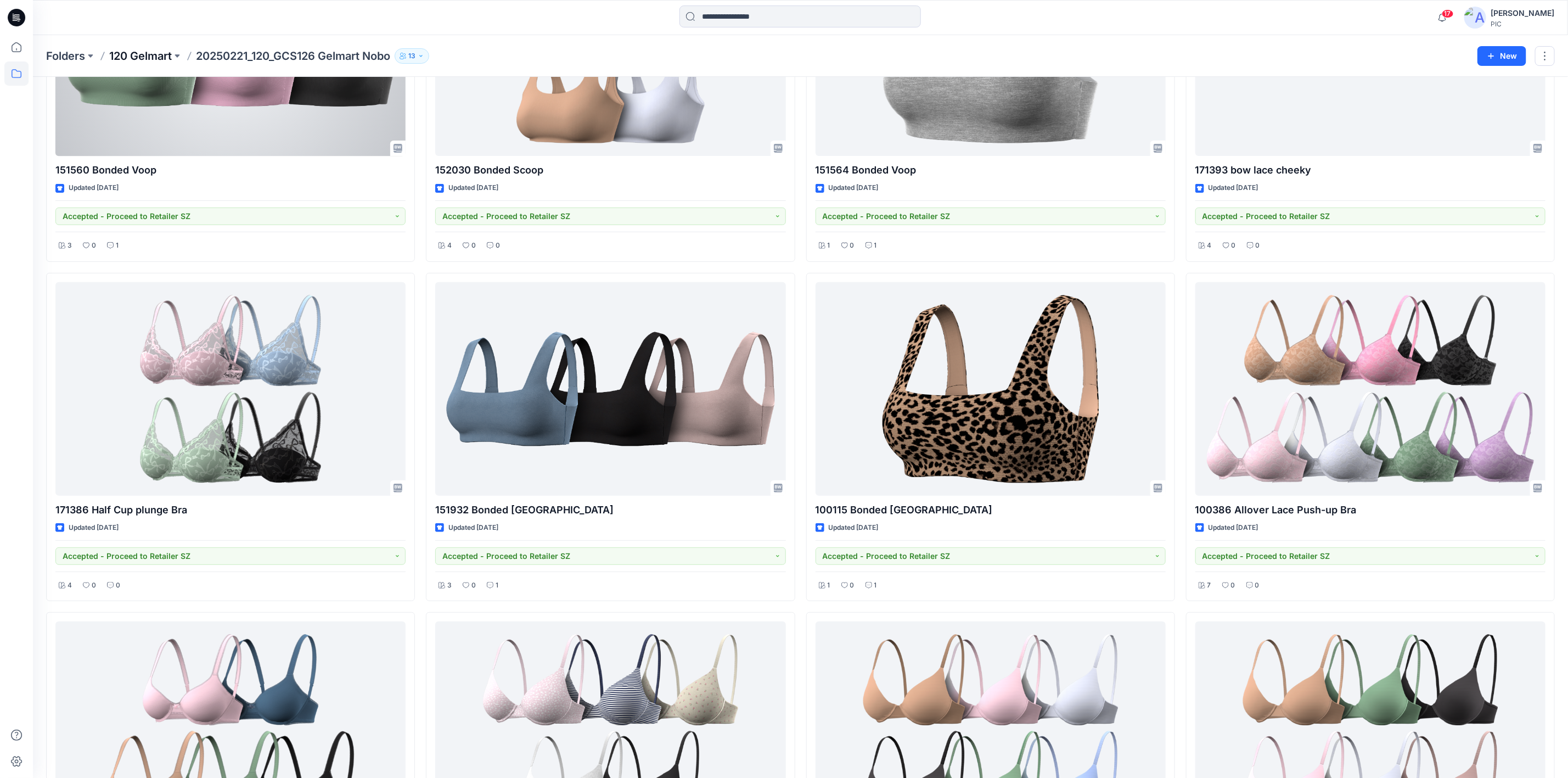
scroll to position [165, 0]
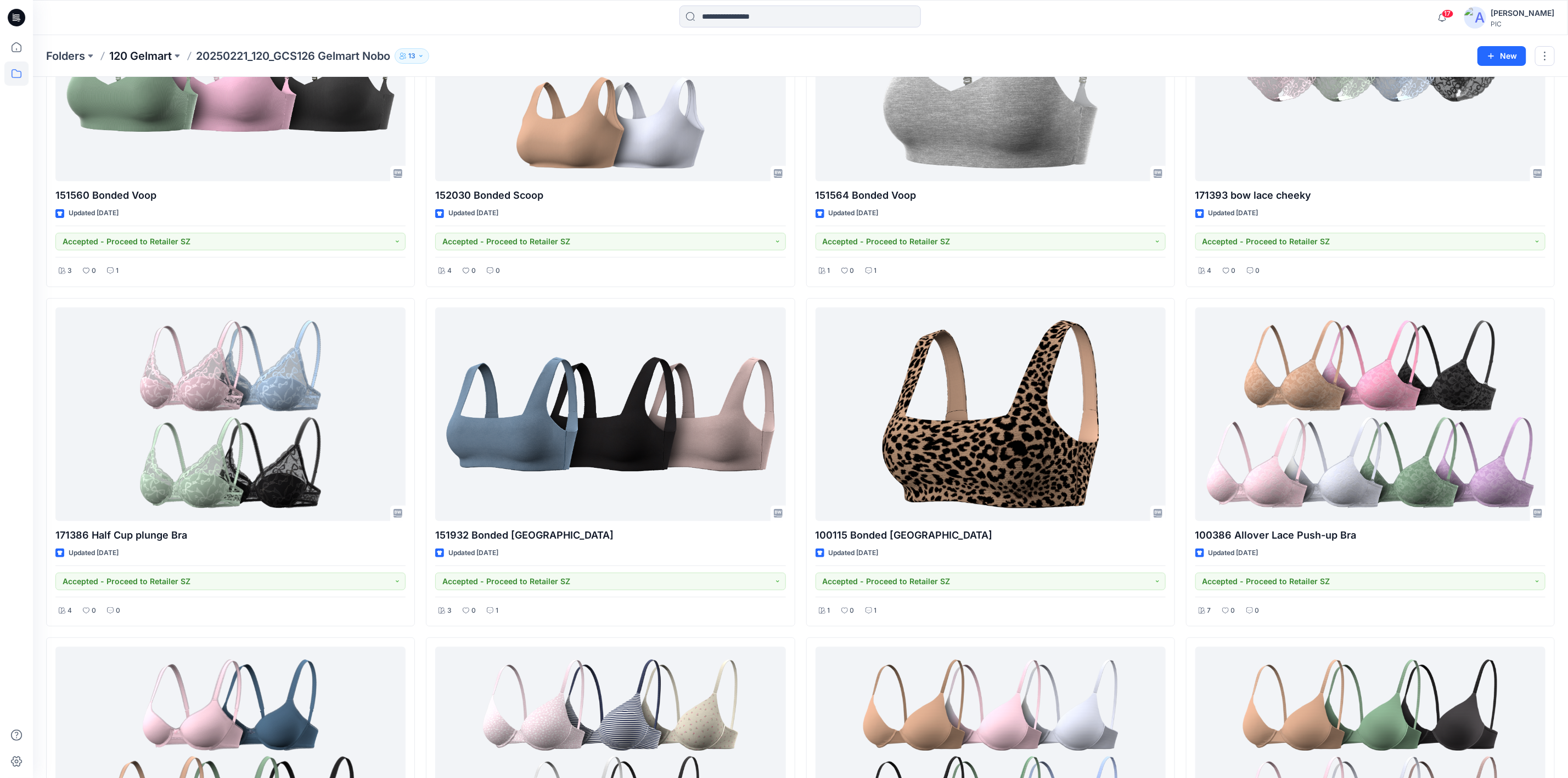
click at [169, 51] on p "120 Gelmart" at bounding box center [140, 56] width 62 height 16
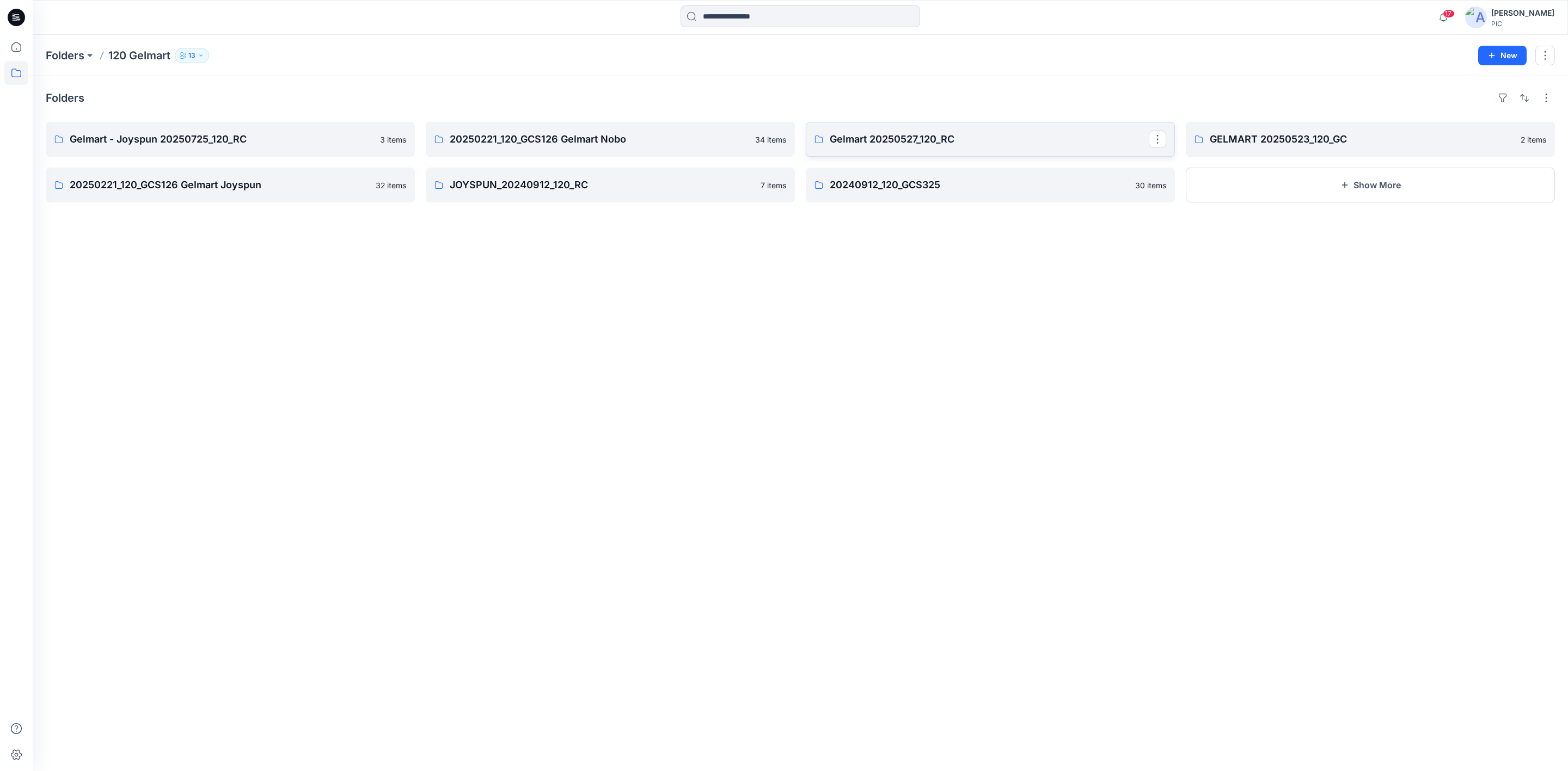
click at [897, 138] on p "Gelmart 20250527_120_RC" at bounding box center [989, 139] width 319 height 15
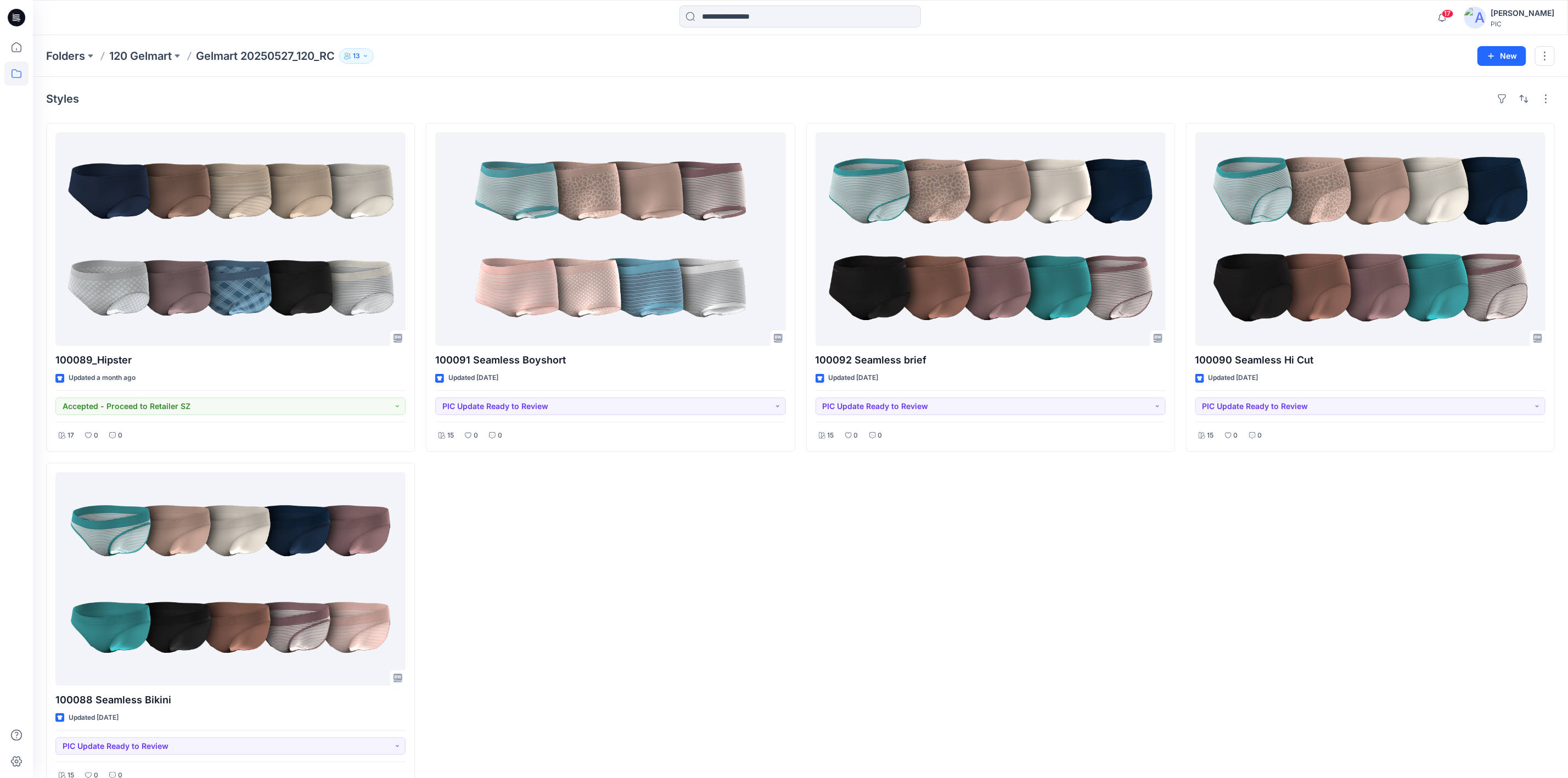
click at [251, 56] on p "Gelmart 20250527_120_RC" at bounding box center [265, 56] width 139 height 16
drag, startPoint x: 247, startPoint y: 51, endPoint x: 223, endPoint y: 56, distance: 24.5
click at [244, 51] on p "Gelmart 20250527_120_RC" at bounding box center [265, 56] width 139 height 16
click at [127, 58] on p "120 Gelmart" at bounding box center [140, 56] width 62 height 16
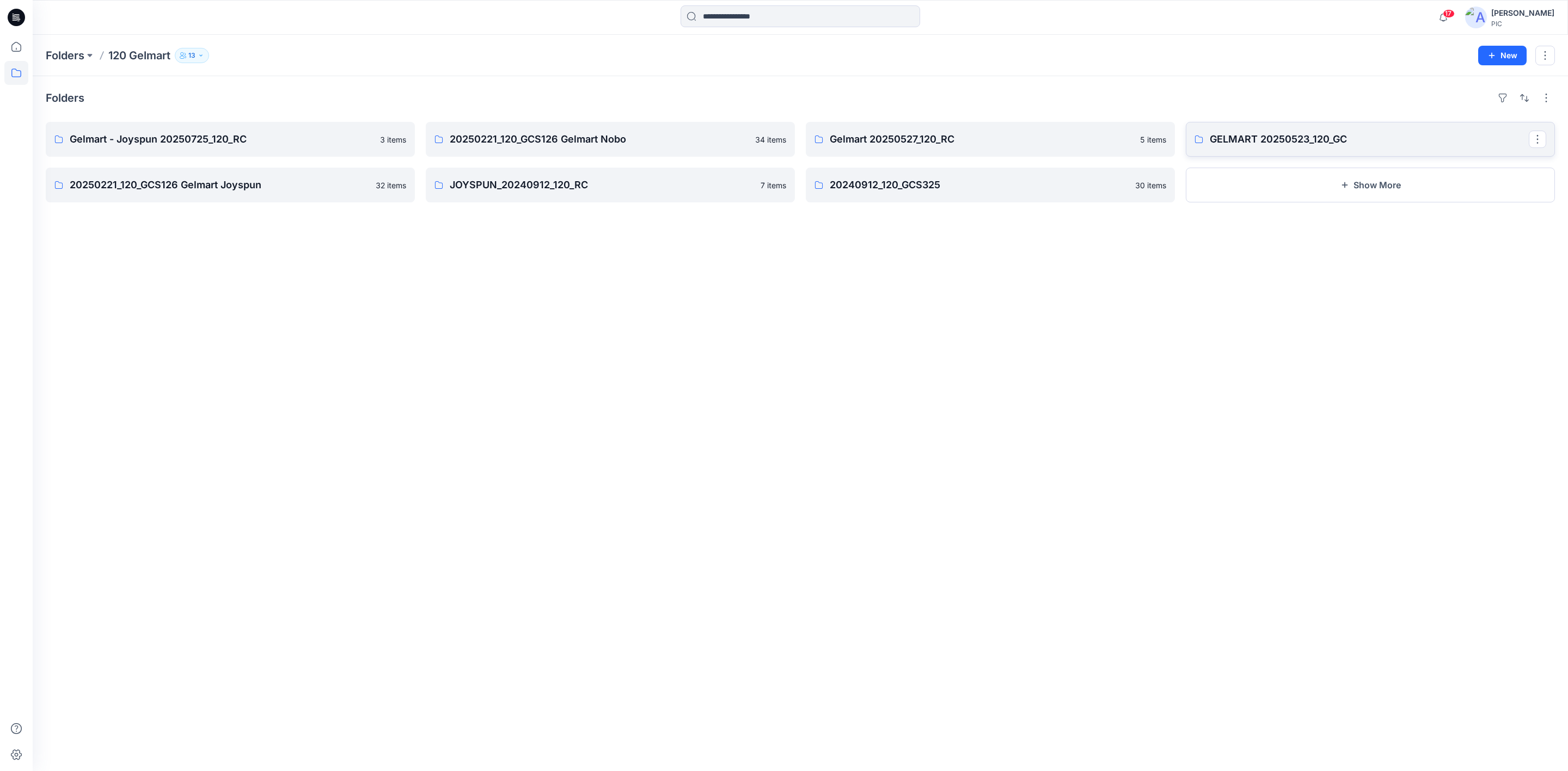
click at [1241, 142] on p "GELMART 20250523_120_GC" at bounding box center [1369, 139] width 319 height 15
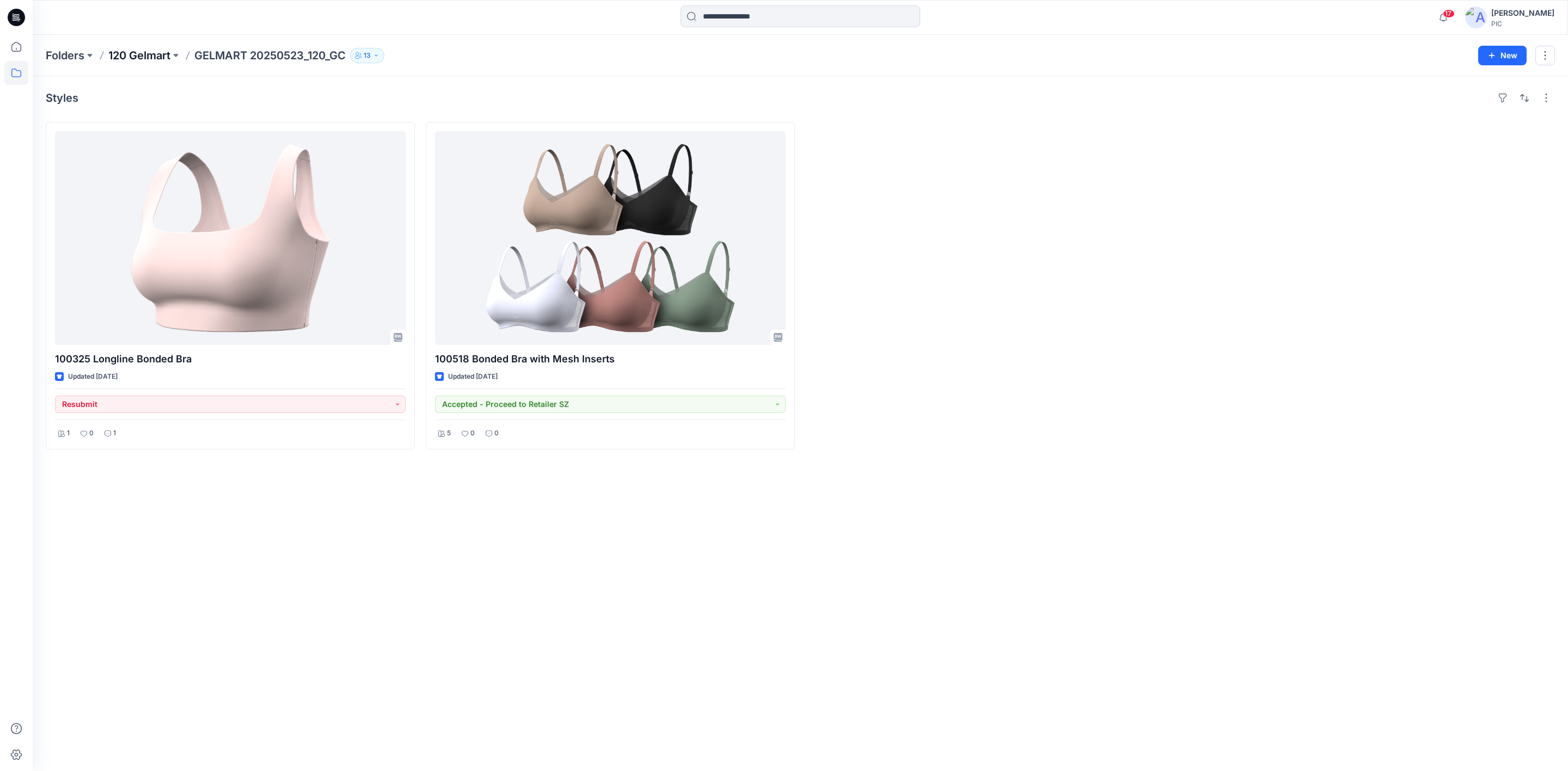
click at [125, 51] on p "120 Gelmart" at bounding box center [139, 55] width 62 height 15
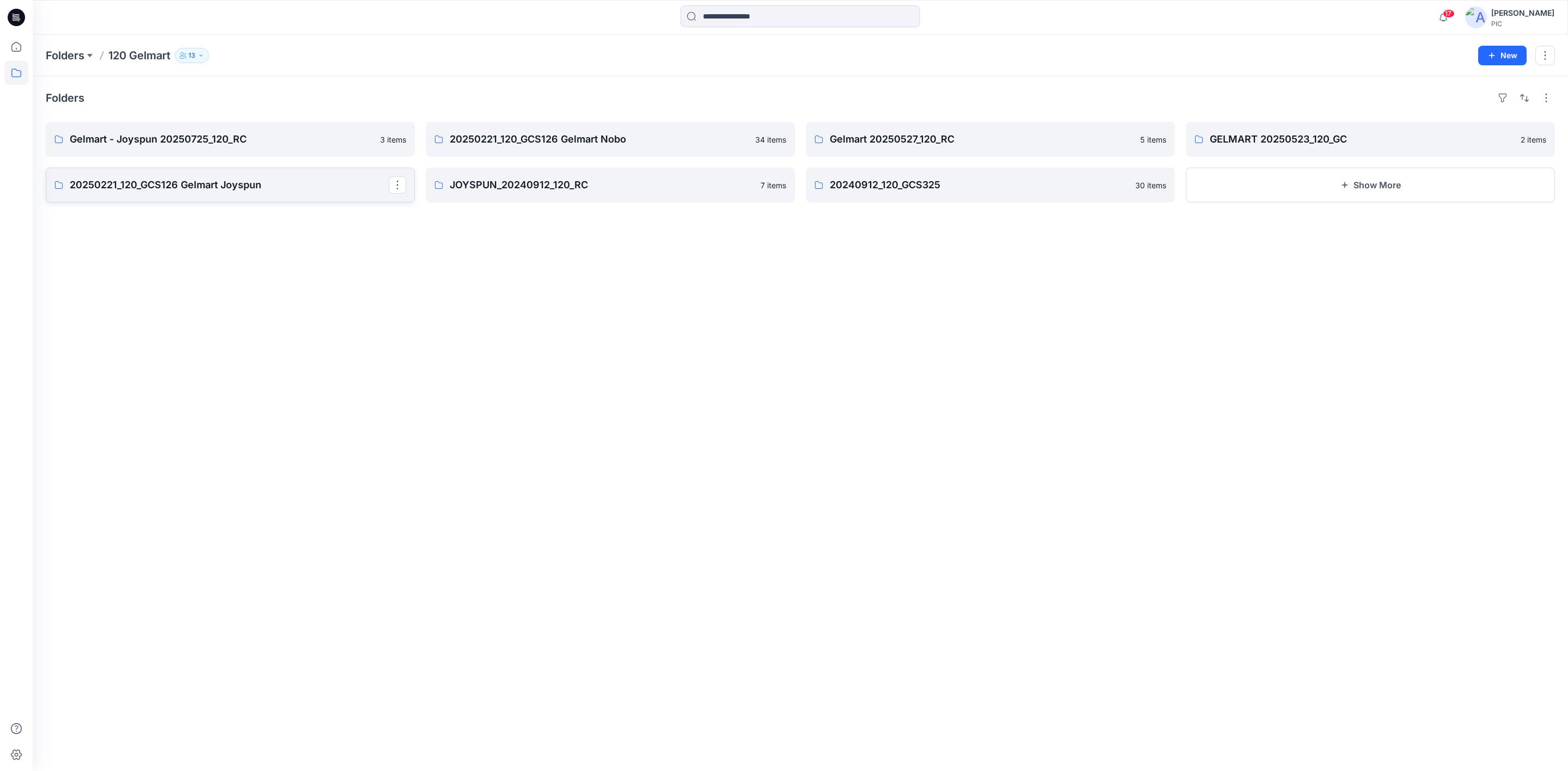
click at [209, 183] on p "20250221_120_GCS126 Gelmart Joyspun" at bounding box center [229, 185] width 319 height 15
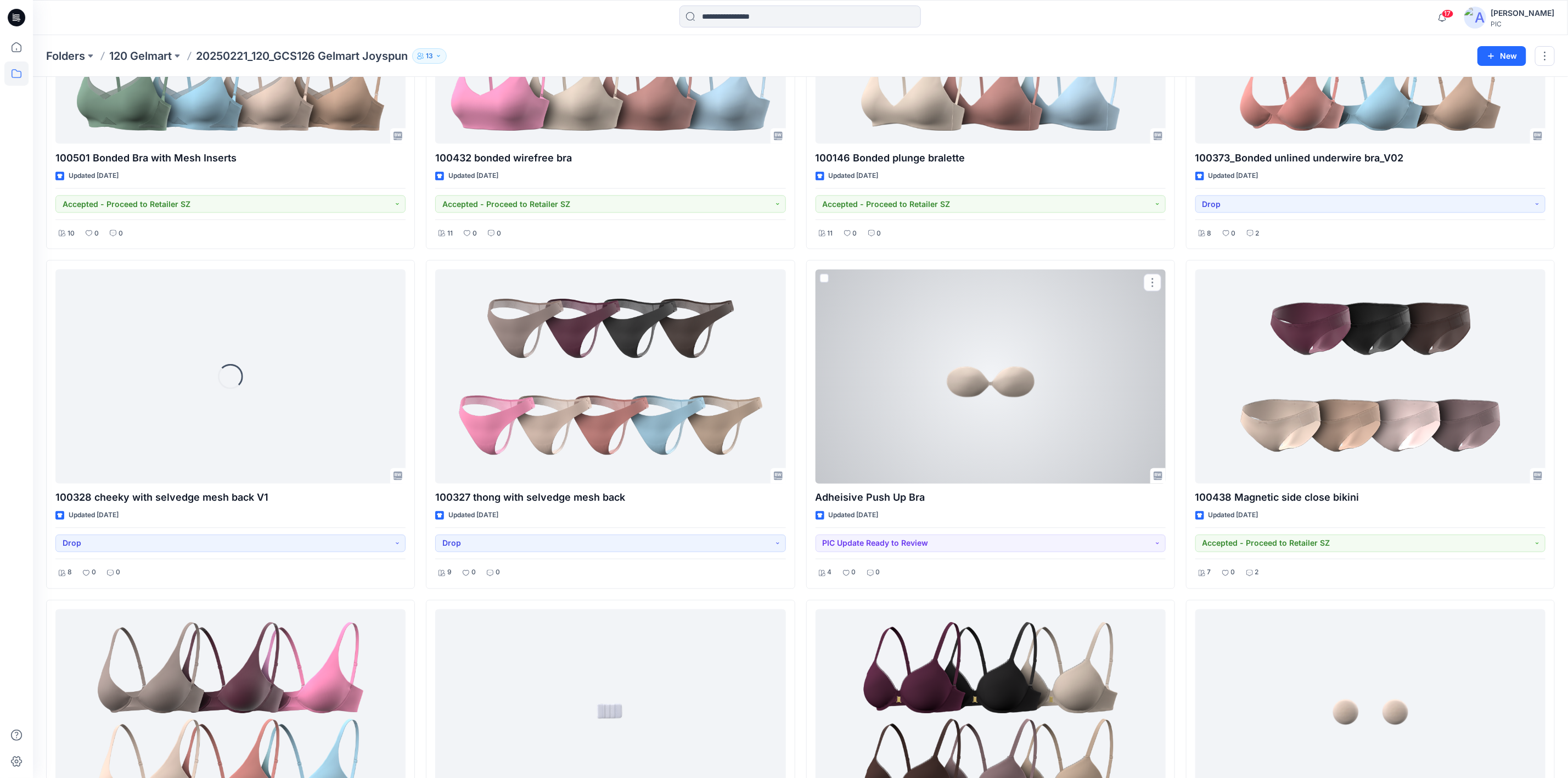
scroll to position [1287, 0]
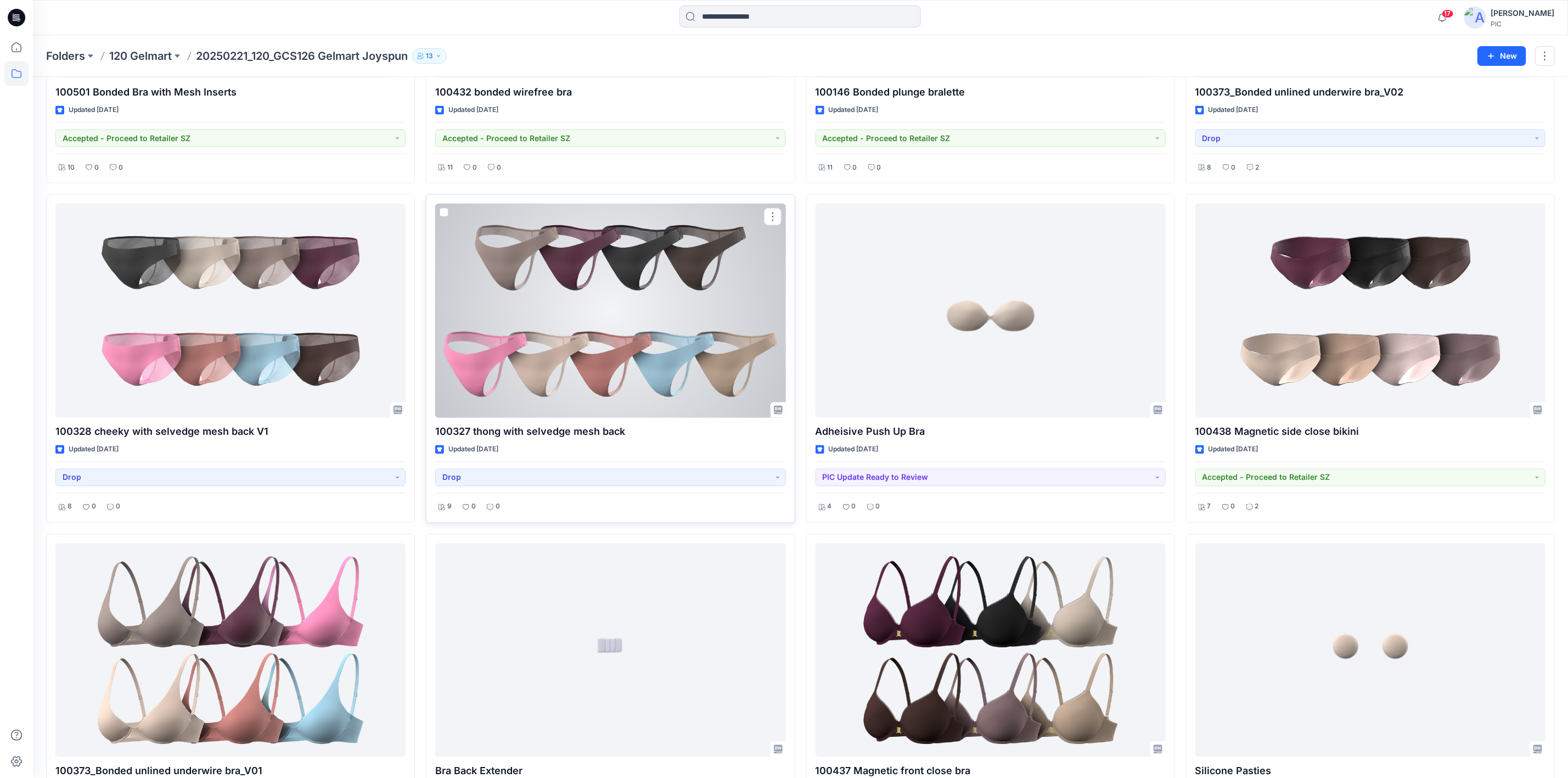
click at [663, 318] on div at bounding box center [610, 310] width 350 height 213
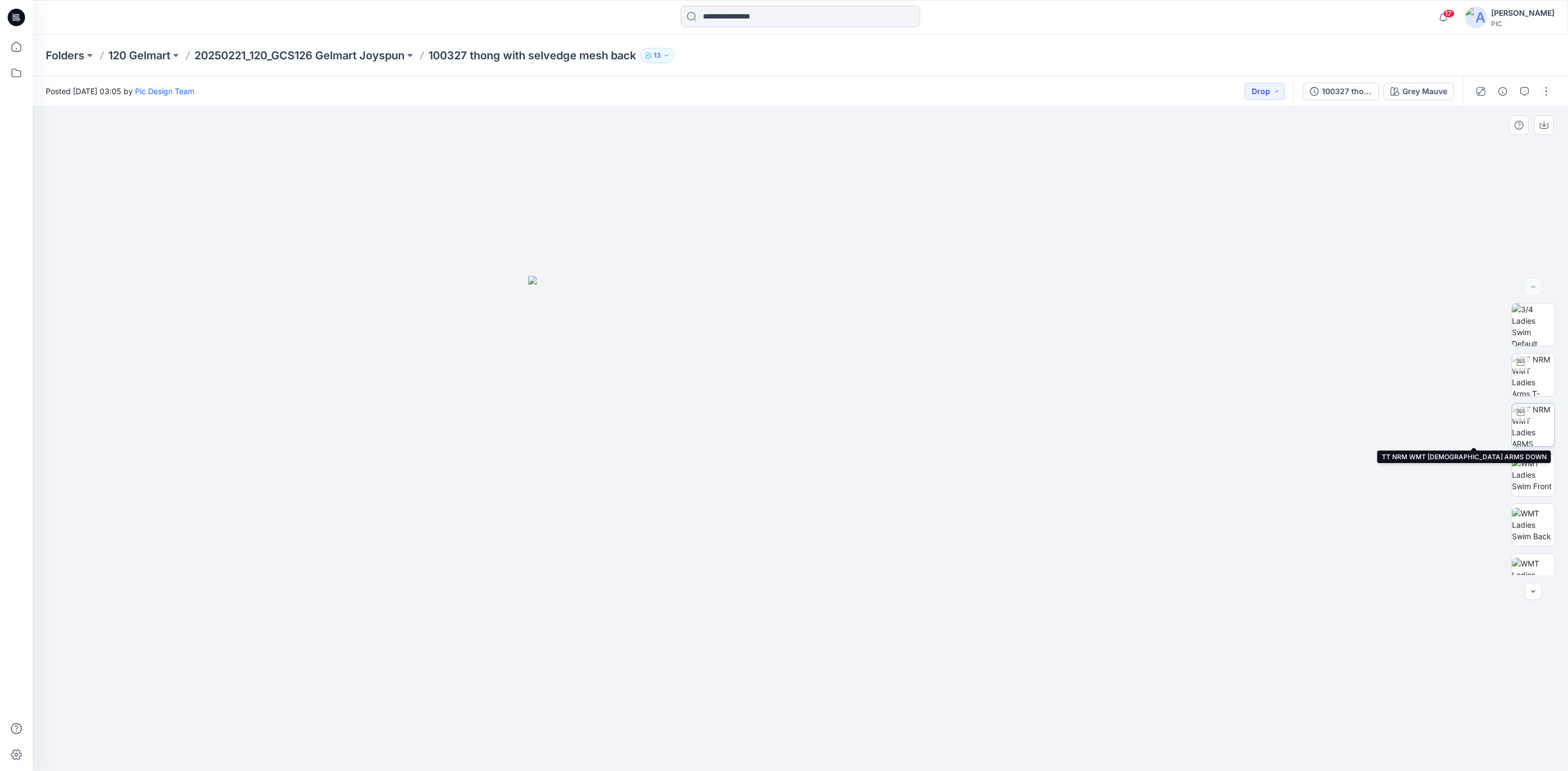
click at [1241, 429] on img at bounding box center [1533, 425] width 43 height 43
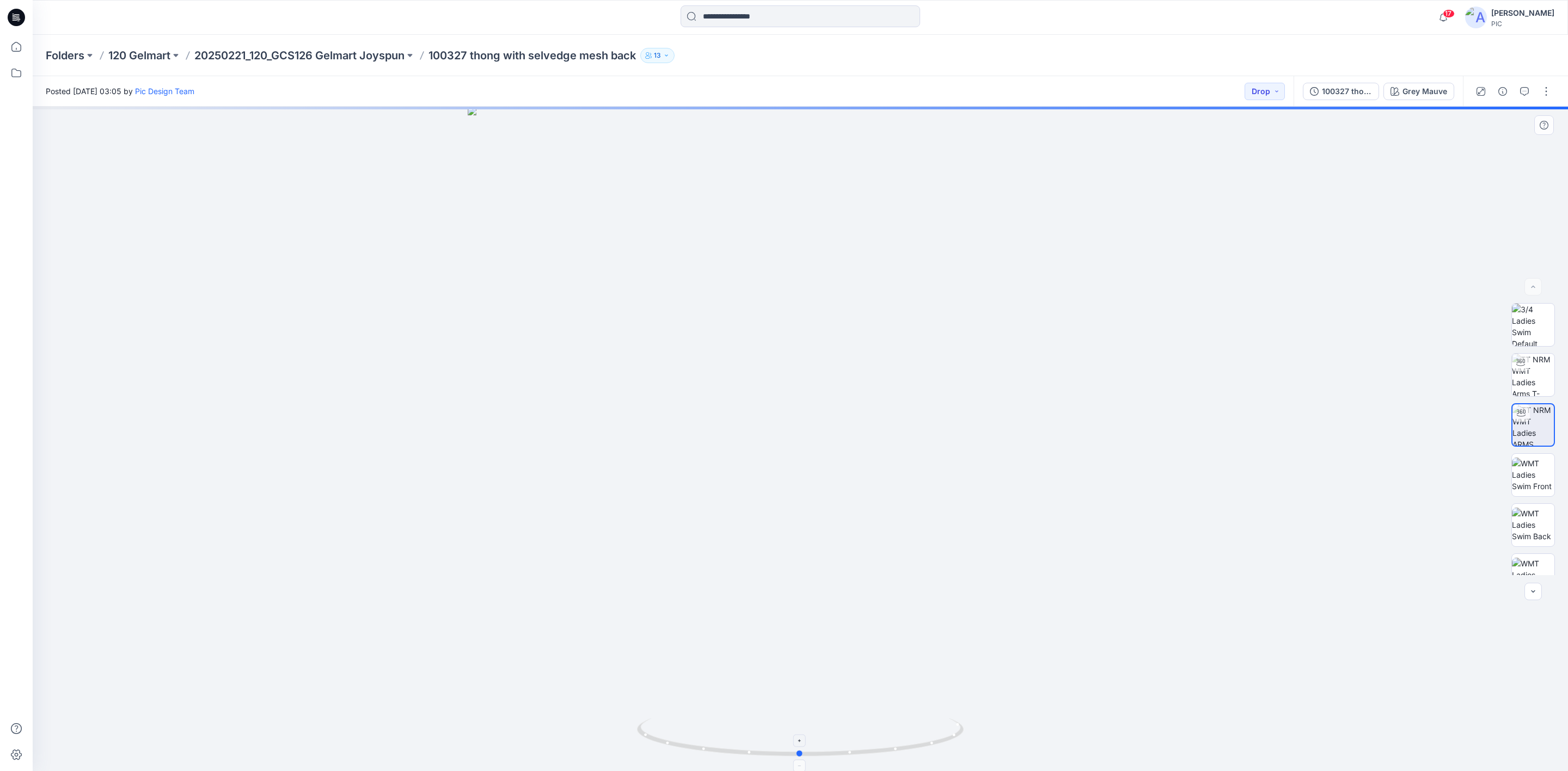
drag, startPoint x: 889, startPoint y: 705, endPoint x: 889, endPoint y: 722, distance: 17.0
click at [889, 566] on div at bounding box center [799, 439] width 1535 height 664
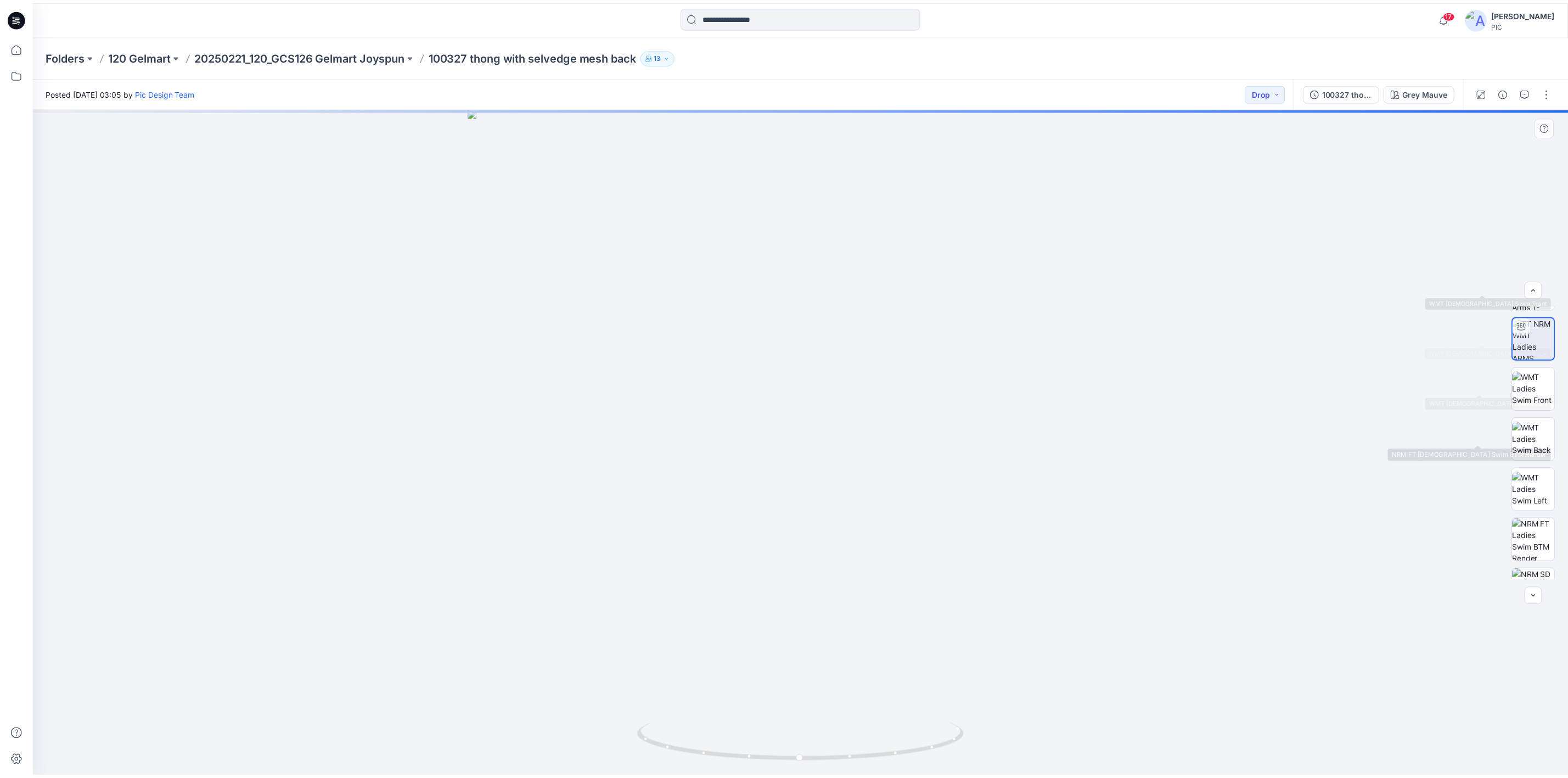
scroll to position [224, 0]
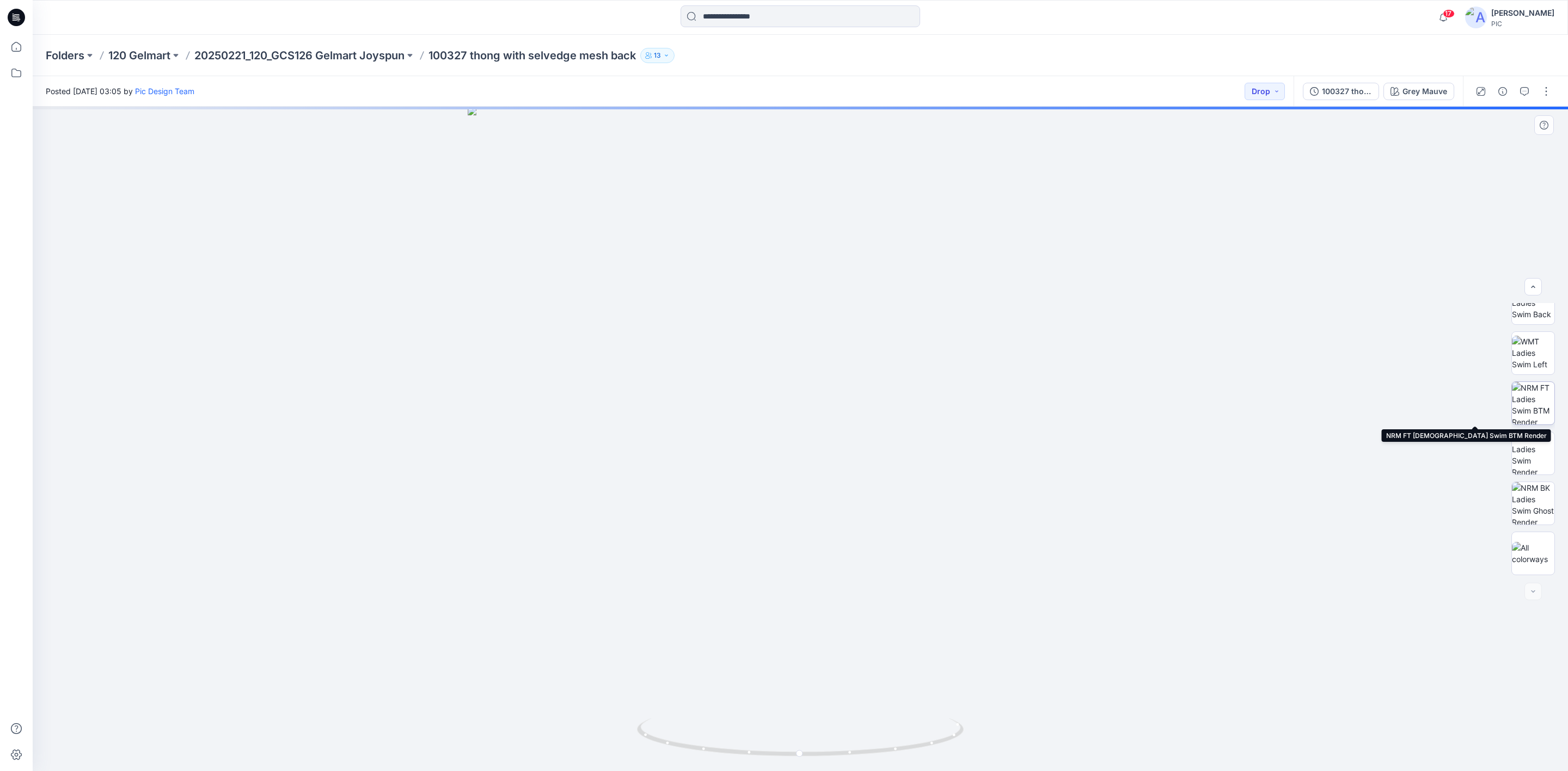
click at [1241, 397] on img at bounding box center [1533, 404] width 43 height 43
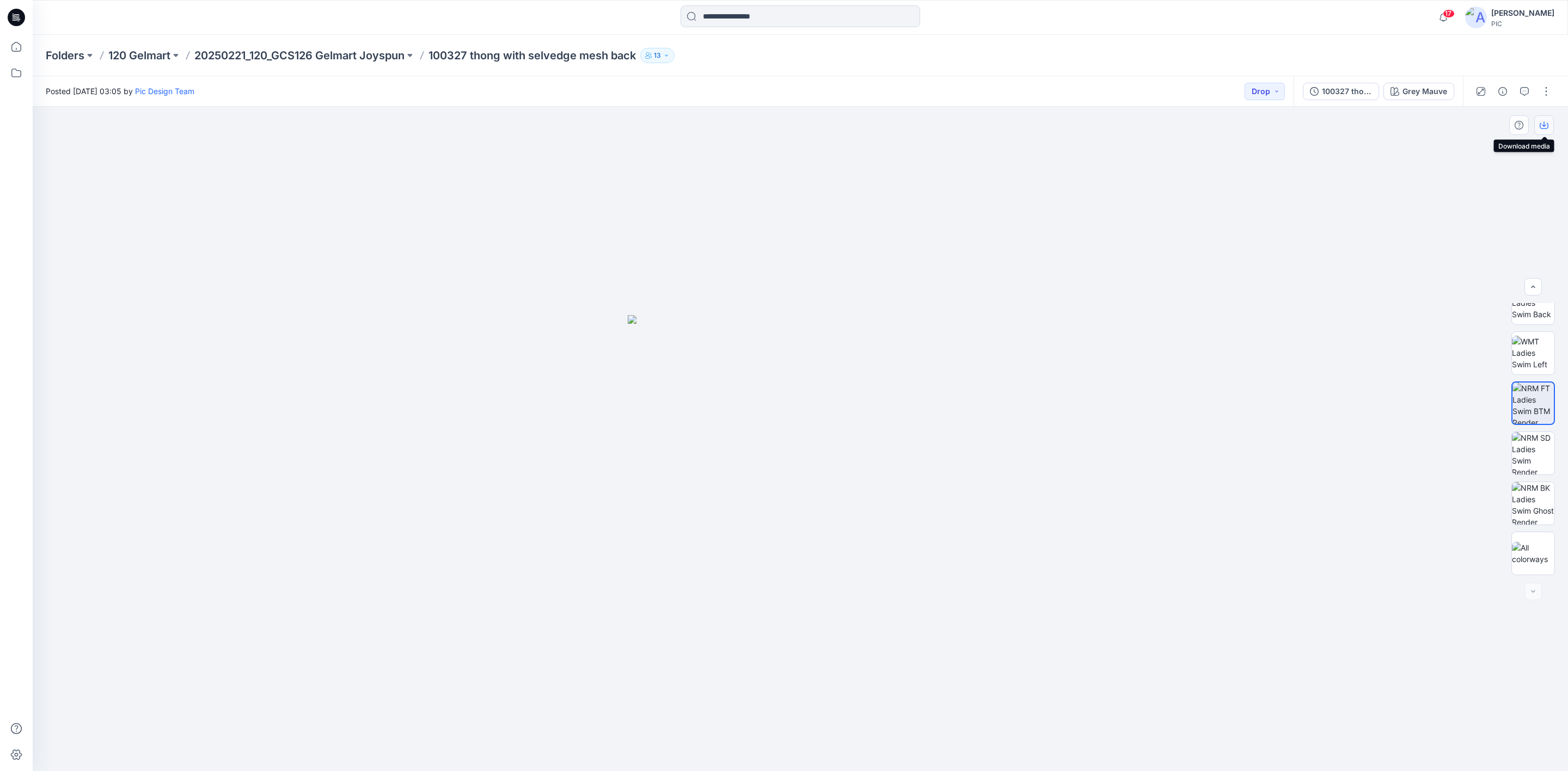
click at [1241, 123] on button "button" at bounding box center [1544, 125] width 20 height 20
click at [1241, 90] on div "Grey Mauve" at bounding box center [1424, 91] width 45 height 12
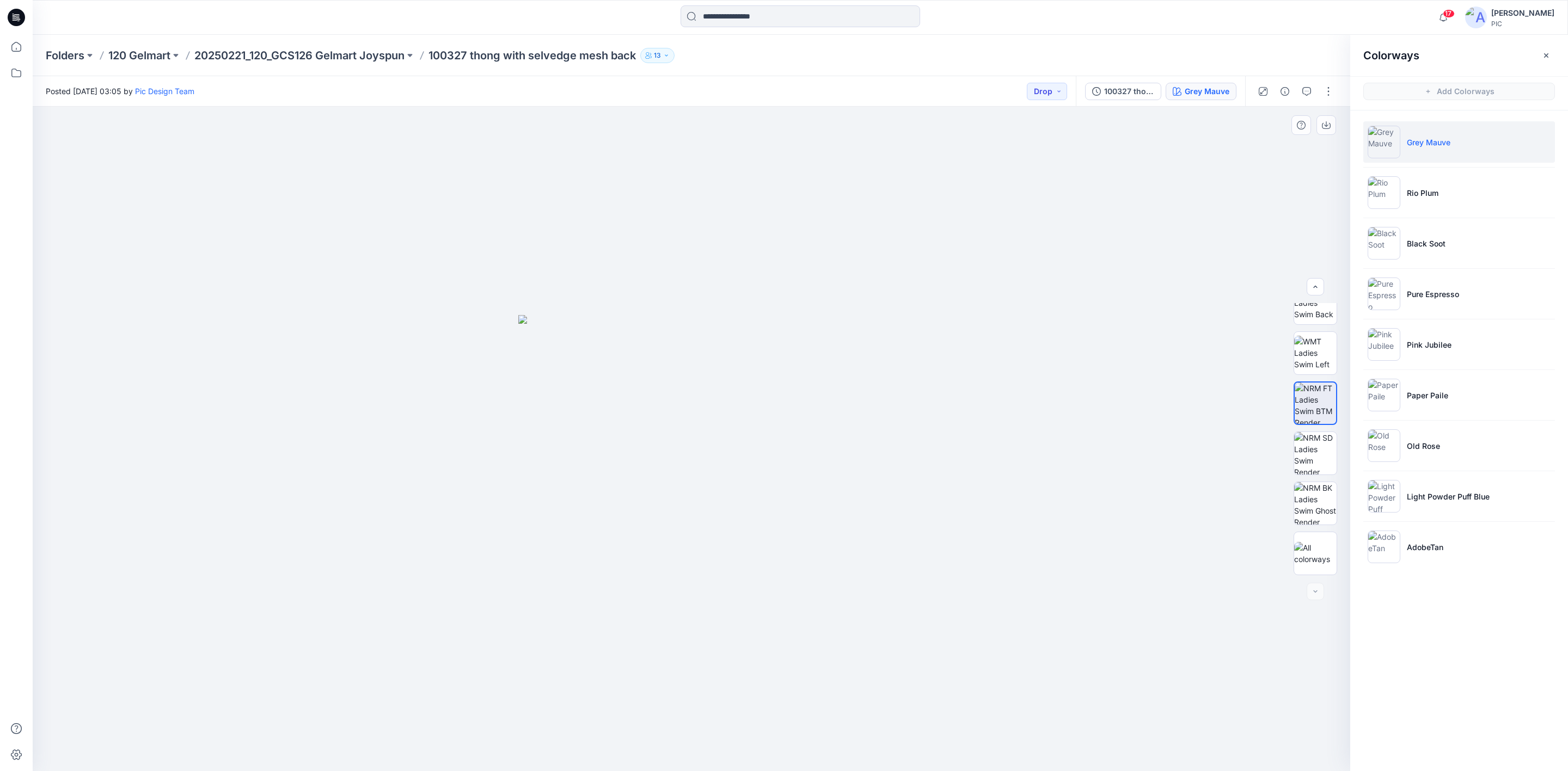
click at [1117, 566] on div at bounding box center [691, 439] width 1317 height 664
click at [1241, 353] on img at bounding box center [1384, 344] width 32 height 32
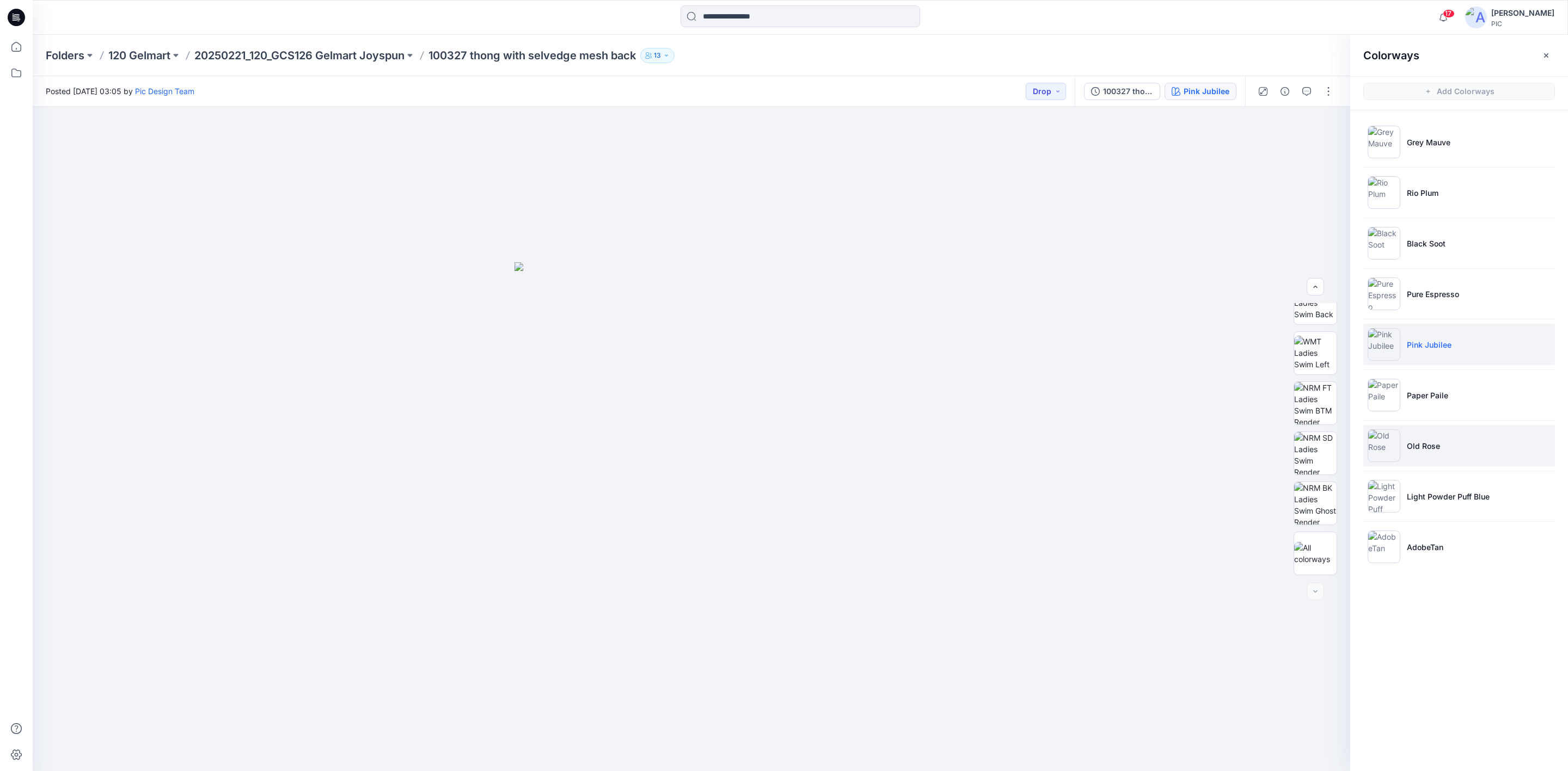
click at [1241, 451] on img at bounding box center [1384, 446] width 32 height 32
click at [1241, 498] on img at bounding box center [1384, 496] width 32 height 32
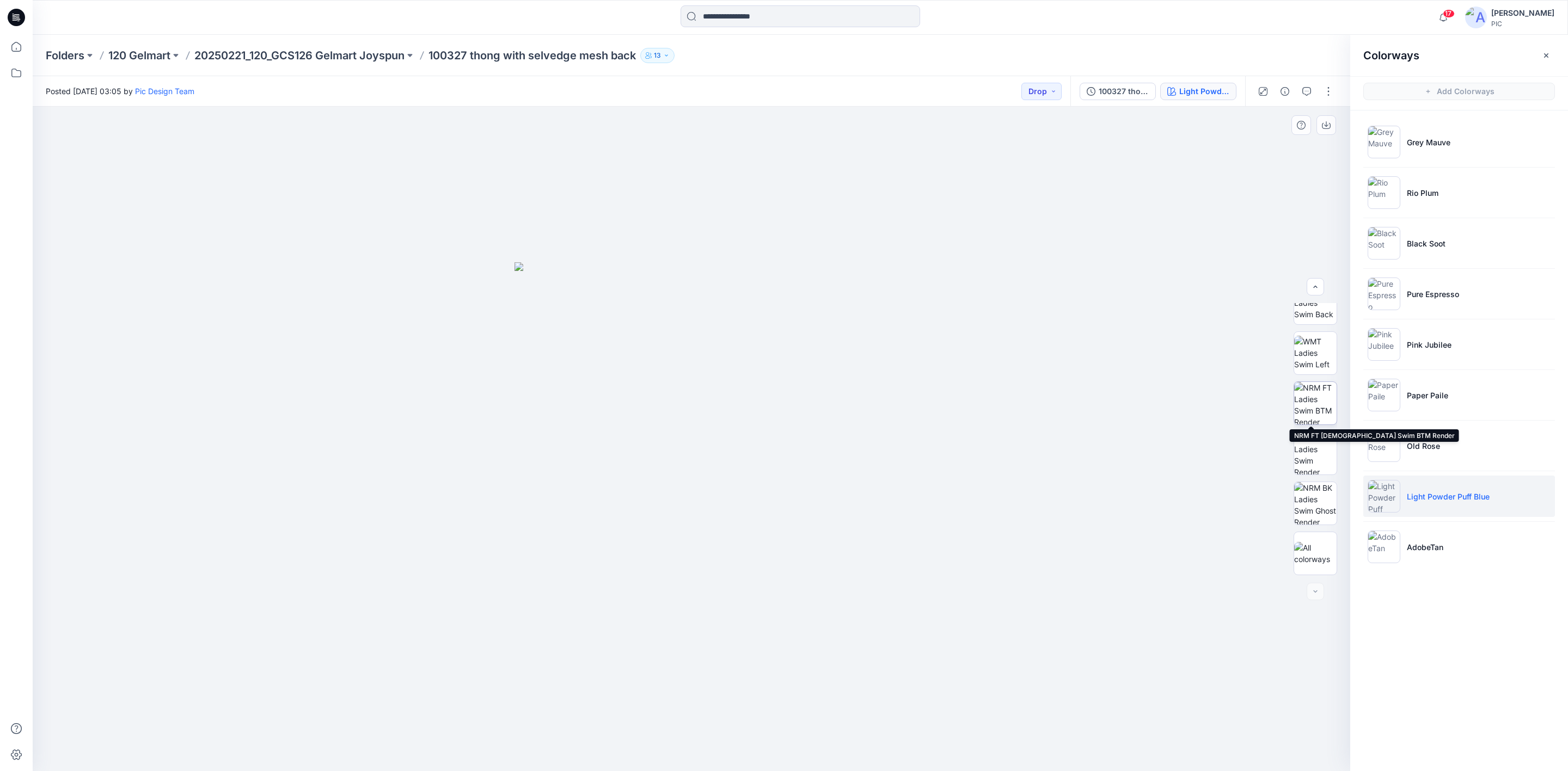
click at [1241, 395] on img at bounding box center [1315, 404] width 43 height 43
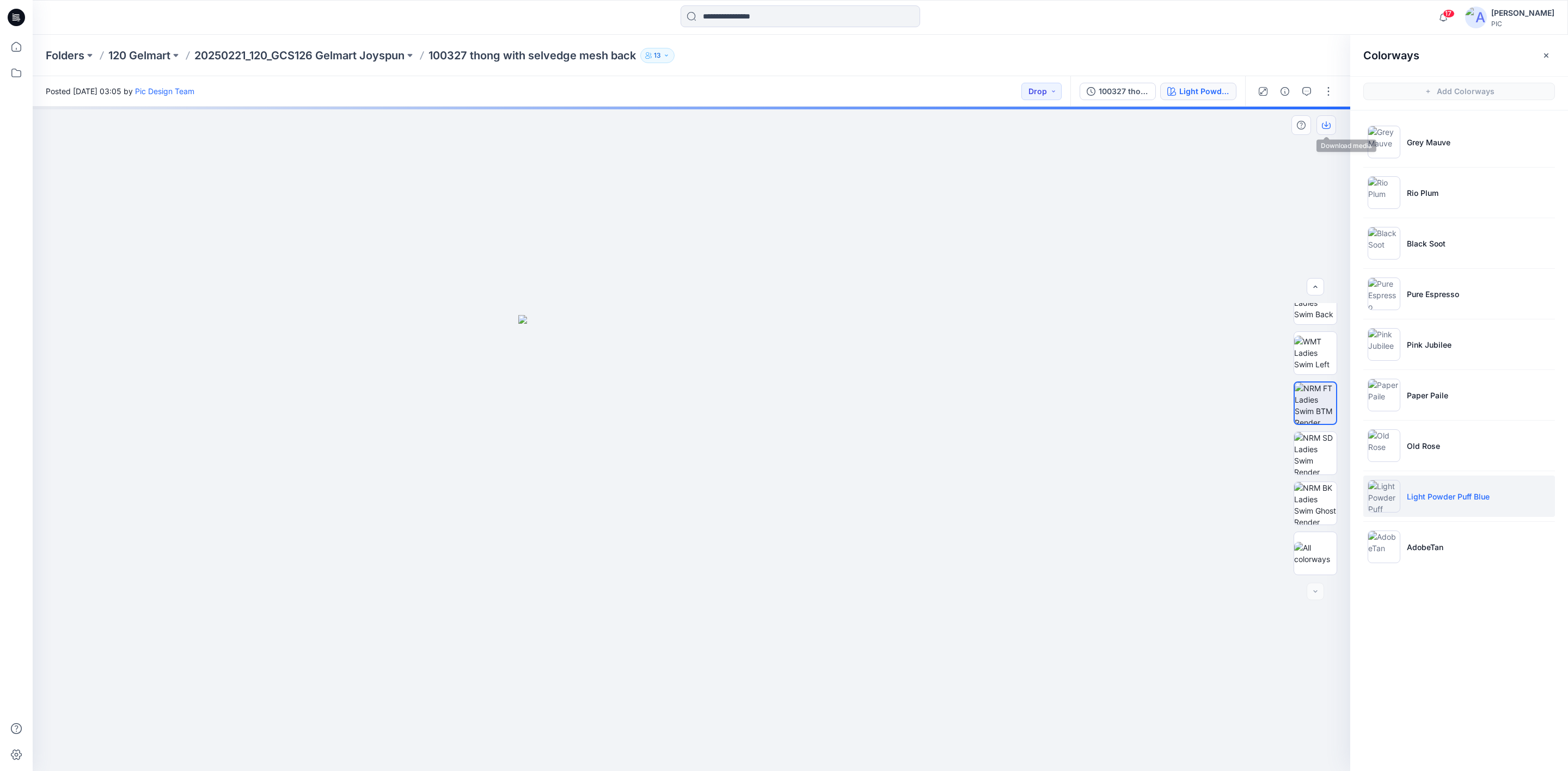
click at [1241, 121] on icon "button" at bounding box center [1326, 125] width 9 height 9
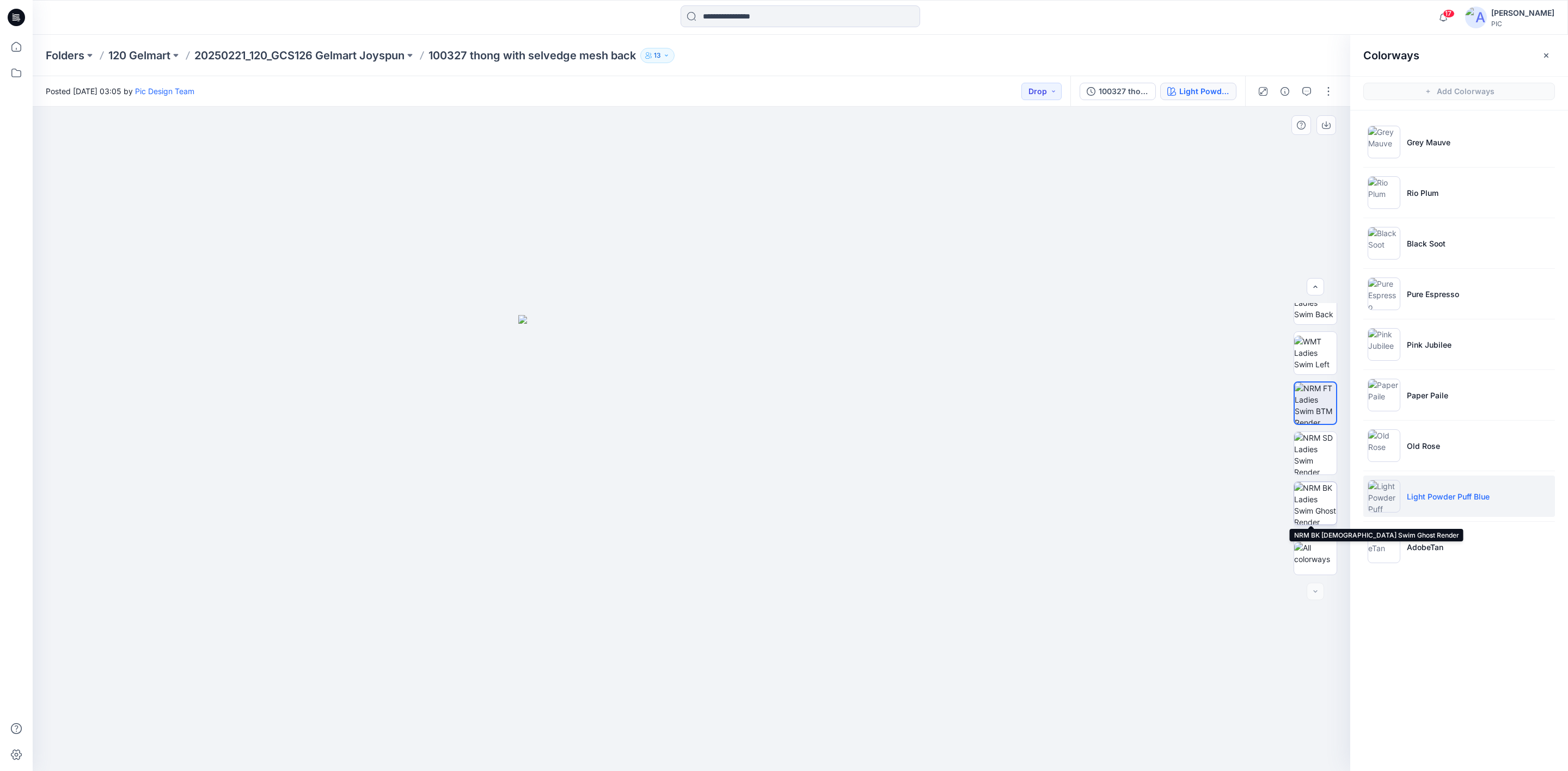
click at [1241, 511] on img at bounding box center [1315, 504] width 43 height 43
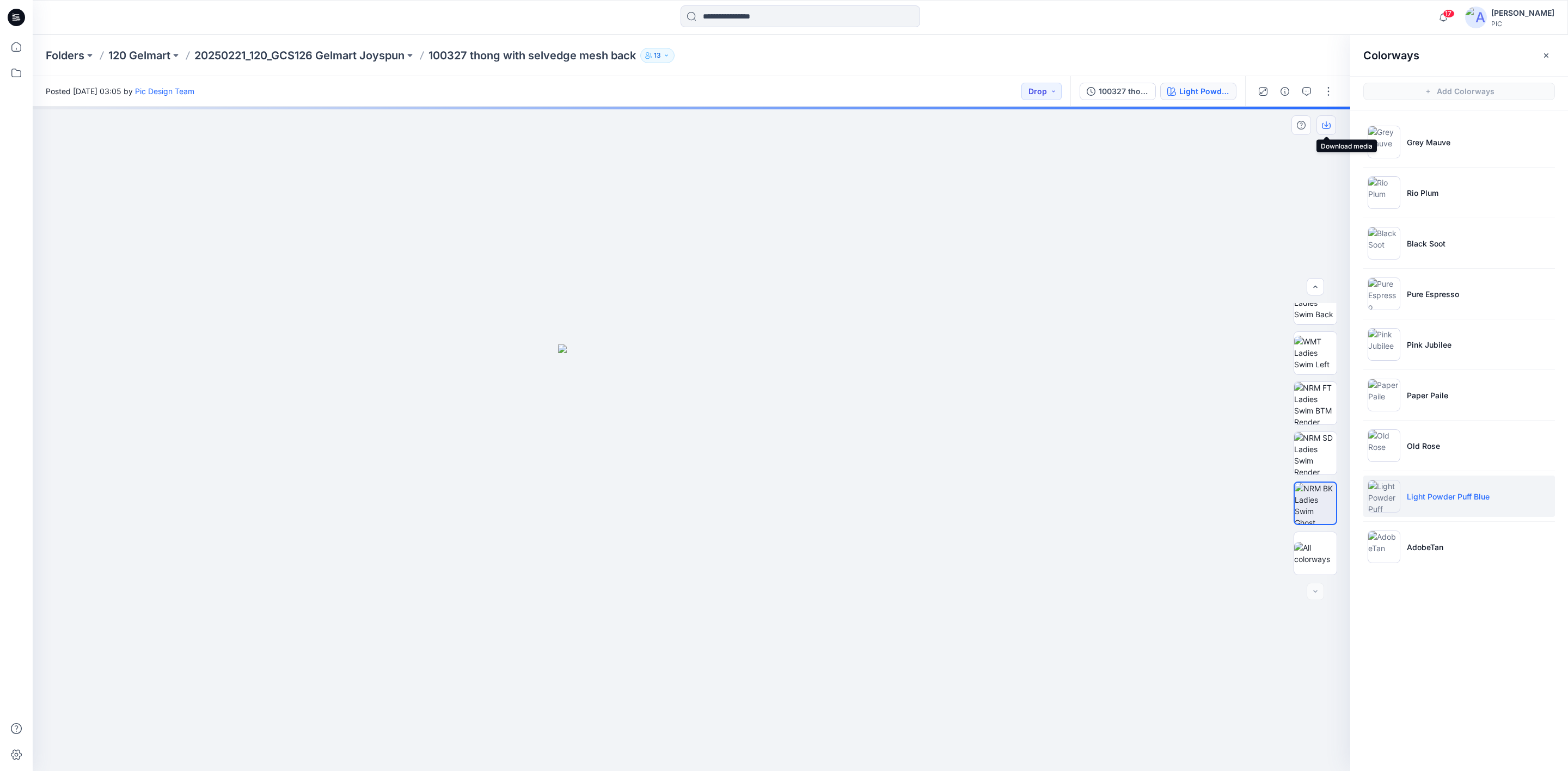
click at [1241, 124] on icon "button" at bounding box center [1326, 124] width 4 height 5
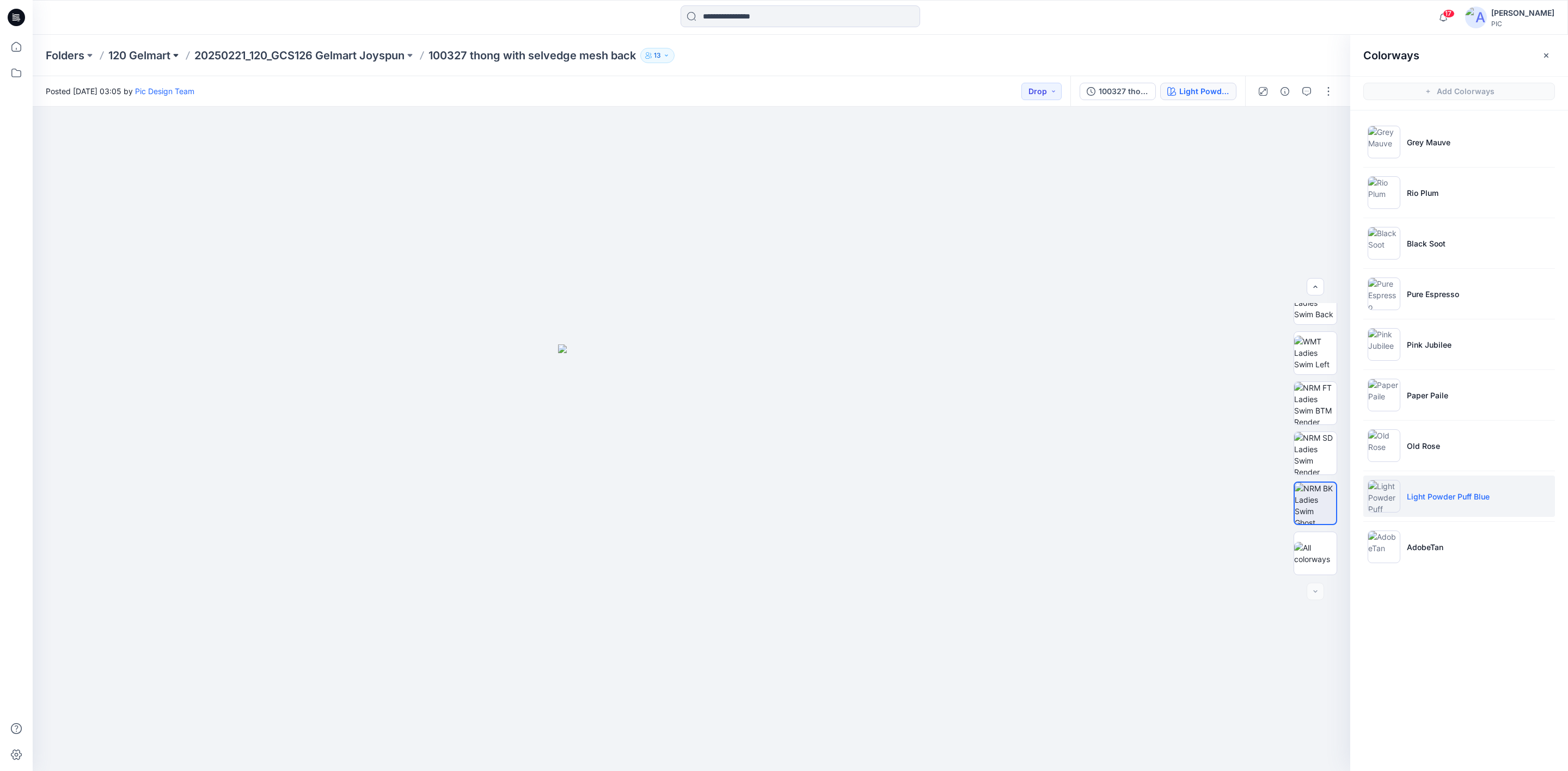
click at [175, 57] on button at bounding box center [175, 55] width 11 height 15
click at [149, 55] on p "120 Gelmart" at bounding box center [139, 55] width 62 height 15
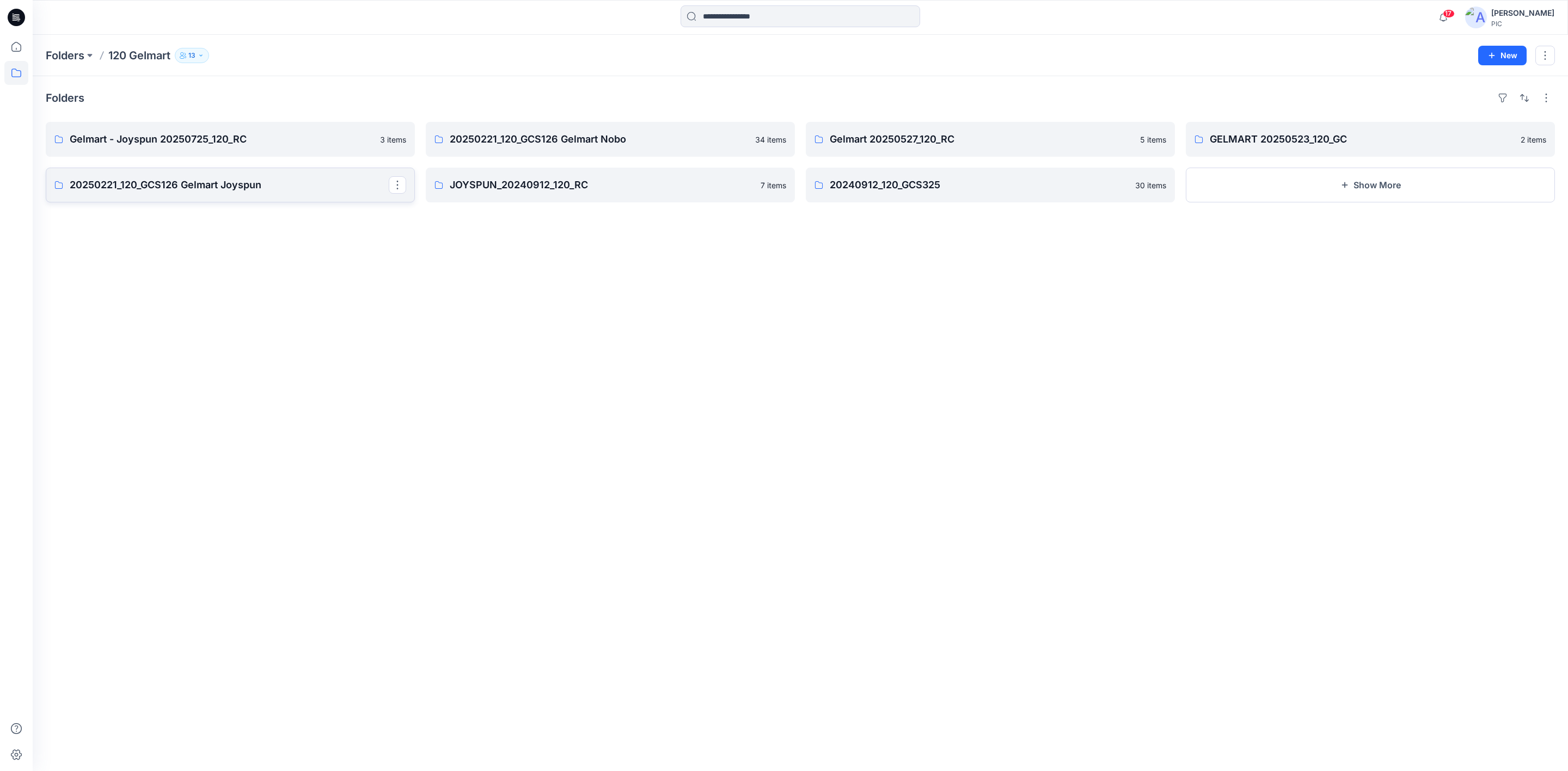
click at [268, 186] on p "20250221_120_GCS126 Gelmart Joyspun" at bounding box center [229, 185] width 319 height 15
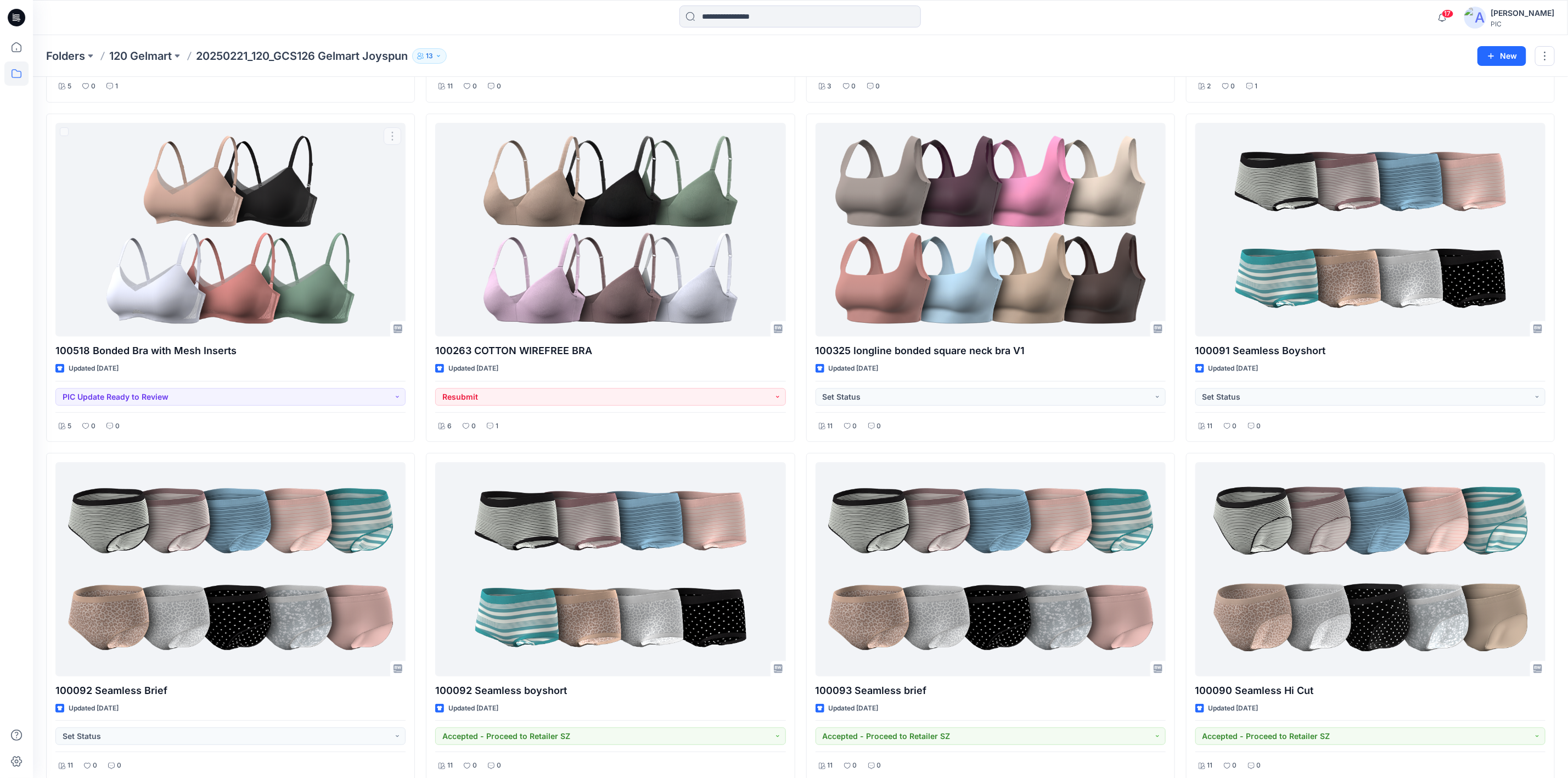
scroll to position [329, 0]
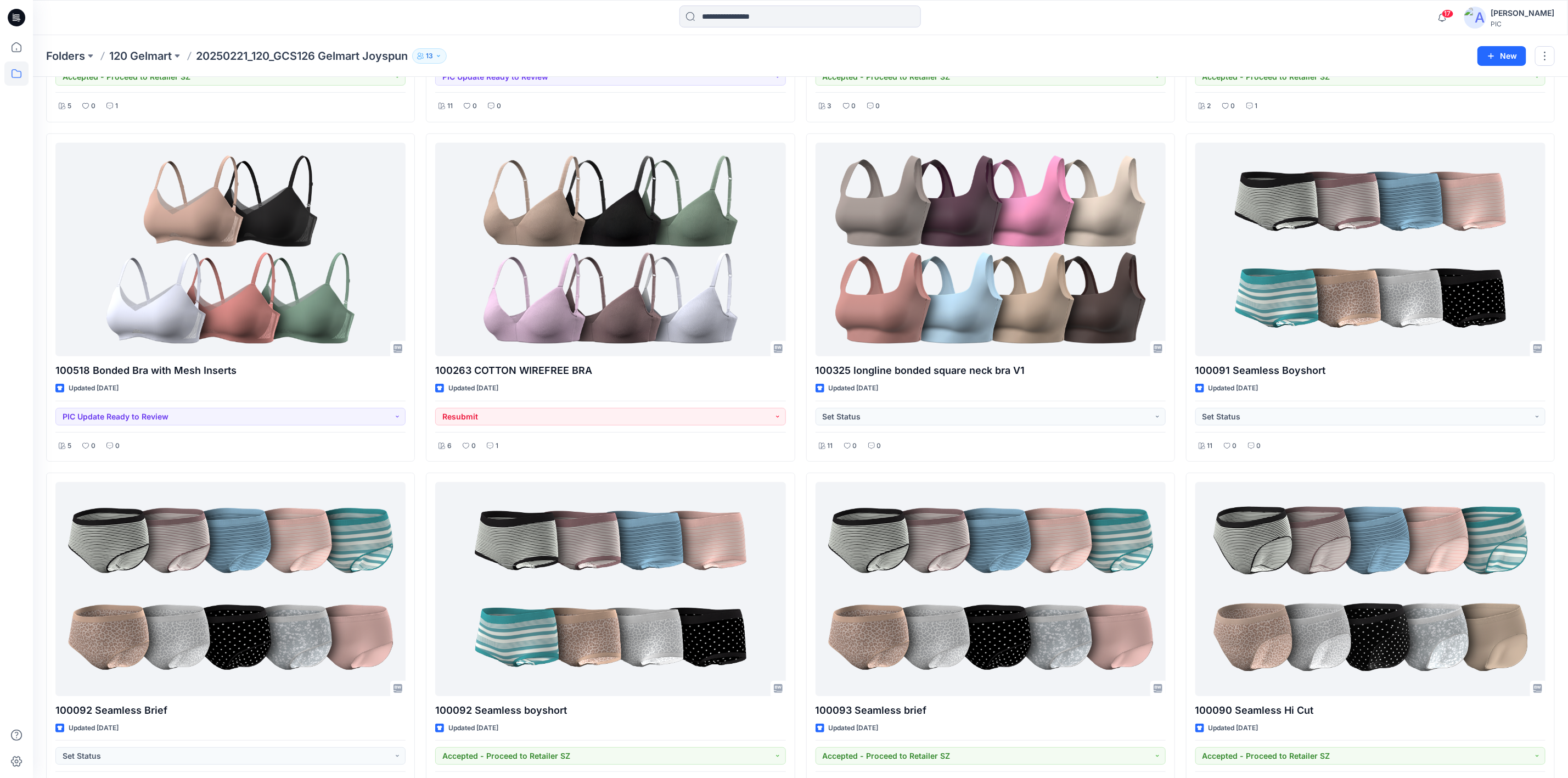
drag, startPoint x: 127, startPoint y: 48, endPoint x: 135, endPoint y: 62, distance: 16.1
click at [127, 49] on p "120 Gelmart" at bounding box center [140, 56] width 62 height 16
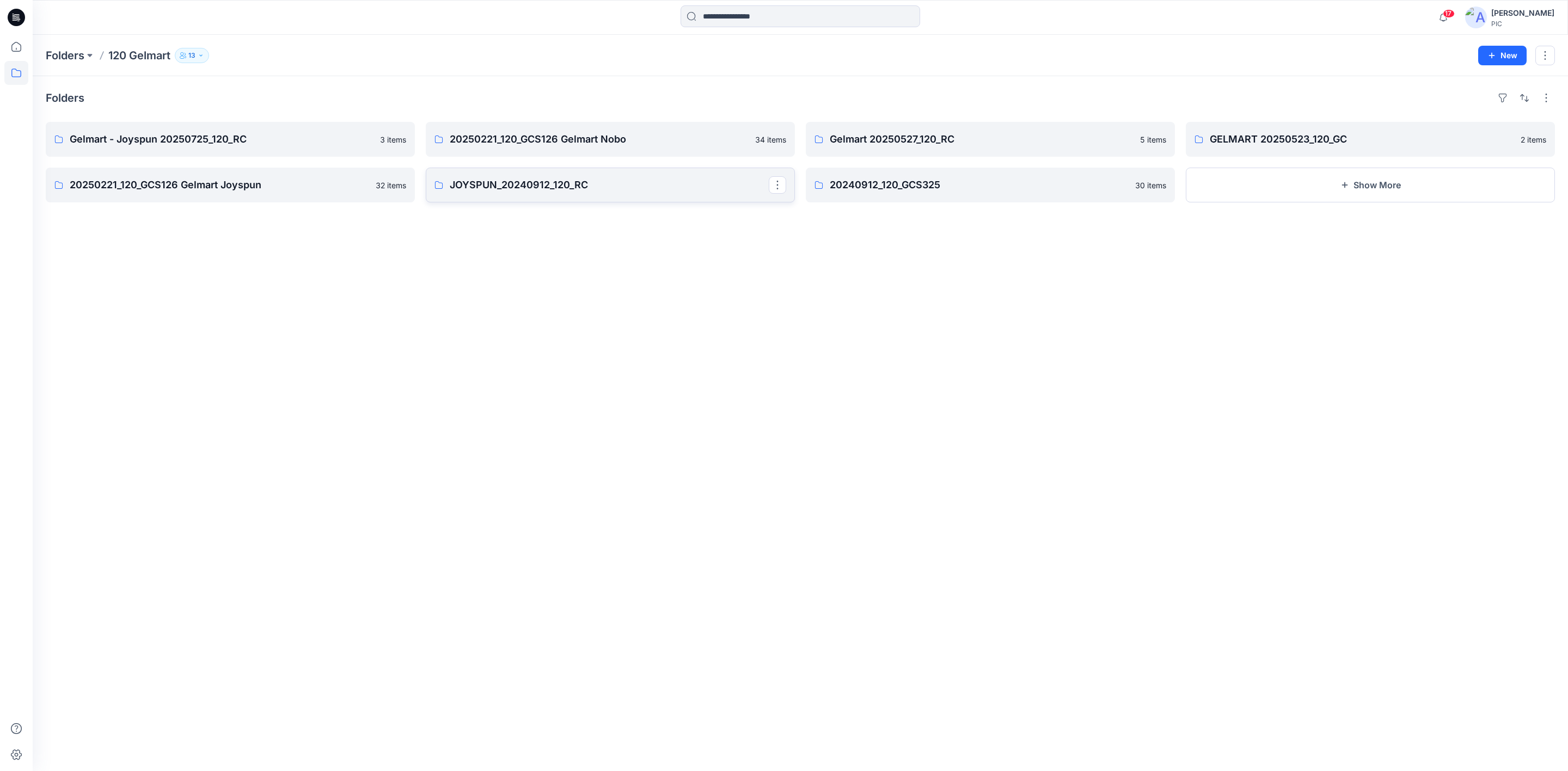
click at [503, 193] on link "JOYSPUN_20240912_120_RC" at bounding box center [610, 185] width 369 height 35
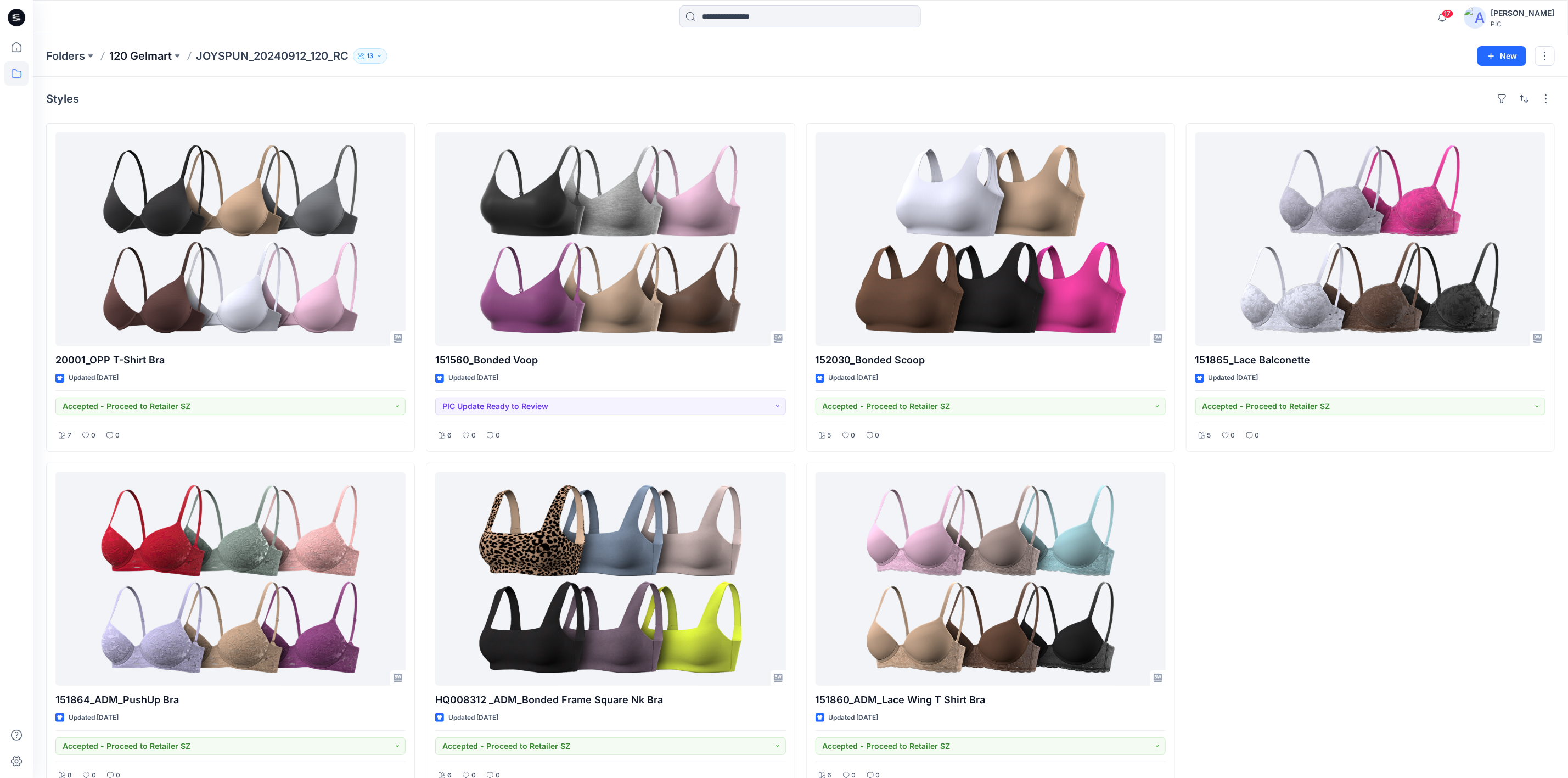
click at [134, 55] on p "120 Gelmart" at bounding box center [140, 56] width 62 height 16
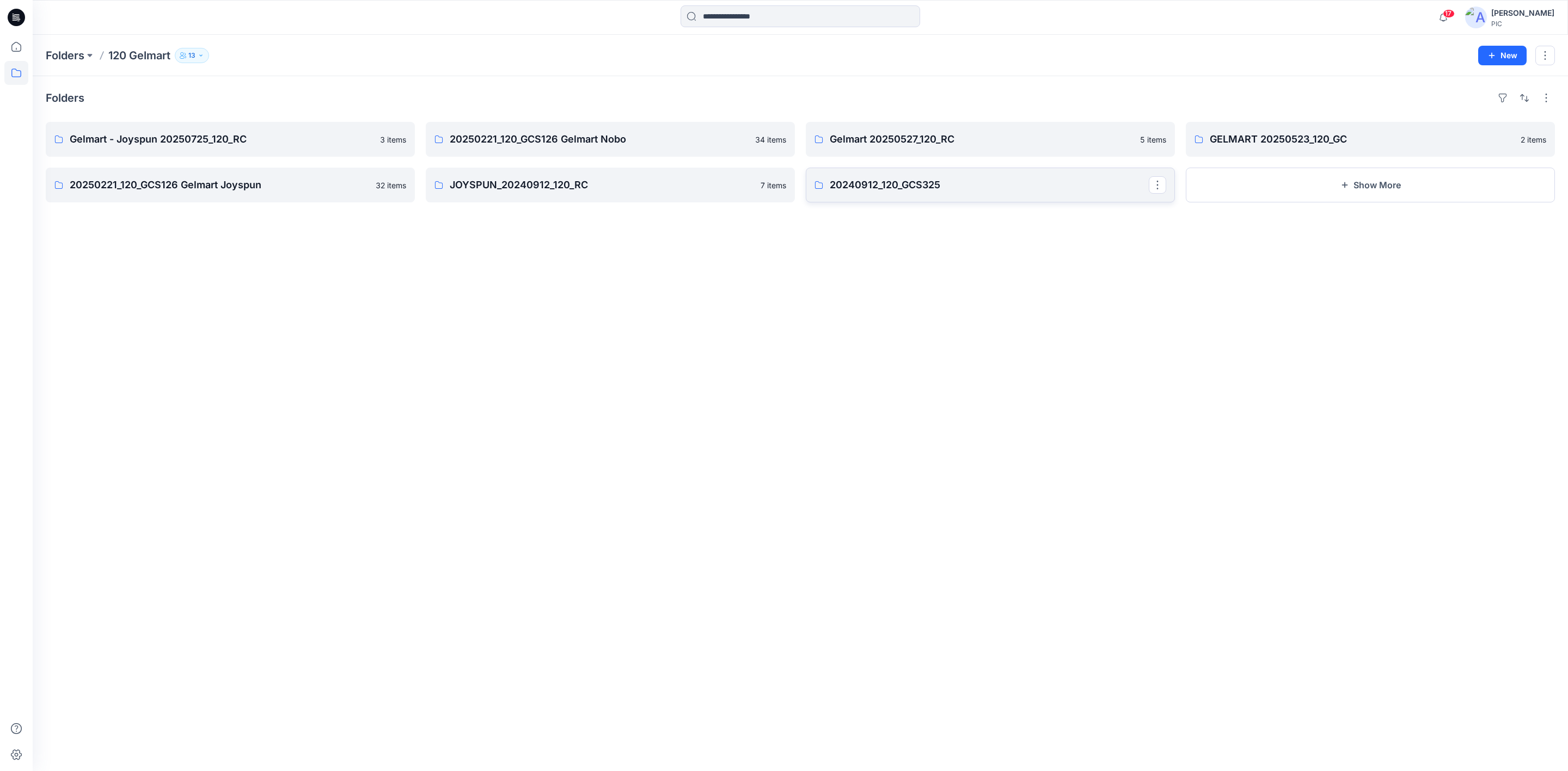
click at [941, 193] on p "20240912_120_GCS325" at bounding box center [989, 185] width 319 height 15
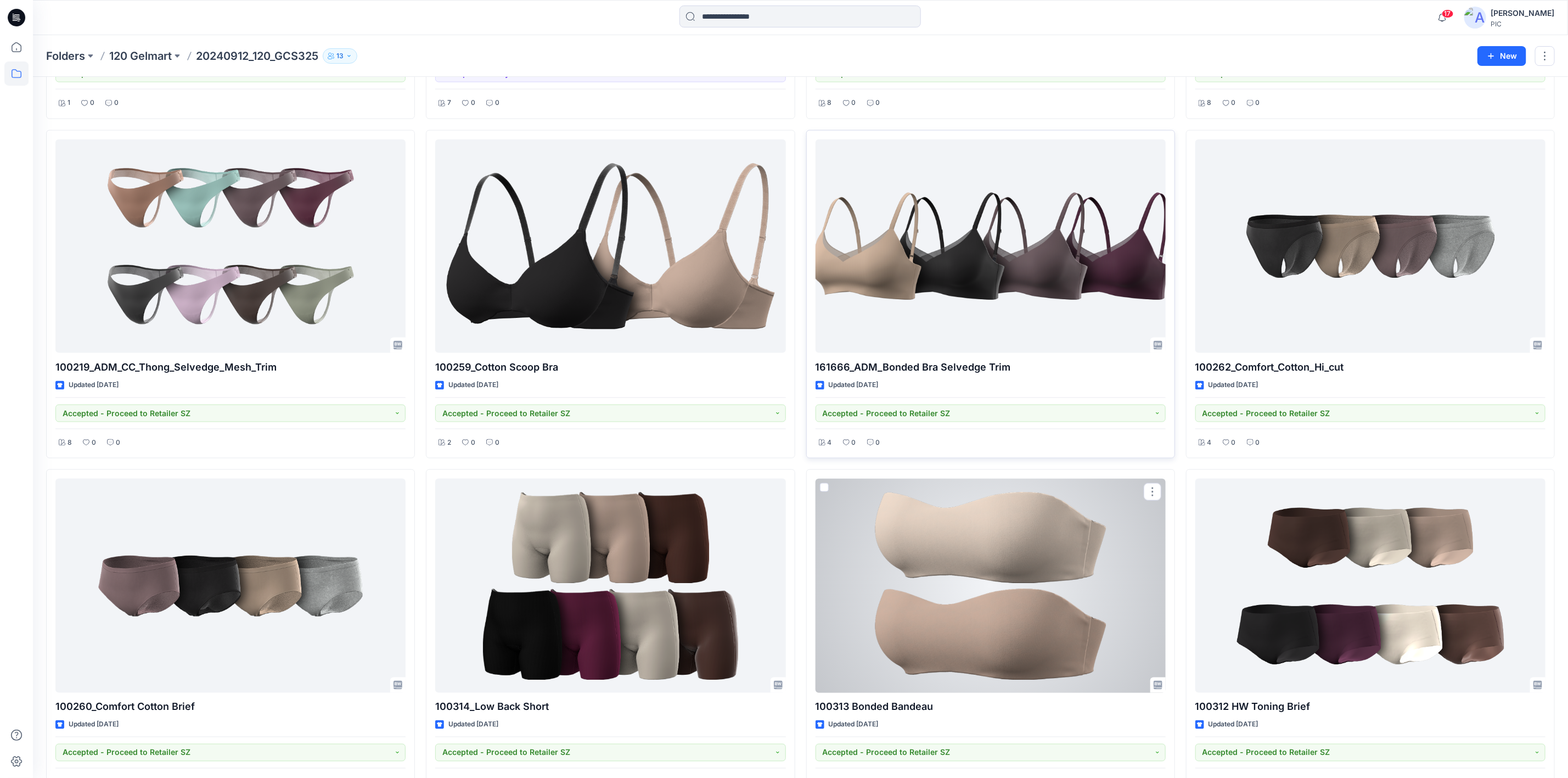
scroll to position [1067, 0]
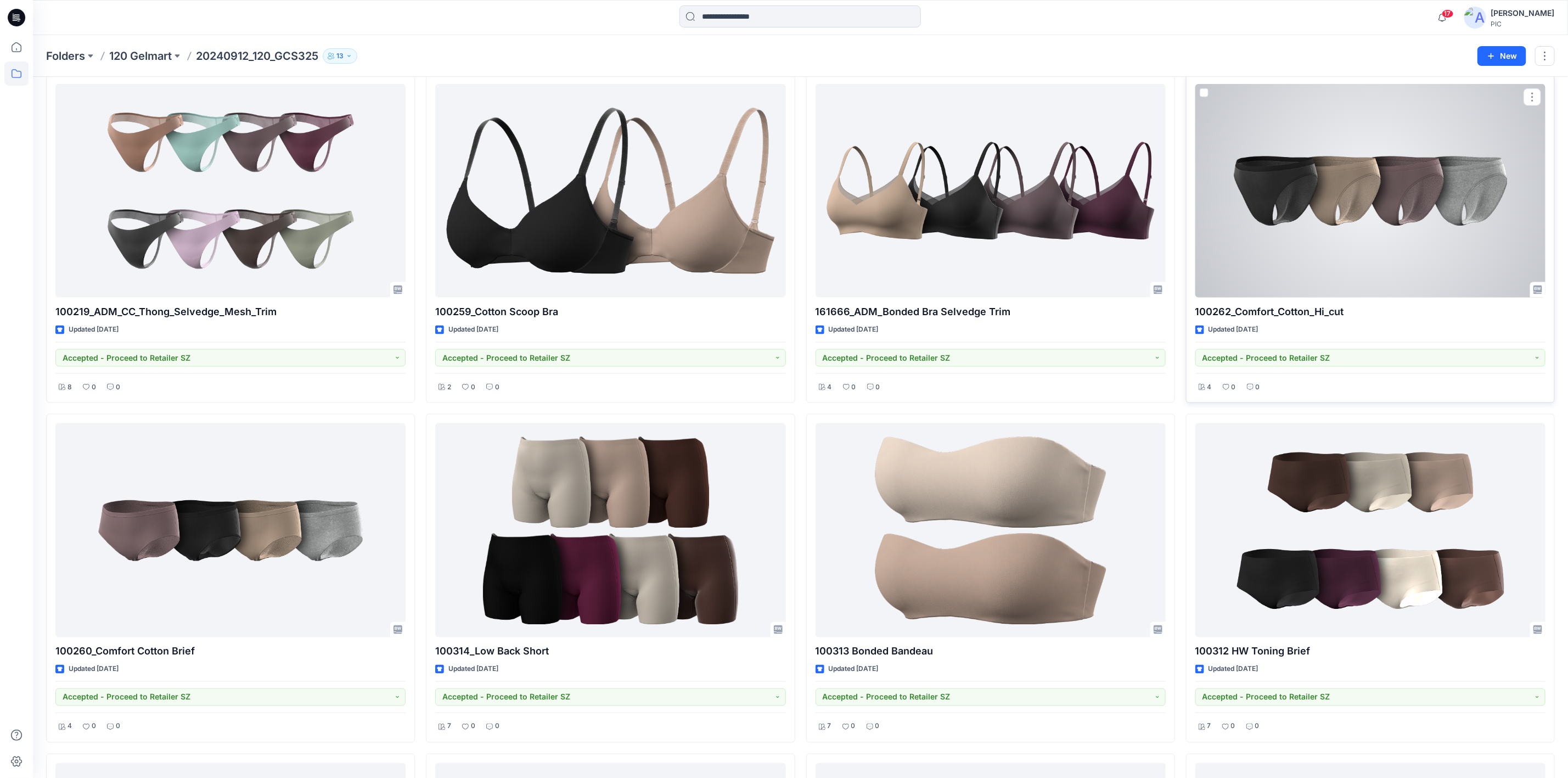
click at [1251, 289] on div at bounding box center [1370, 190] width 350 height 213
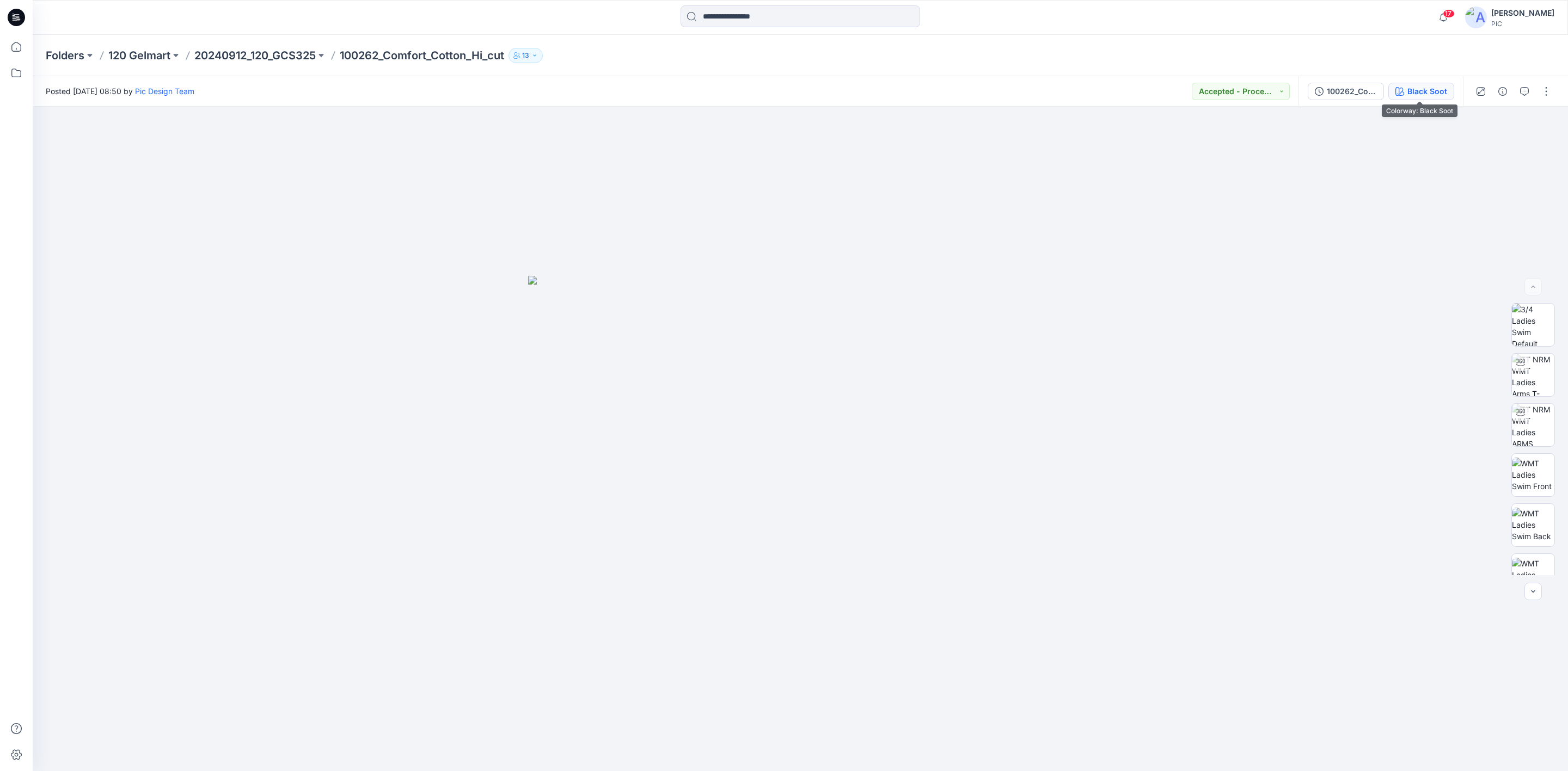
click at [1241, 96] on button "Black Soot" at bounding box center [1421, 91] width 66 height 18
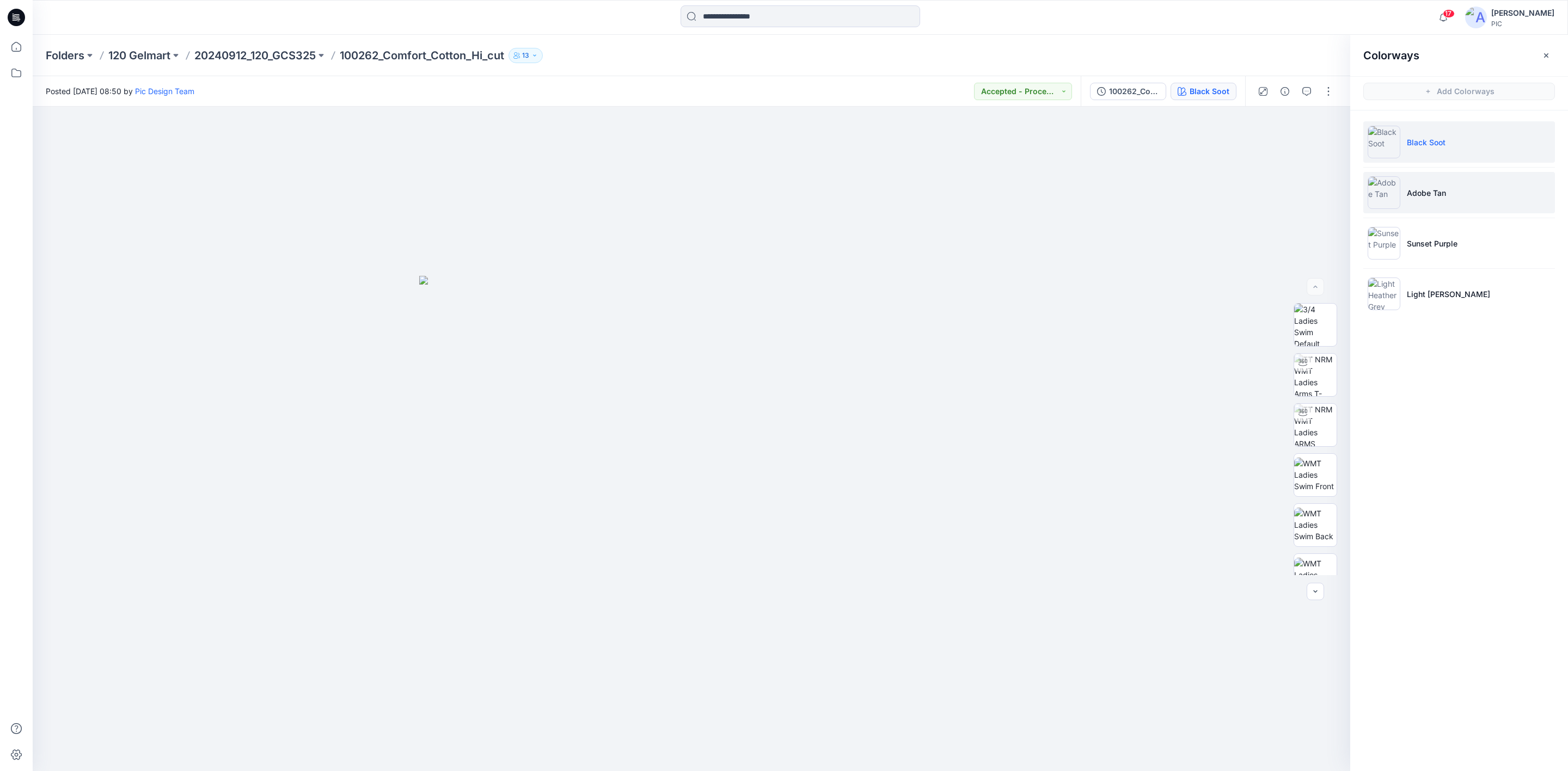
click at [1241, 191] on img at bounding box center [1384, 192] width 32 height 32
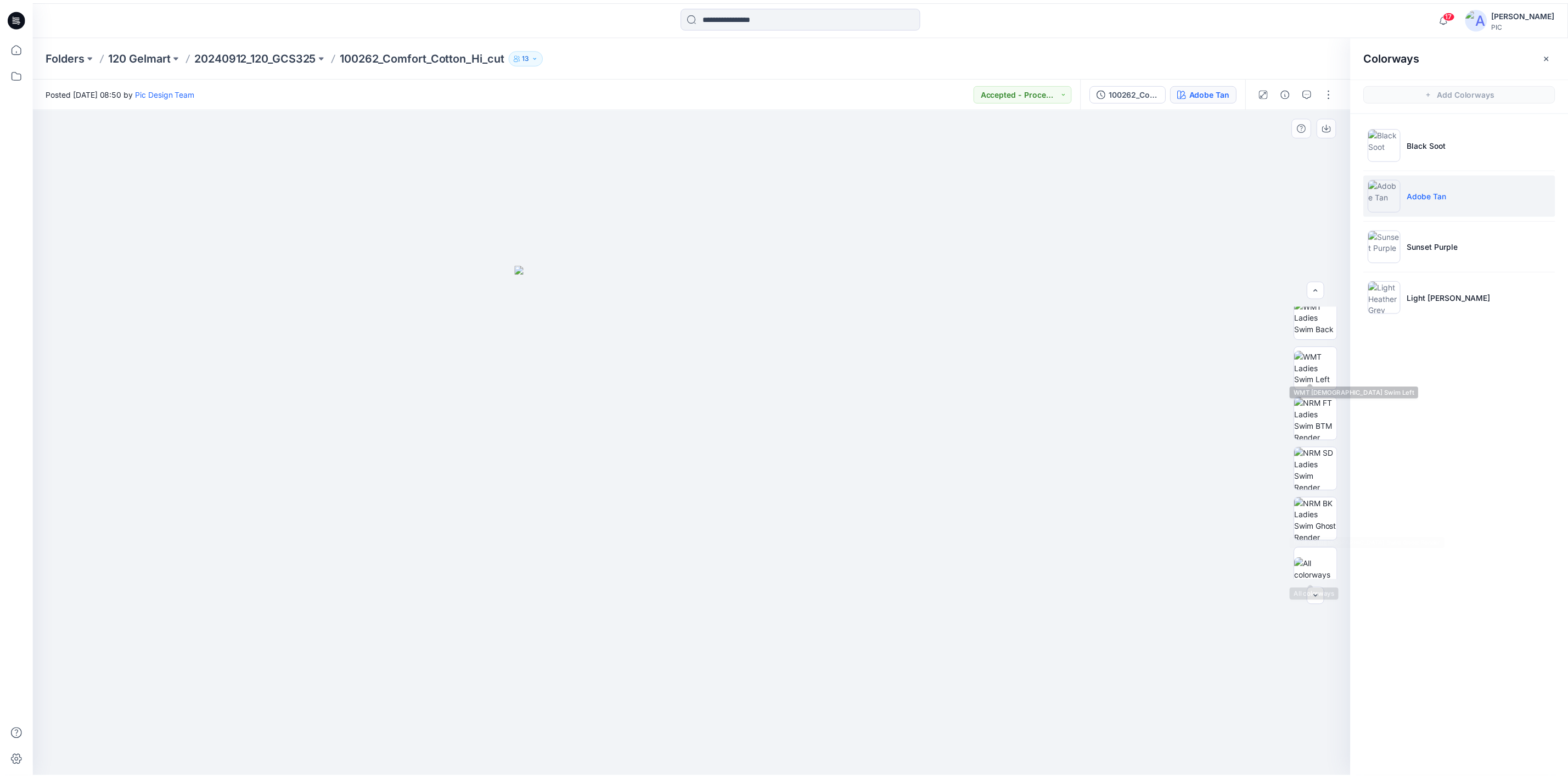
scroll to position [220, 0]
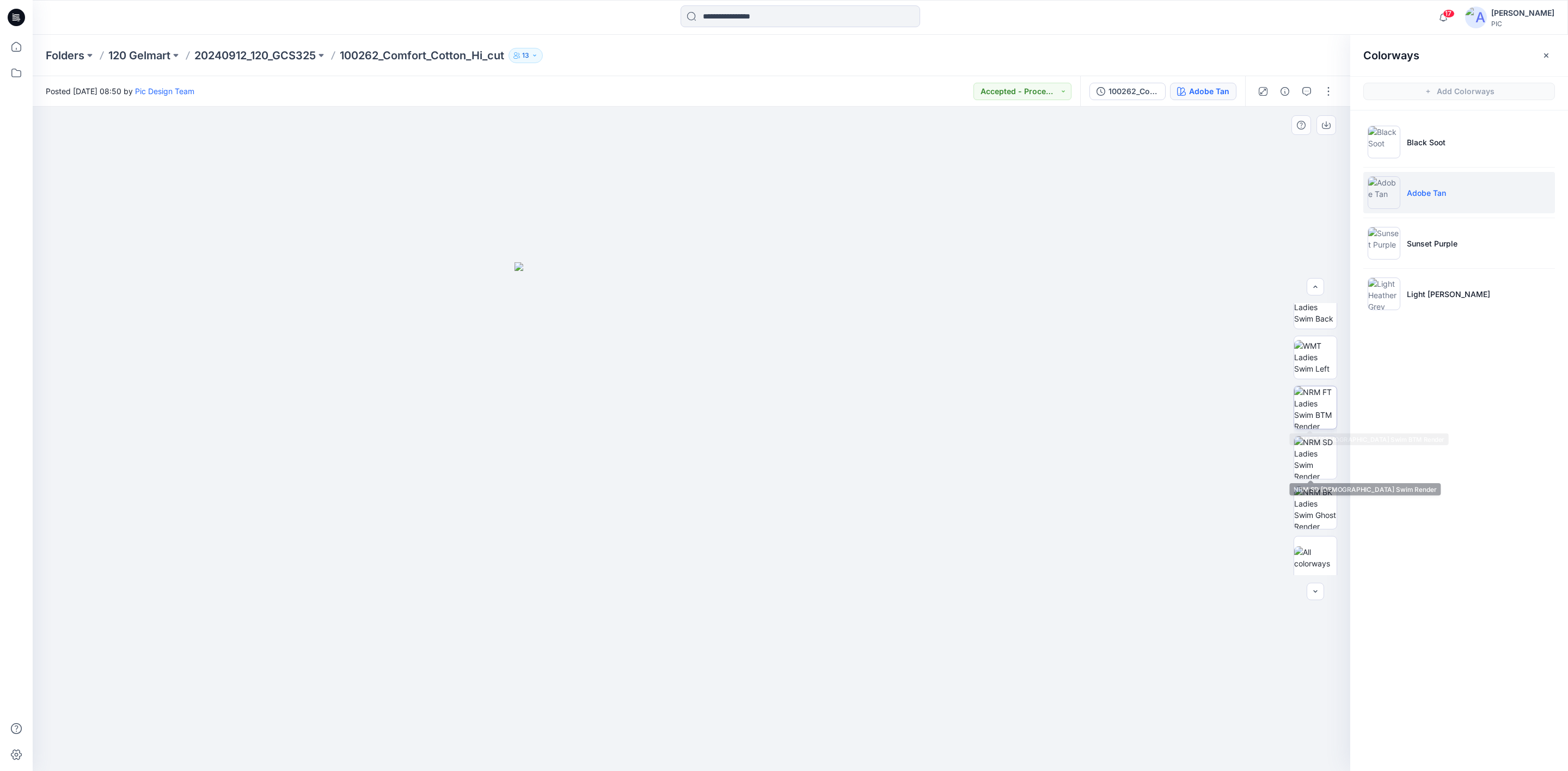
click at [1241, 398] on img at bounding box center [1315, 408] width 43 height 43
click at [1241, 130] on button "button" at bounding box center [1326, 125] width 20 height 20
click at [1241, 509] on img at bounding box center [1315, 507] width 43 height 43
click at [1241, 124] on icon "button" at bounding box center [1326, 124] width 4 height 5
click at [206, 57] on p "20240912_120_GCS325" at bounding box center [255, 55] width 122 height 15
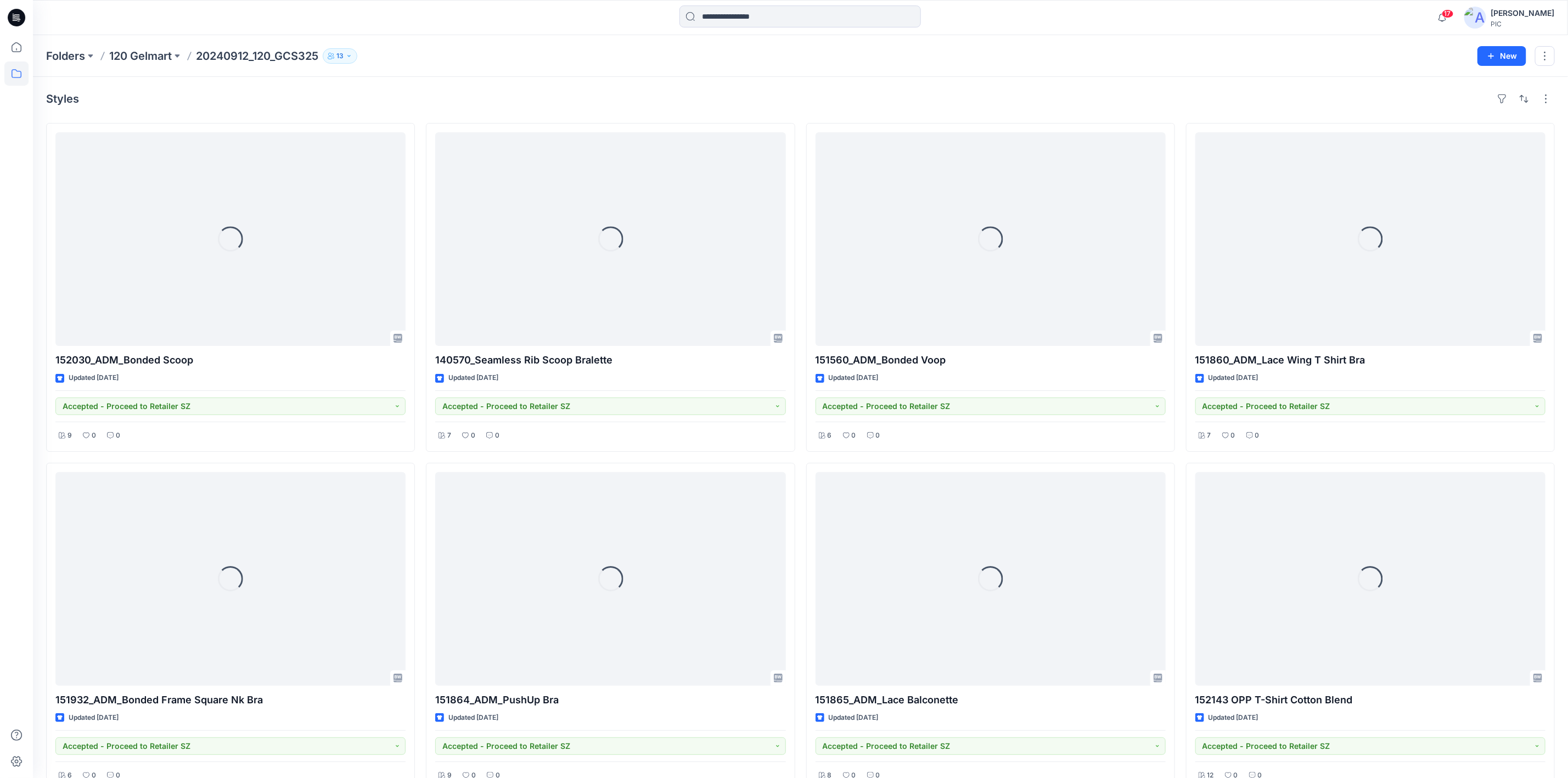
click at [157, 51] on p "120 Gelmart" at bounding box center [140, 56] width 62 height 16
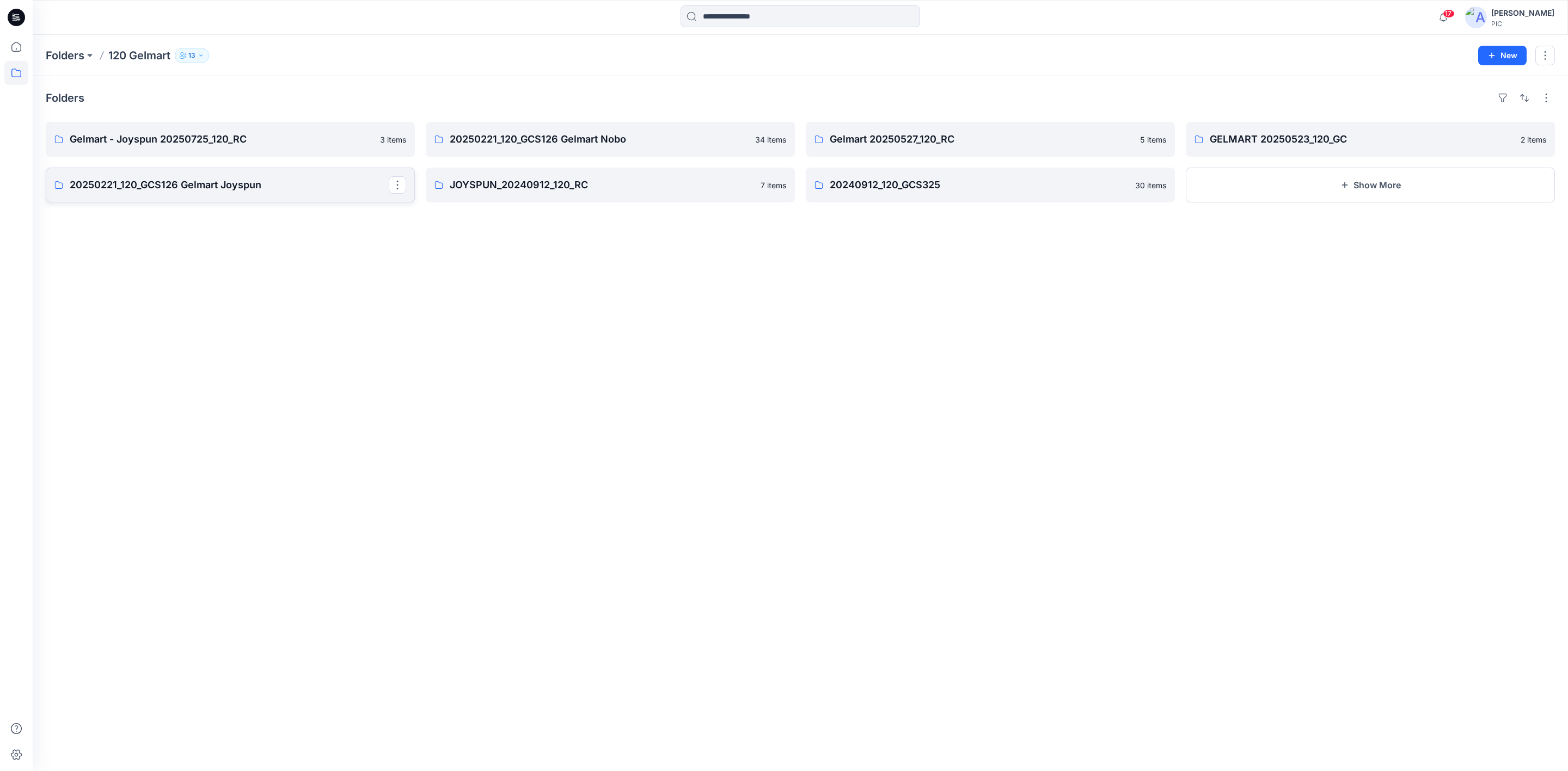
click at [200, 190] on p "20250221_120_GCS126 Gelmart Joyspun" at bounding box center [229, 185] width 319 height 15
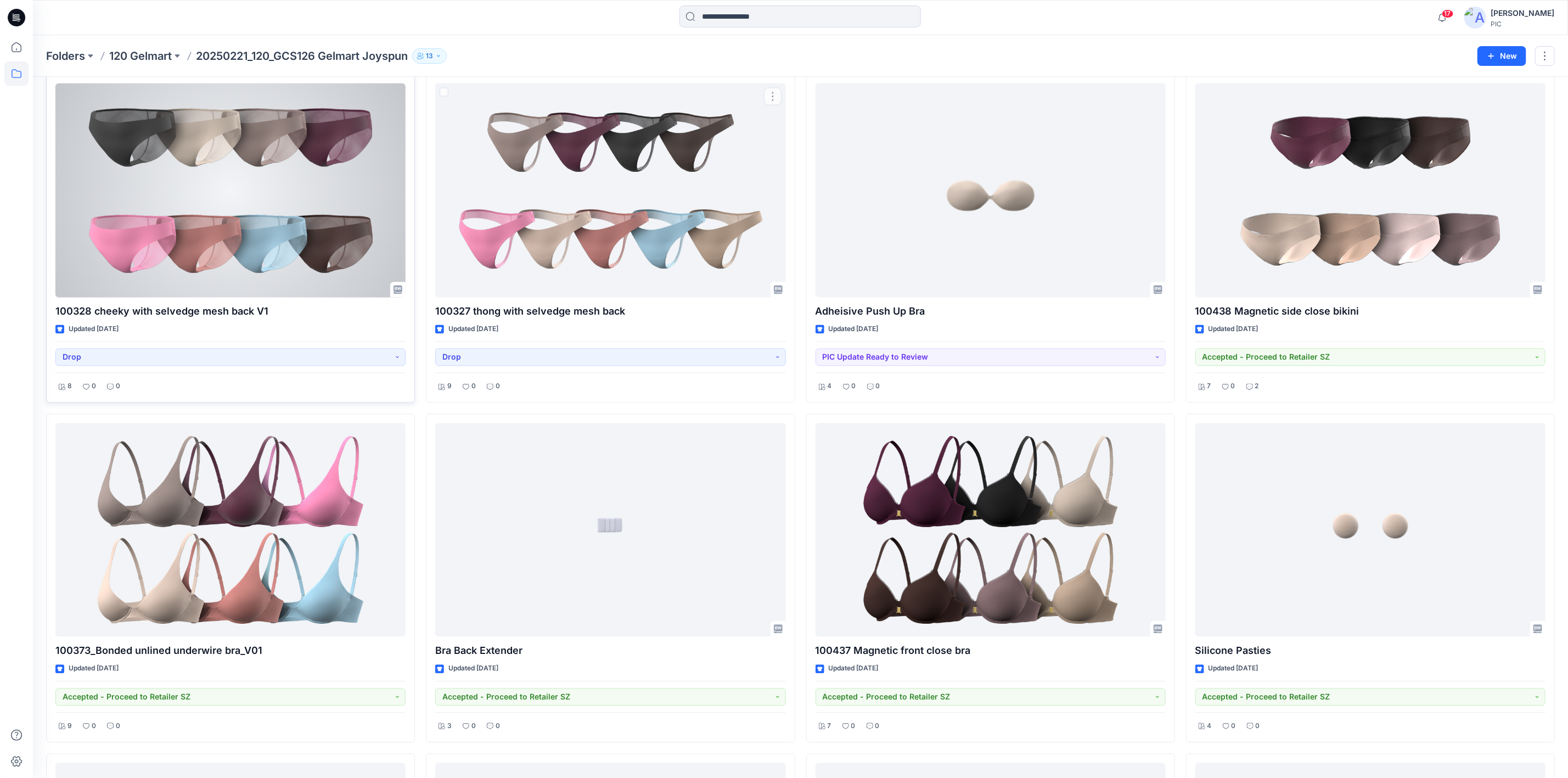
scroll to position [1374, 0]
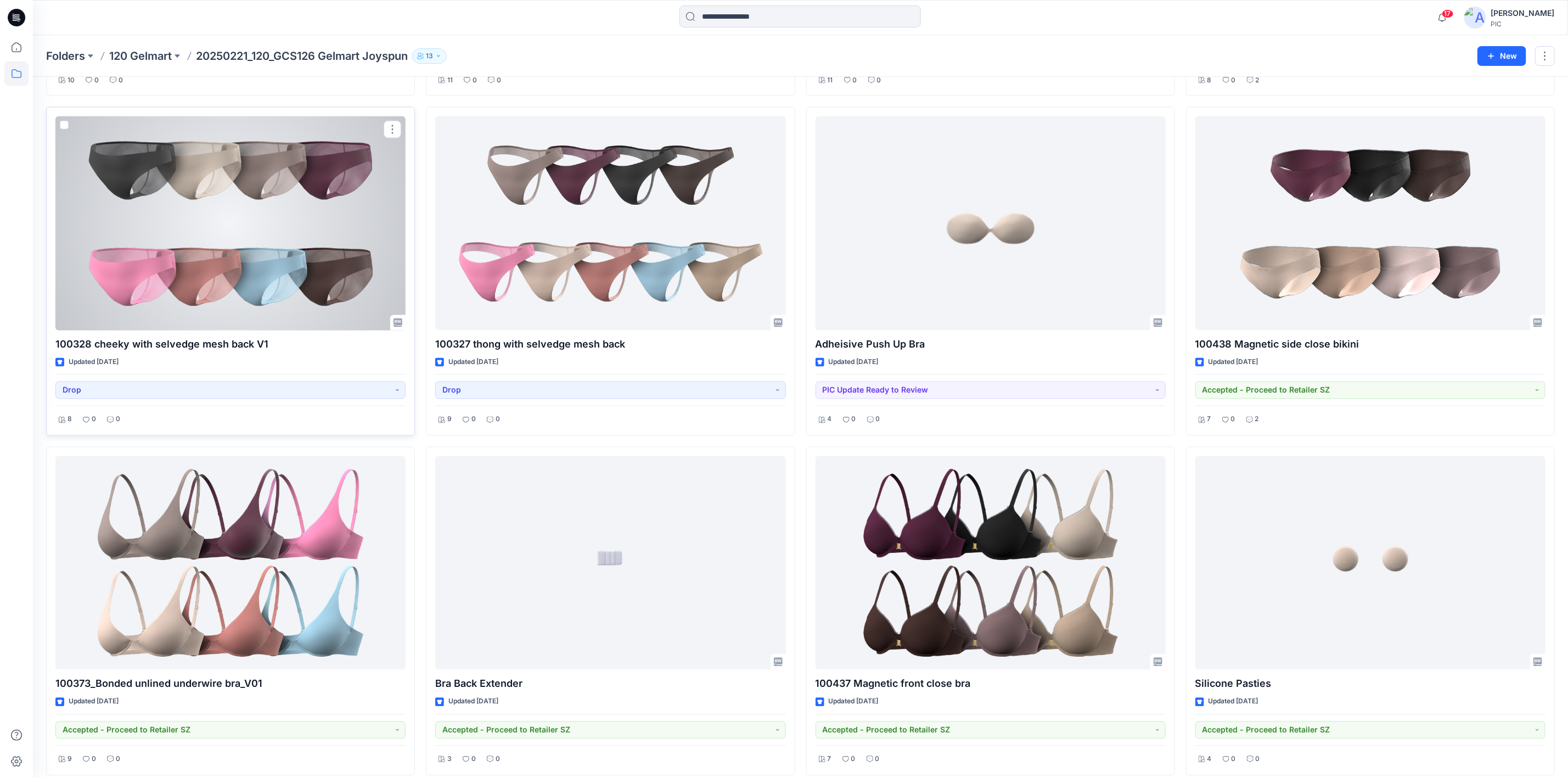
click at [238, 215] on div at bounding box center [230, 223] width 350 height 213
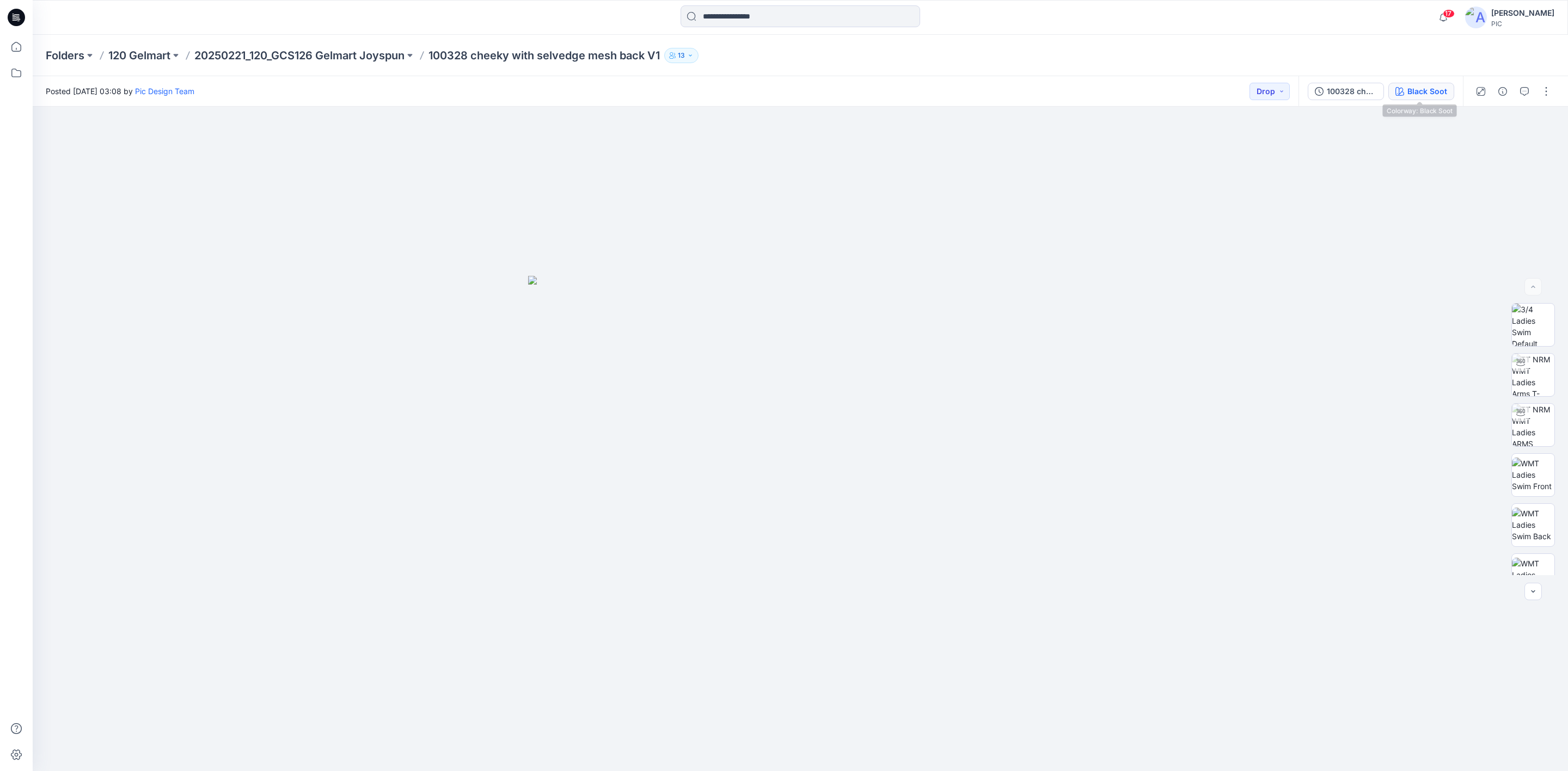
click at [1241, 87] on div "Black Soot" at bounding box center [1427, 91] width 40 height 12
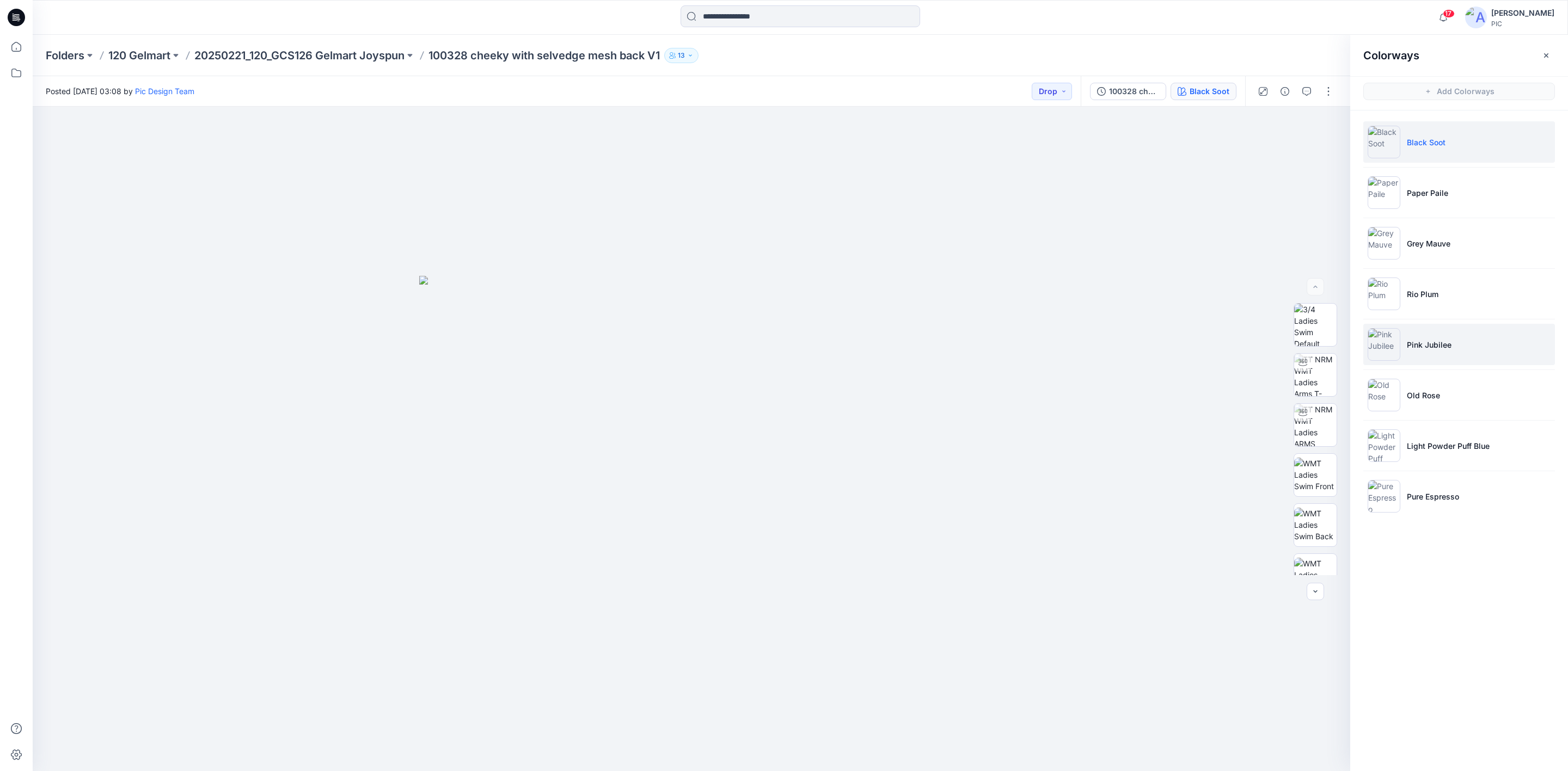
click at [1241, 340] on img at bounding box center [1384, 344] width 32 height 32
click at [1241, 393] on img at bounding box center [1315, 408] width 43 height 43
click at [1241, 126] on icon "button" at bounding box center [1326, 124] width 4 height 5
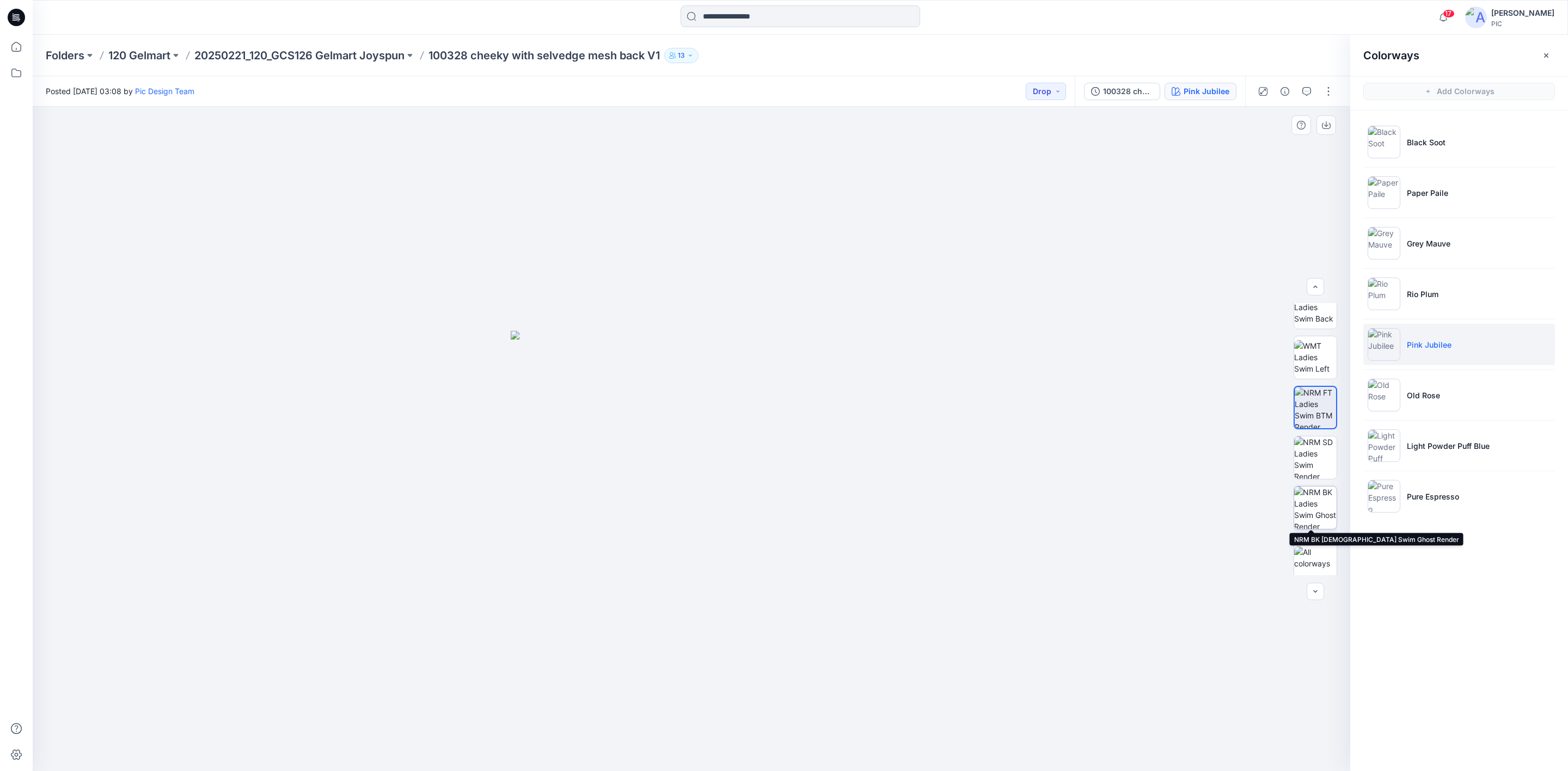
click at [1241, 504] on img at bounding box center [1315, 507] width 43 height 43
click at [1241, 127] on icon "button" at bounding box center [1326, 125] width 9 height 9
